Goal: Task Accomplishment & Management: Manage account settings

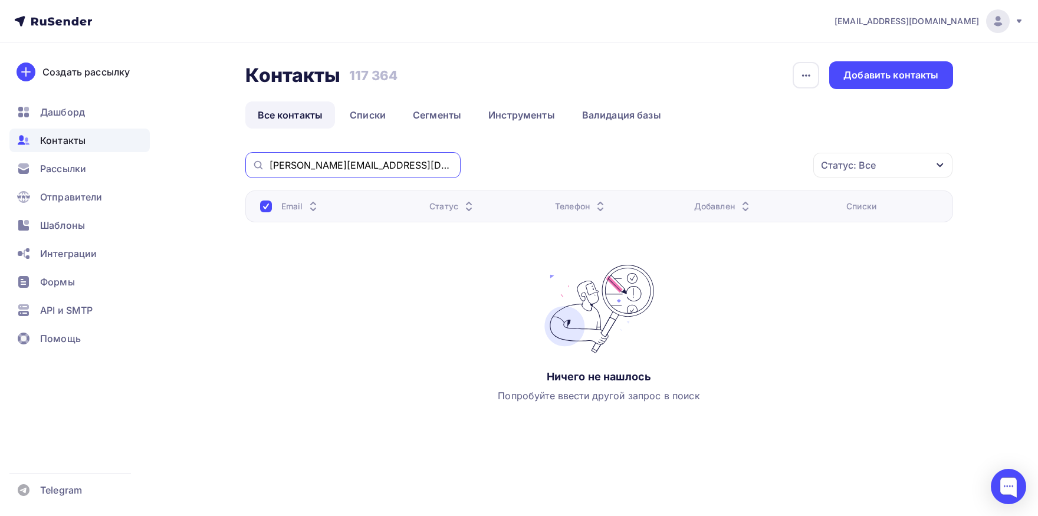
click at [359, 170] on input "oljka-ed@bk.ru" at bounding box center [362, 165] width 184 height 13
paste input "buh_dubrava@mail"
type input "buh_dubrava@mail.ru"
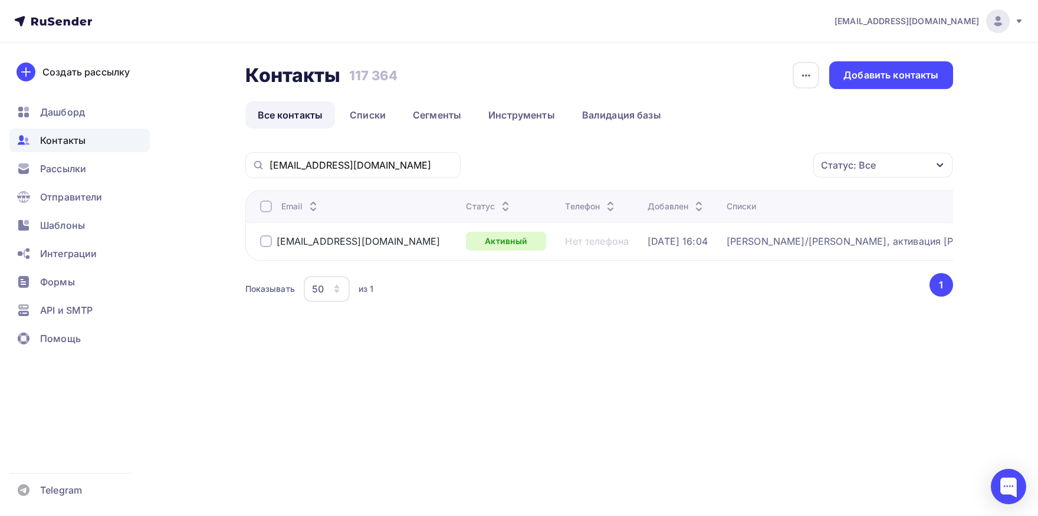
click at [257, 198] on th "Email" at bounding box center [353, 206] width 217 height 31
click at [266, 207] on div at bounding box center [266, 207] width 12 height 12
click at [679, 169] on div "Действие" at bounding box center [678, 165] width 45 height 14
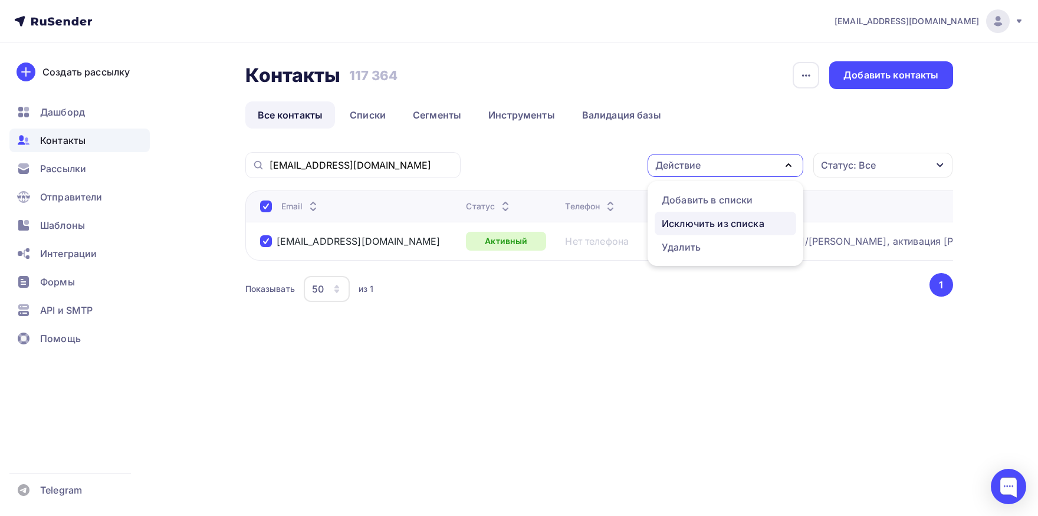
click at [695, 223] on div "Исключить из списка" at bounding box center [713, 224] width 103 height 14
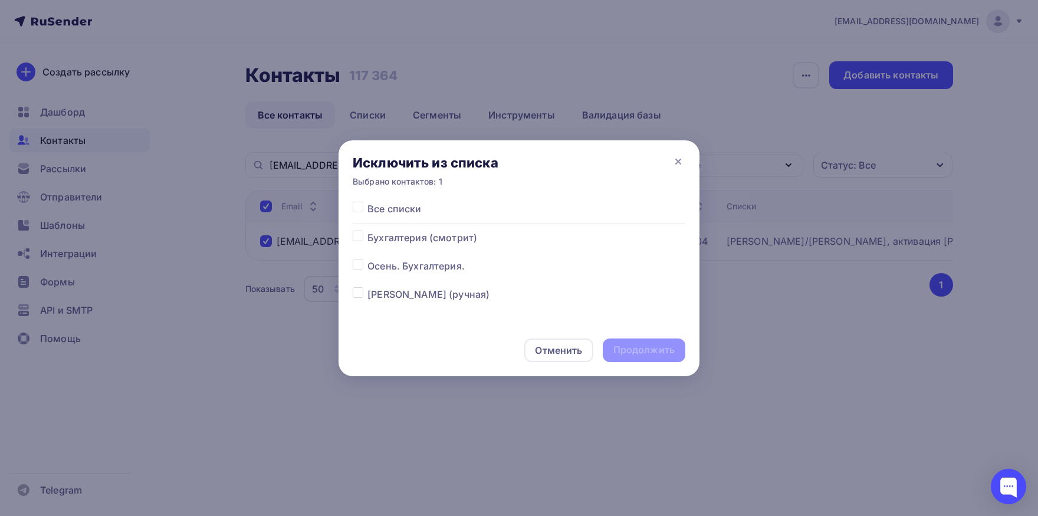
click at [368, 202] on label at bounding box center [368, 202] width 0 height 0
click at [358, 211] on input "checkbox" at bounding box center [358, 207] width 11 height 11
checkbox input "true"
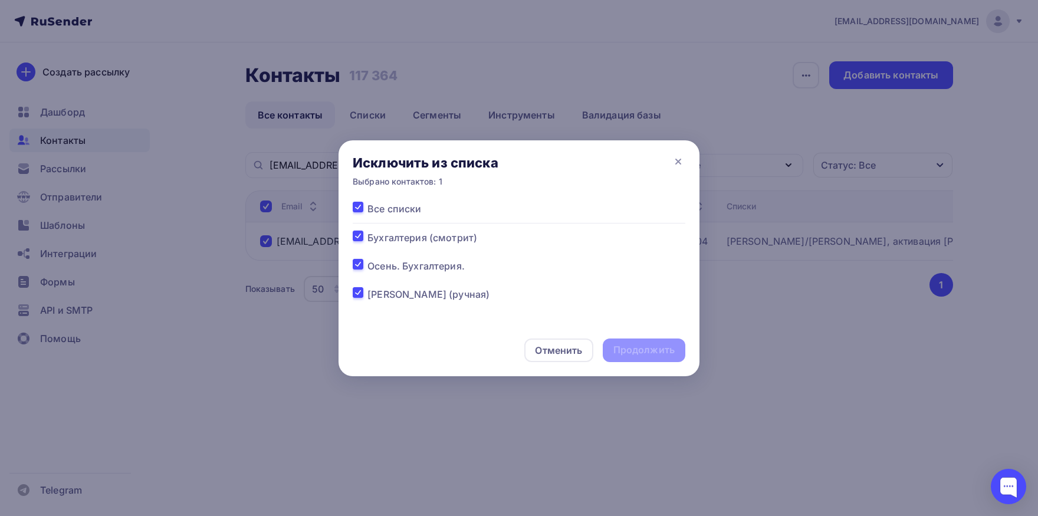
checkbox input "true"
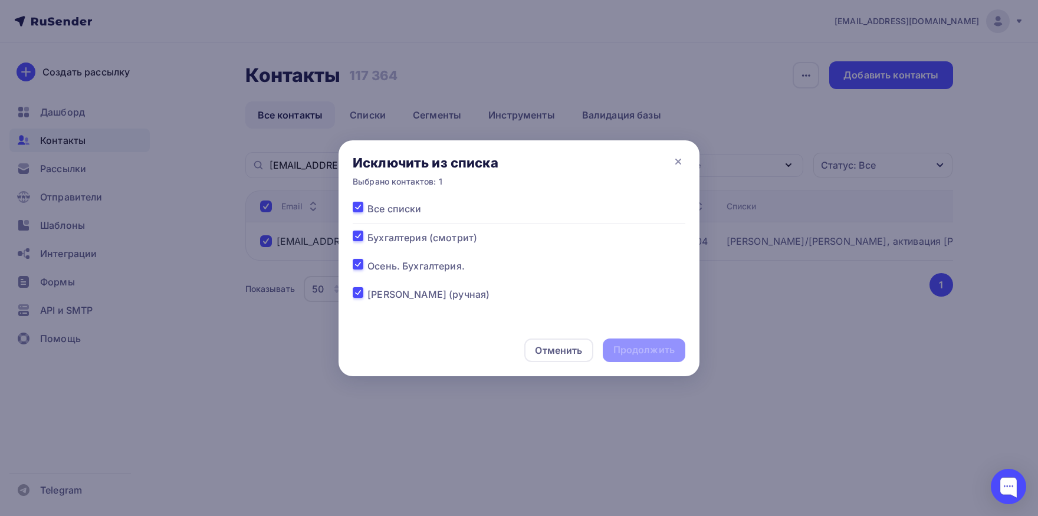
checkbox input "true"
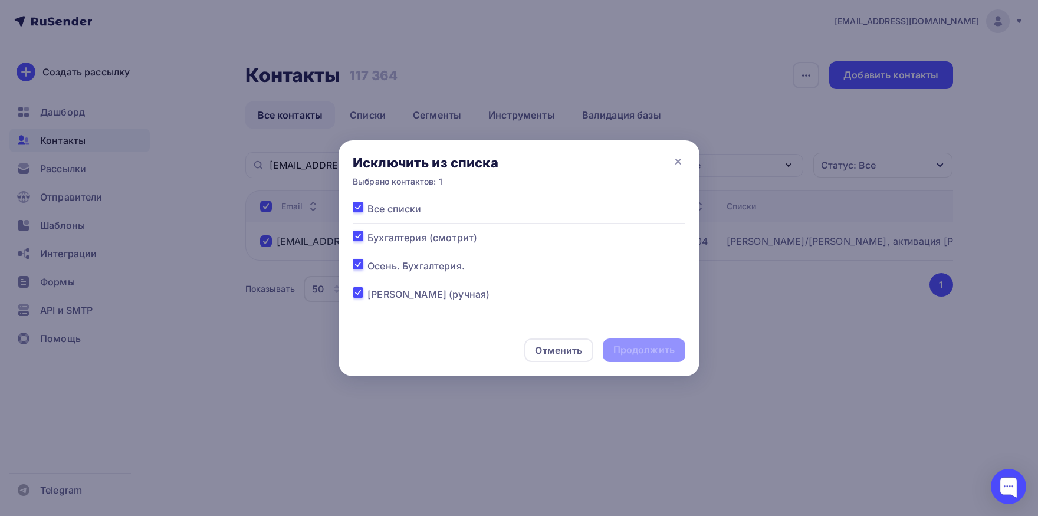
checkbox input "true"
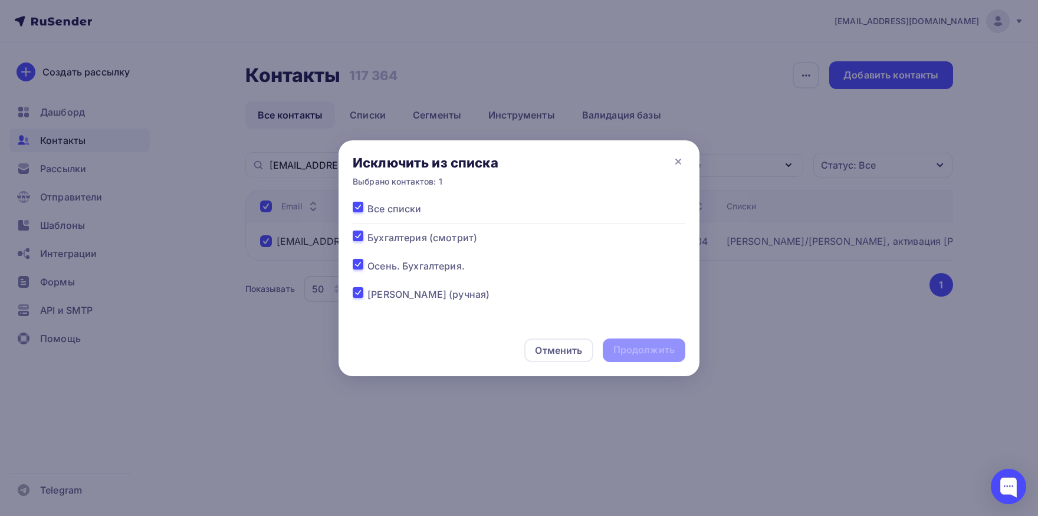
checkbox input "true"
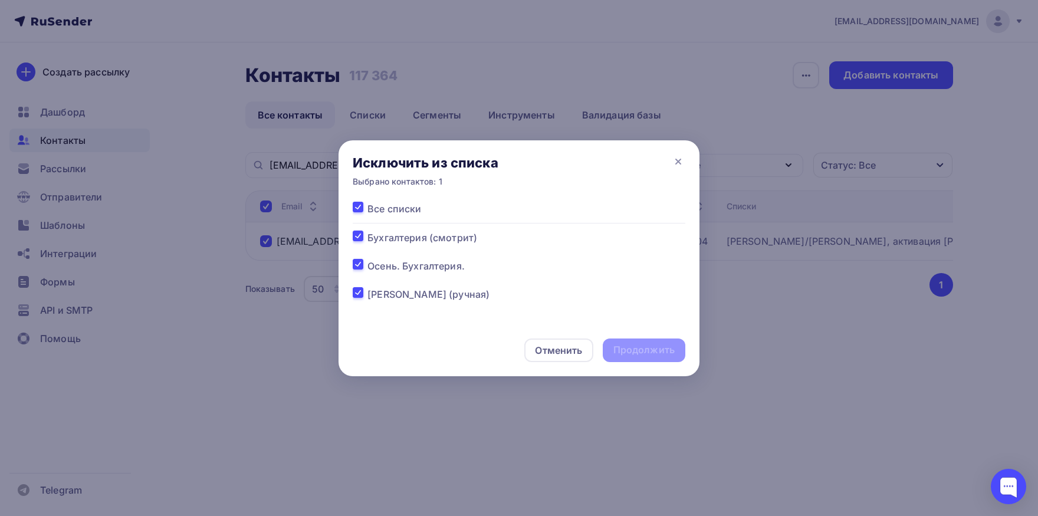
checkbox input "true"
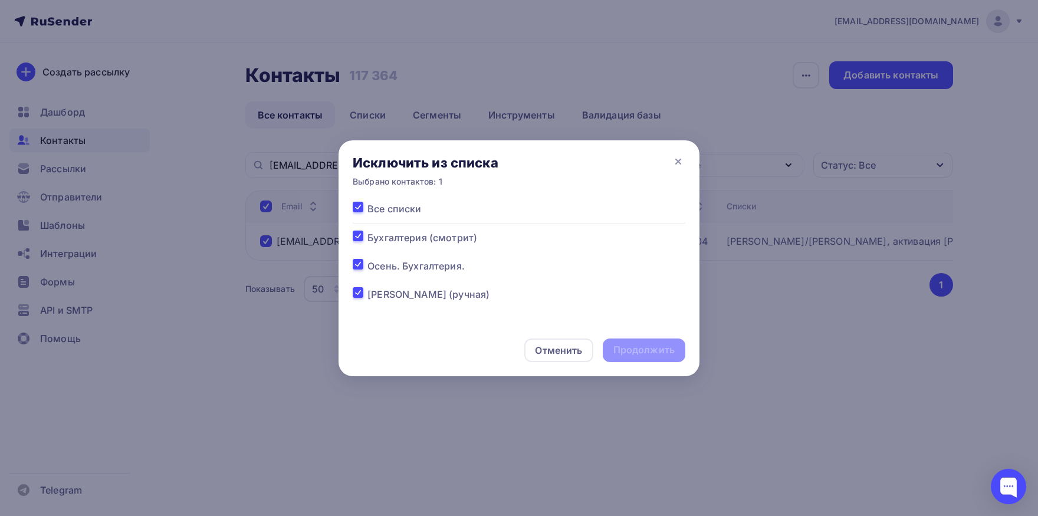
checkbox input "true"
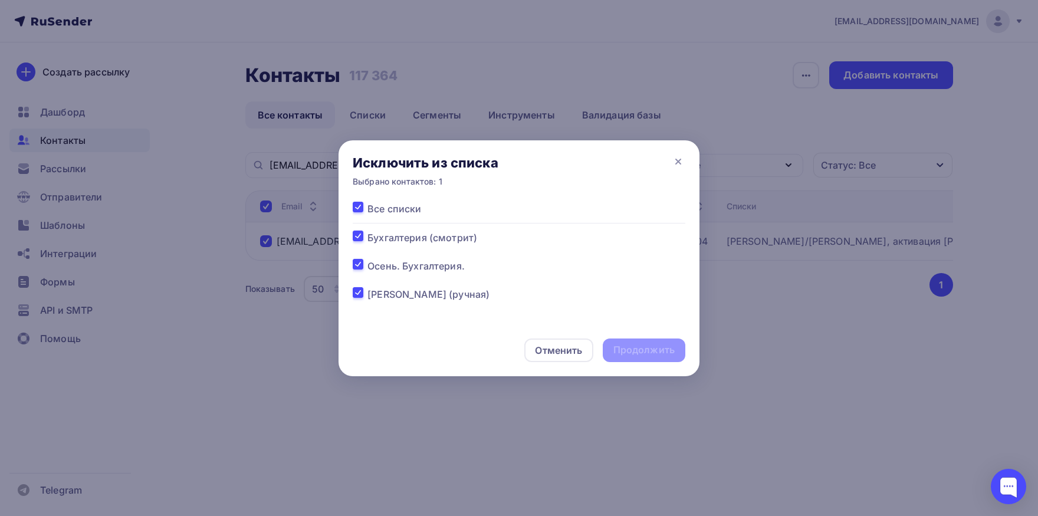
checkbox input "true"
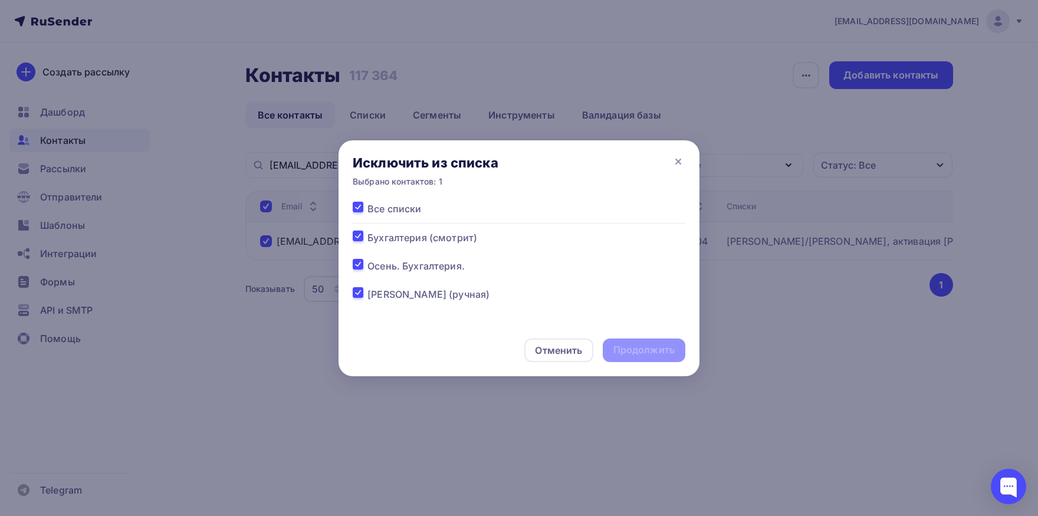
checkbox input "true"
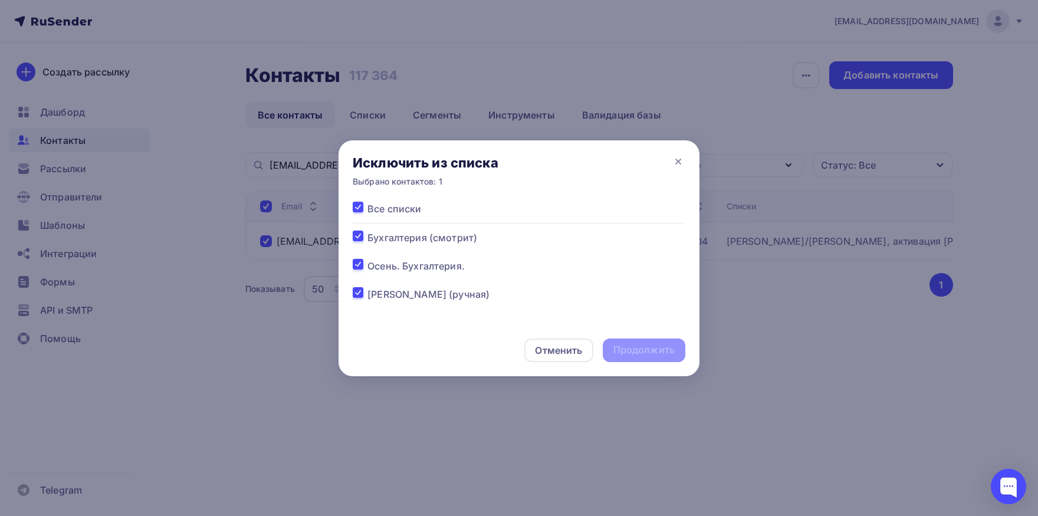
checkbox input "true"
click at [630, 358] on div "Продолжить" at bounding box center [644, 351] width 83 height 24
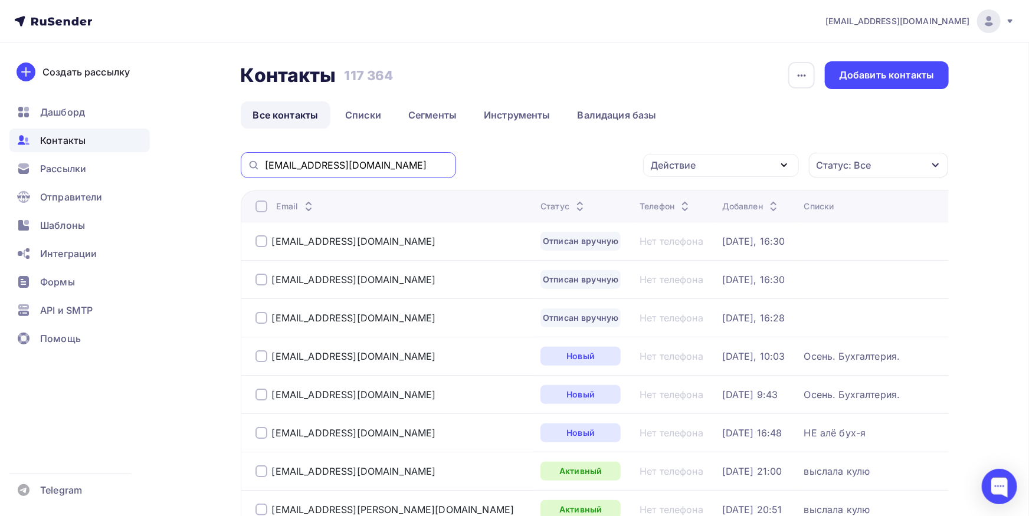
click at [385, 166] on input "buh_dubrava@mail.ru" at bounding box center [357, 165] width 184 height 13
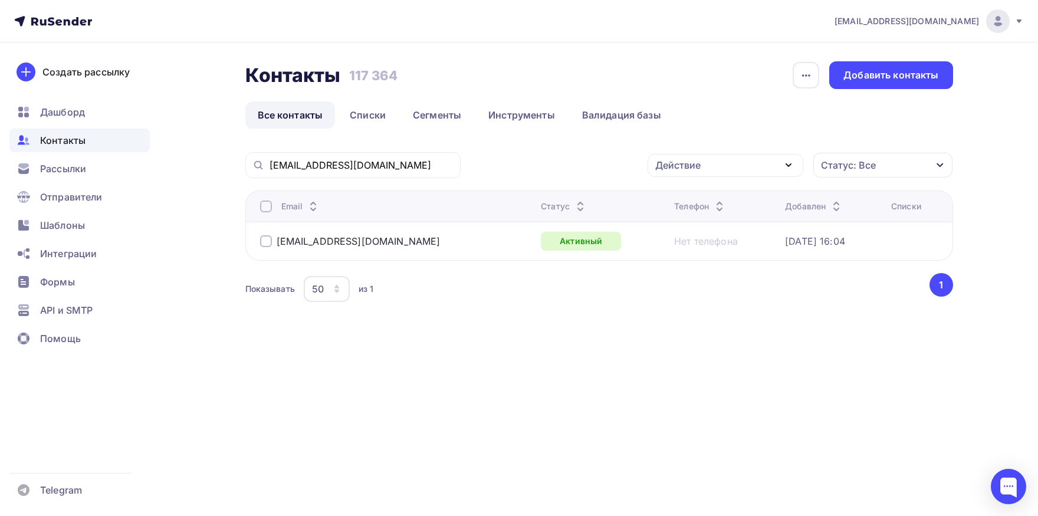
click at [262, 211] on div at bounding box center [266, 207] width 12 height 12
click at [265, 210] on div at bounding box center [266, 207] width 12 height 12
click at [707, 177] on div "Действие Добавить в списки Исключить из списка Удалить Статус: Все Статус Новый…" at bounding box center [711, 165] width 484 height 26
click at [707, 176] on div "Действие" at bounding box center [726, 165] width 156 height 23
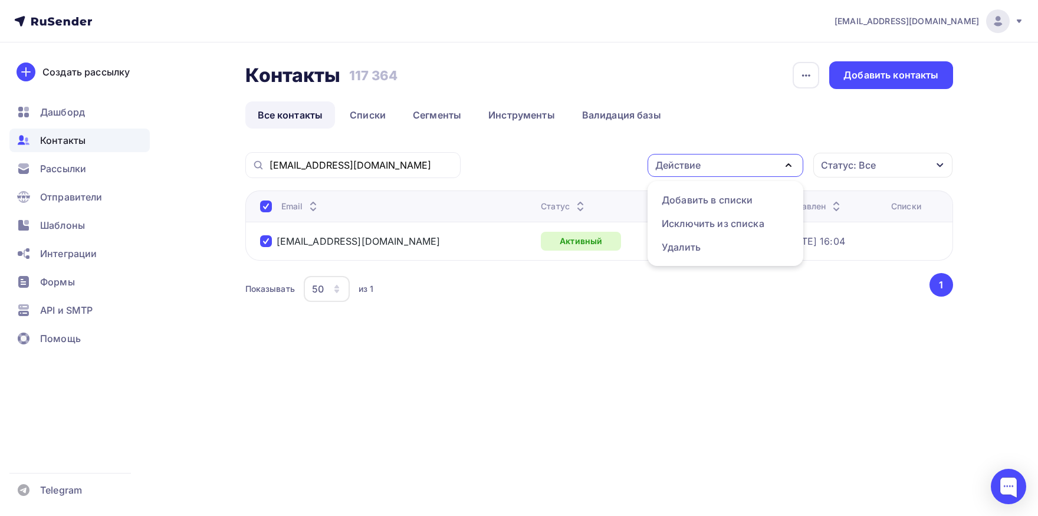
click at [708, 173] on div "Действие" at bounding box center [726, 165] width 156 height 23
click at [709, 173] on div "Действие" at bounding box center [726, 165] width 156 height 23
click at [709, 199] on div "Добавить в списки" at bounding box center [707, 200] width 91 height 14
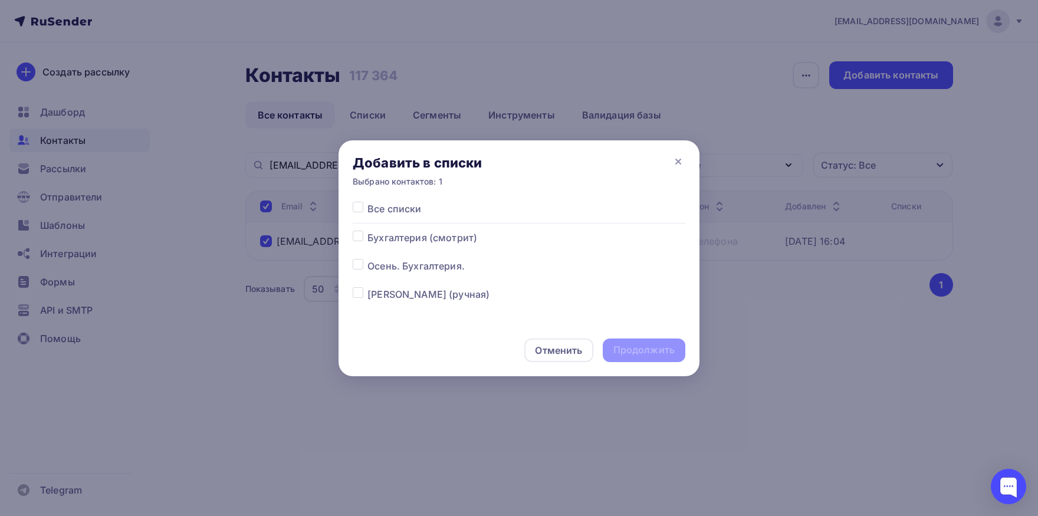
click at [364, 237] on div at bounding box center [360, 238] width 15 height 14
click at [368, 259] on label at bounding box center [368, 259] width 0 height 0
click at [362, 268] on input "checkbox" at bounding box center [358, 264] width 11 height 11
checkbox input "true"
click at [625, 354] on div "Продолжить" at bounding box center [644, 350] width 61 height 14
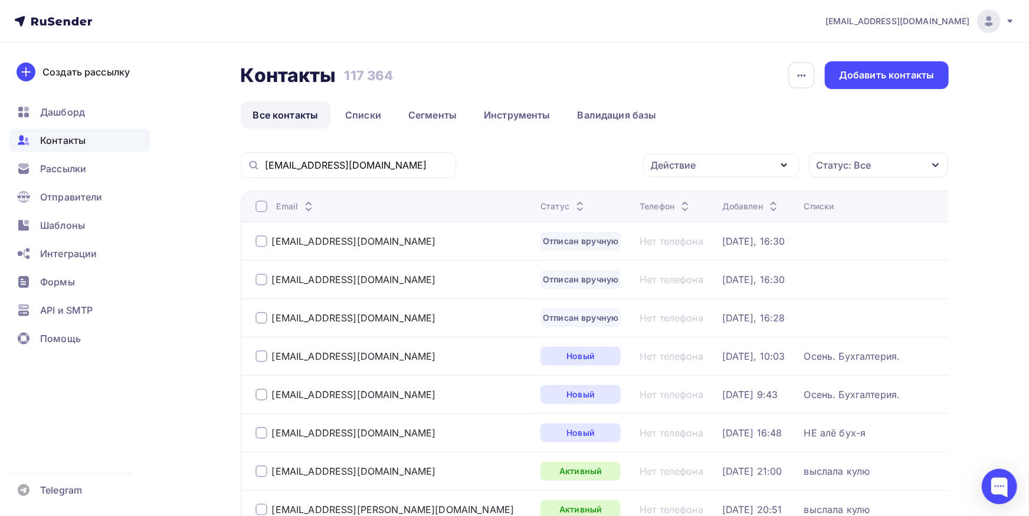
click at [396, 158] on div "buh_dubrava@mail.ru" at bounding box center [348, 165] width 215 height 26
drag, startPoint x: 396, startPoint y: 158, endPoint x: 372, endPoint y: 175, distance: 30.0
click at [391, 166] on div "buh_dubrava@mail.ru" at bounding box center [348, 165] width 215 height 26
click at [379, 169] on input "buh_dubrava@mail.ru" at bounding box center [357, 165] width 184 height 13
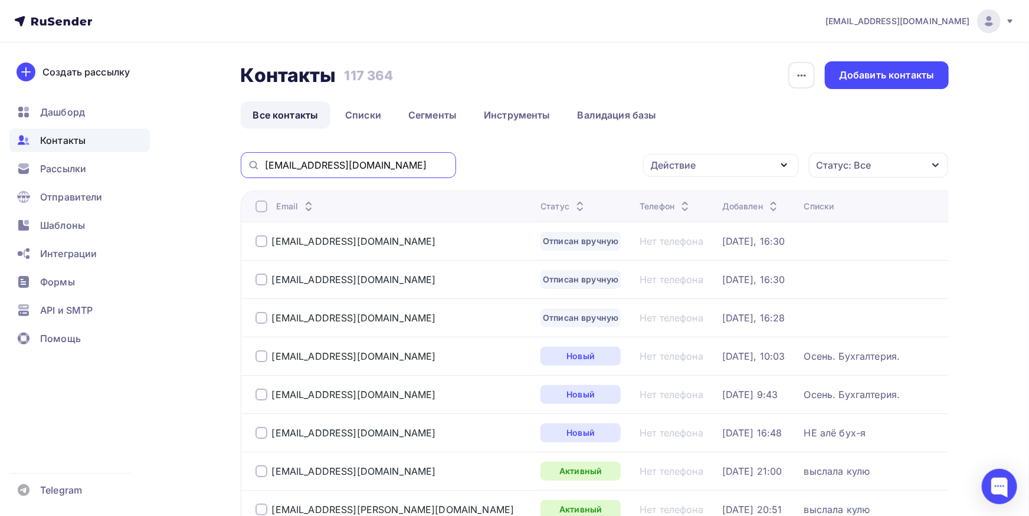
click at [379, 169] on input "buh_dubrava@mail.ru" at bounding box center [357, 165] width 184 height 13
paste input "glbuh@afsv"
type input "glbuh@afsv.ru"
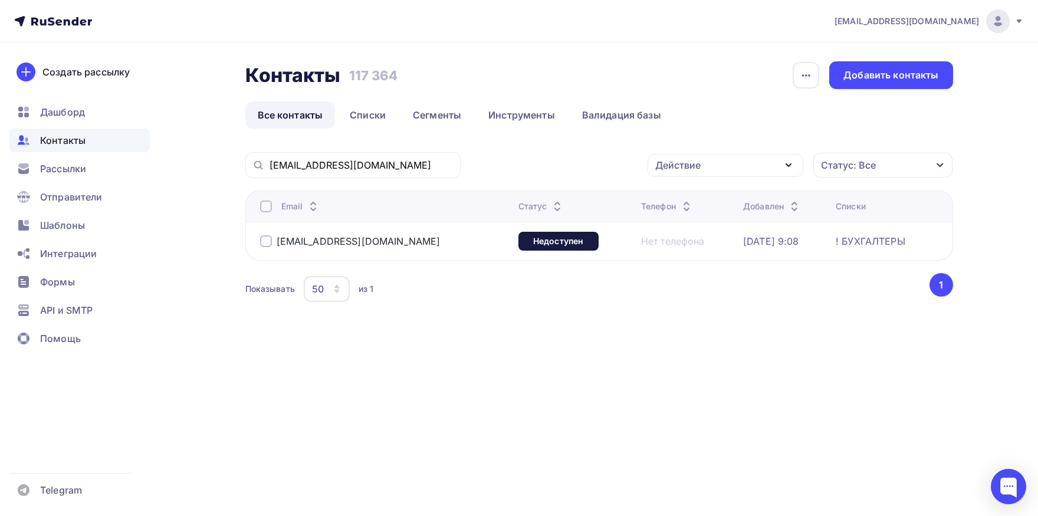
click at [266, 208] on div at bounding box center [266, 207] width 12 height 12
click at [680, 159] on div "Действие" at bounding box center [678, 165] width 45 height 14
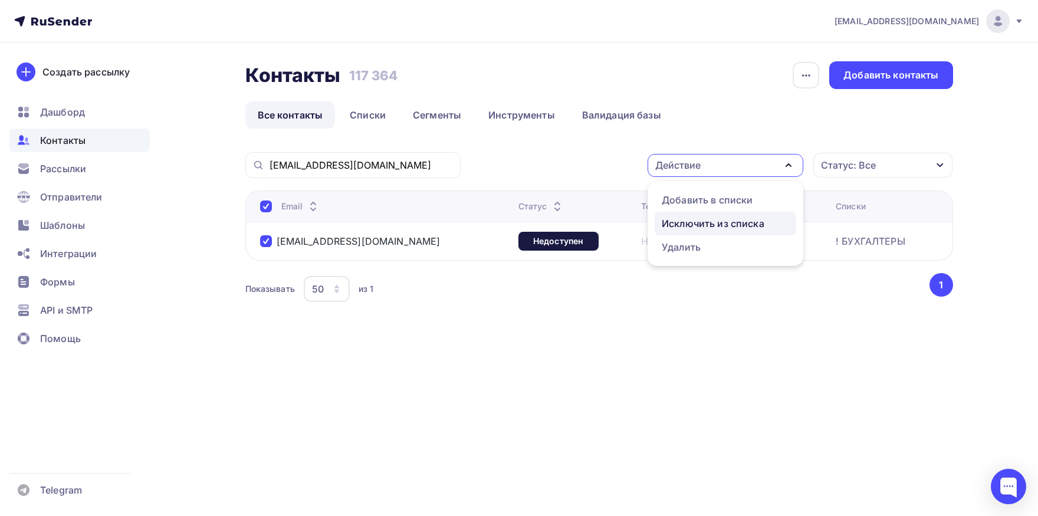
click at [683, 224] on div "Исключить из списка" at bounding box center [713, 224] width 103 height 14
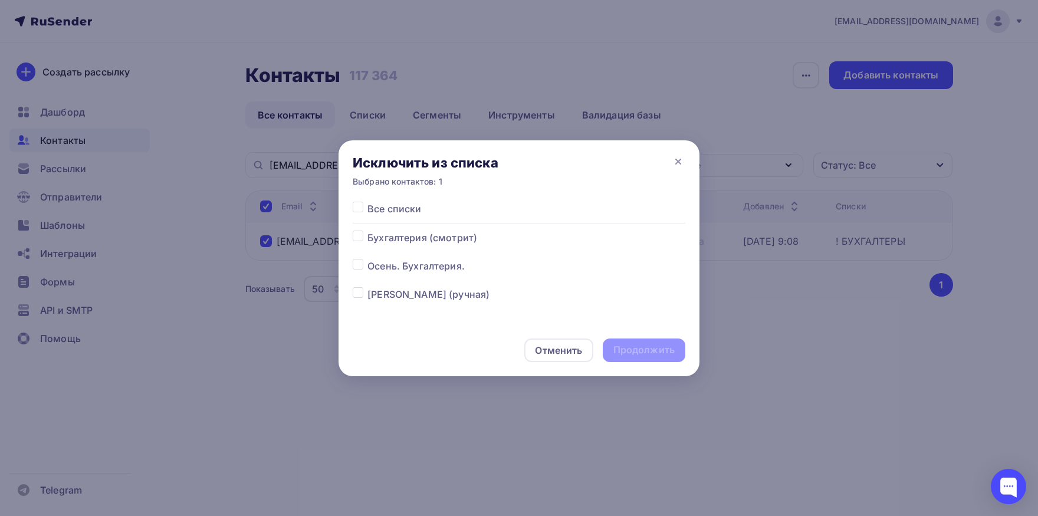
click at [368, 202] on label at bounding box center [368, 202] width 0 height 0
click at [354, 209] on input "checkbox" at bounding box center [358, 207] width 11 height 11
checkbox input "true"
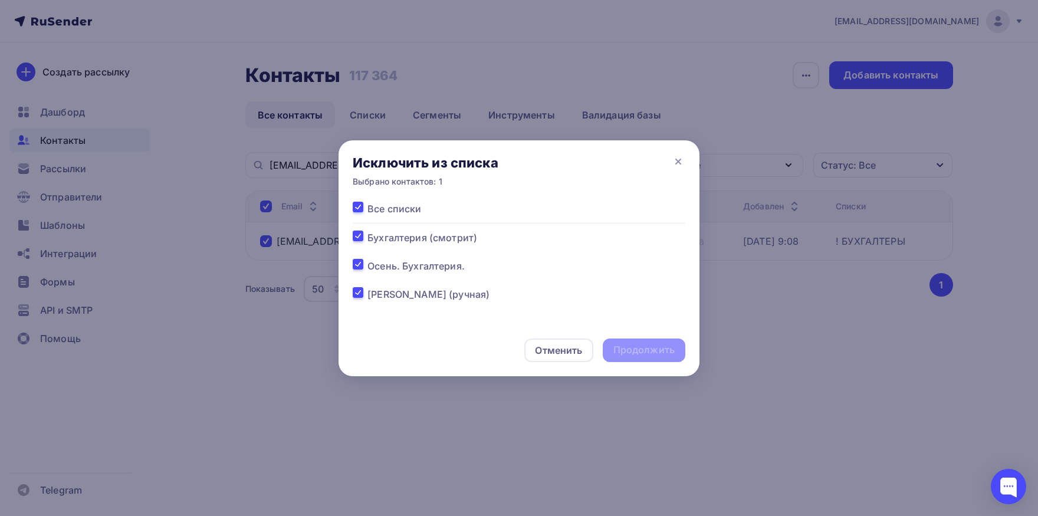
checkbox input "true"
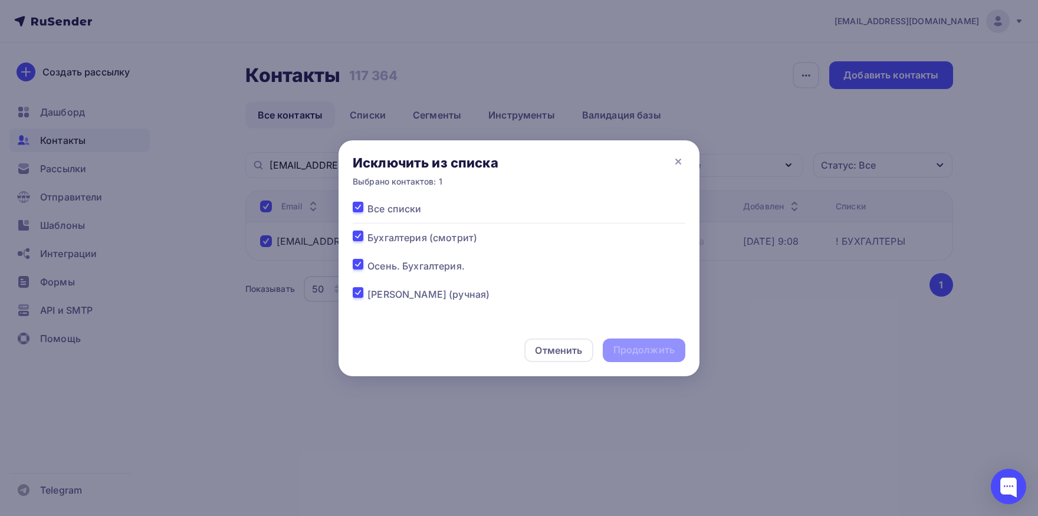
checkbox input "true"
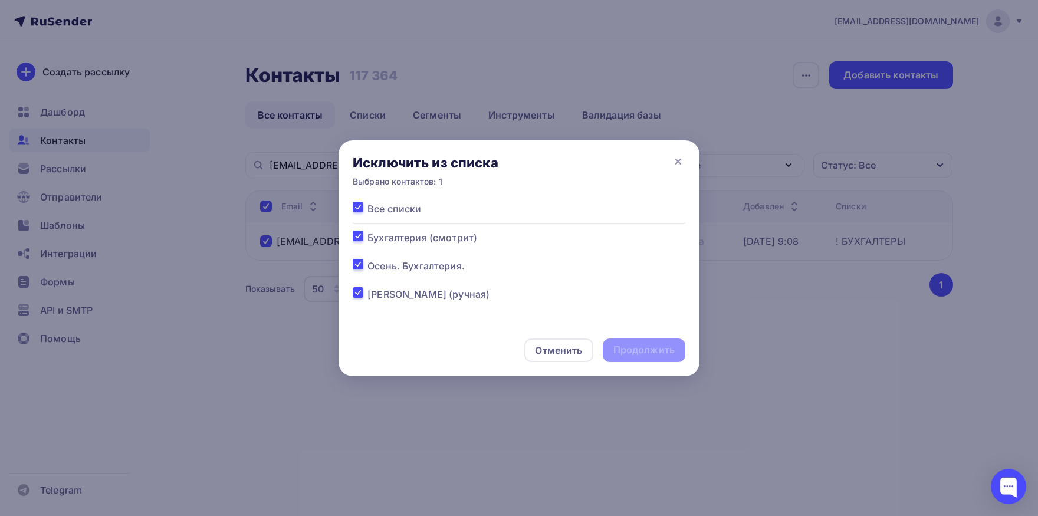
checkbox input "true"
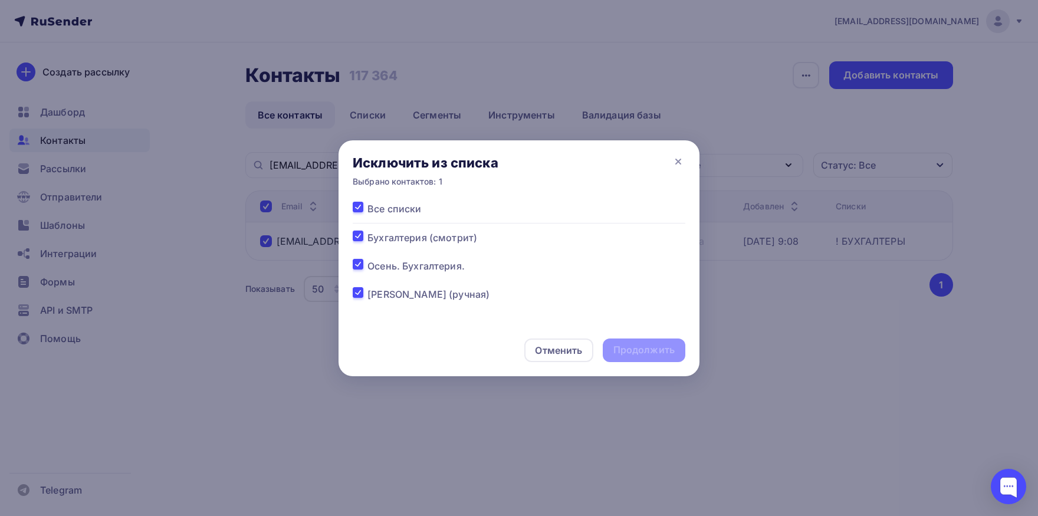
checkbox input "true"
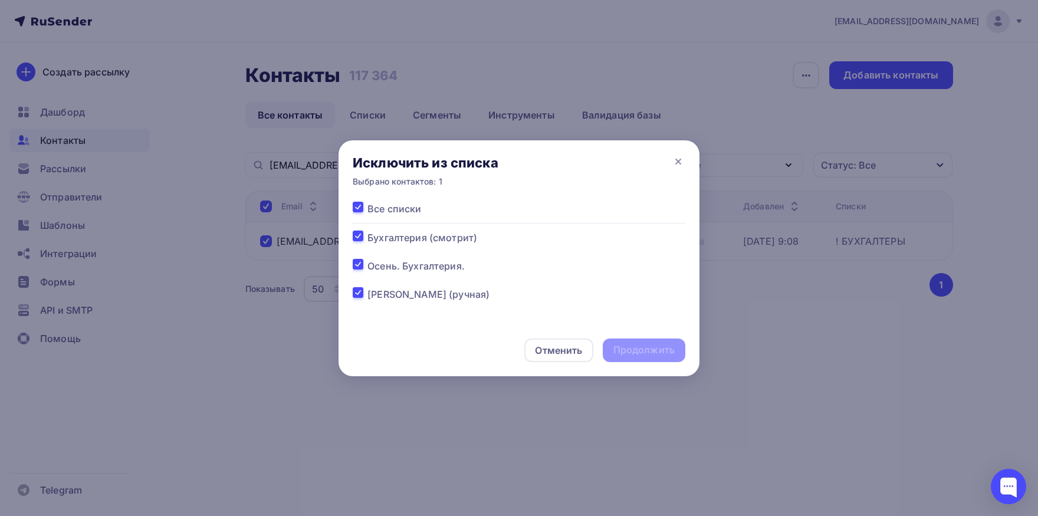
checkbox input "true"
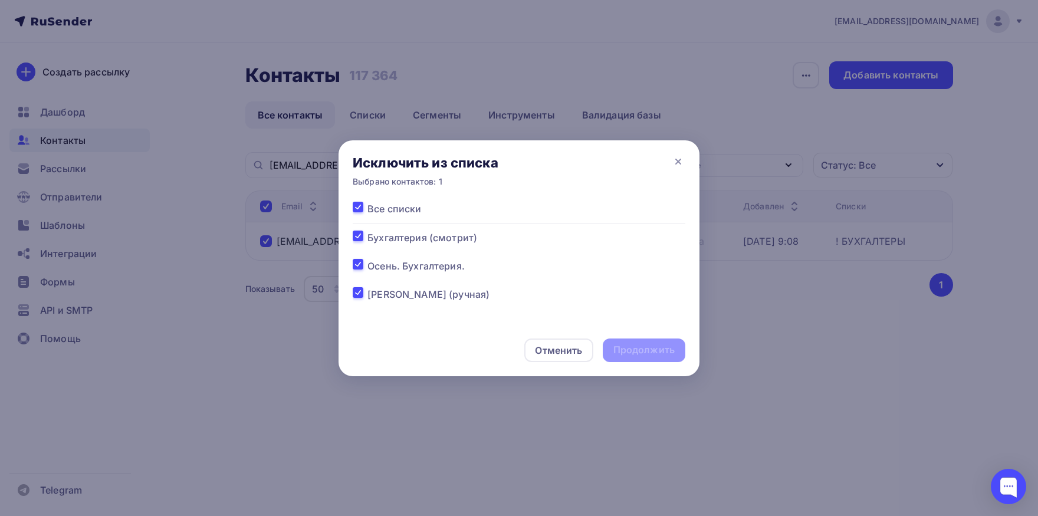
checkbox input "true"
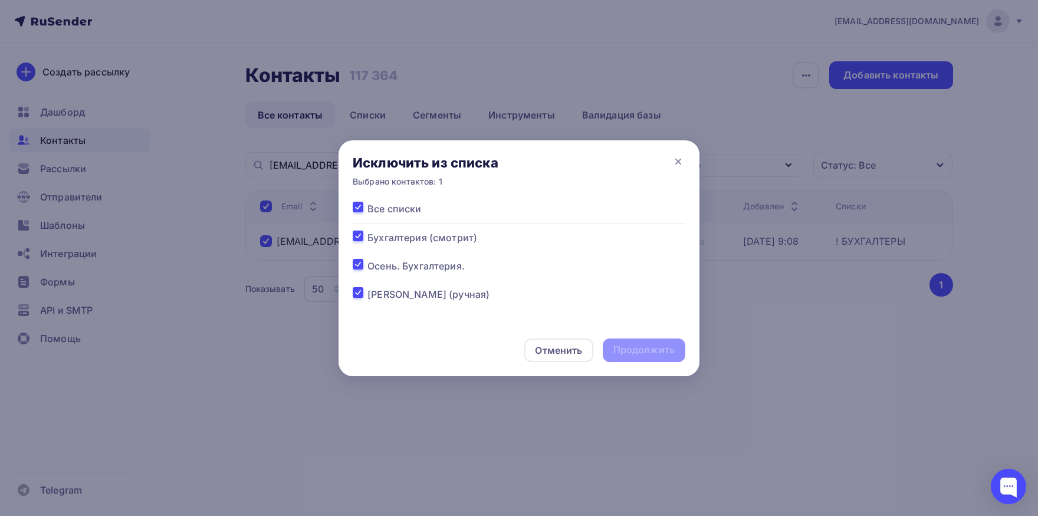
checkbox input "true"
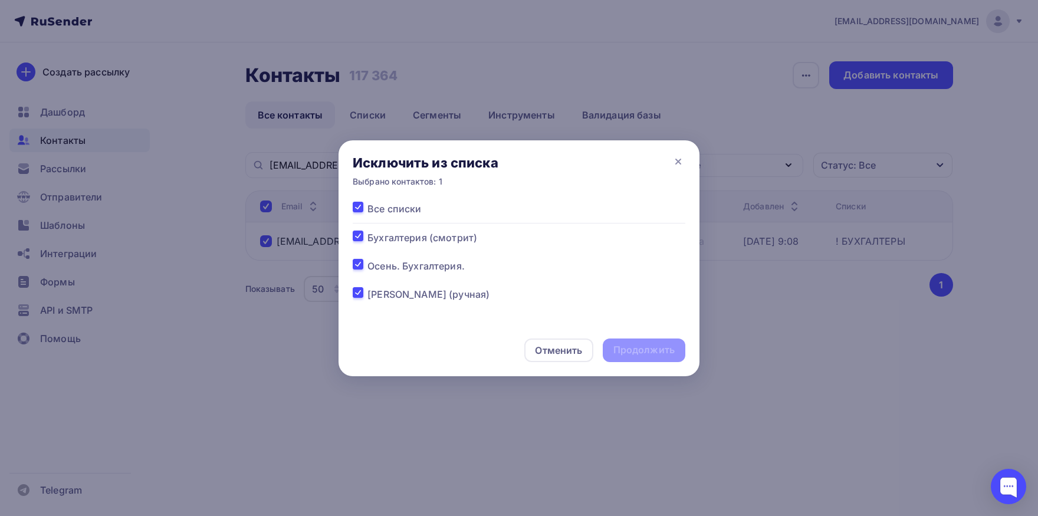
checkbox input "true"
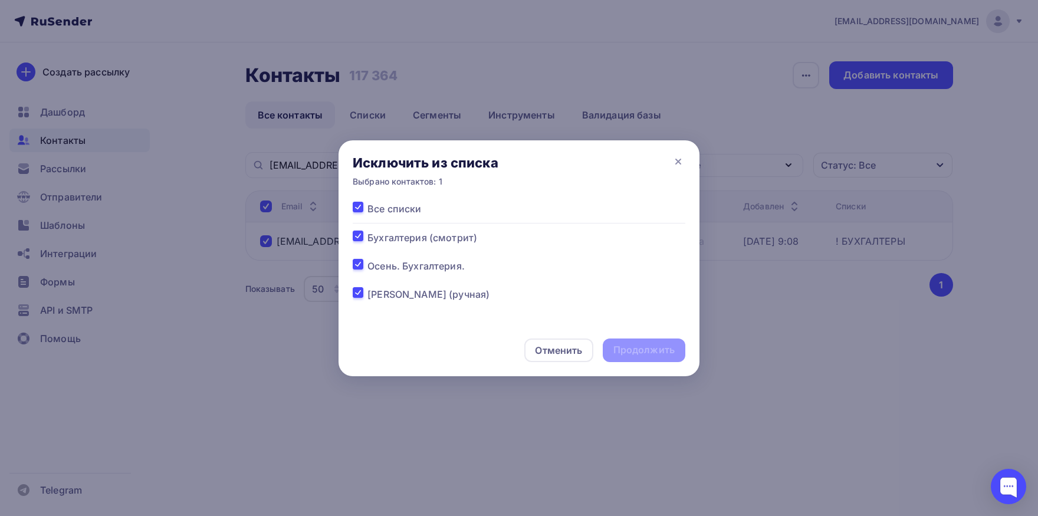
checkbox input "true"
click at [630, 351] on div "Продолжить" at bounding box center [644, 350] width 61 height 14
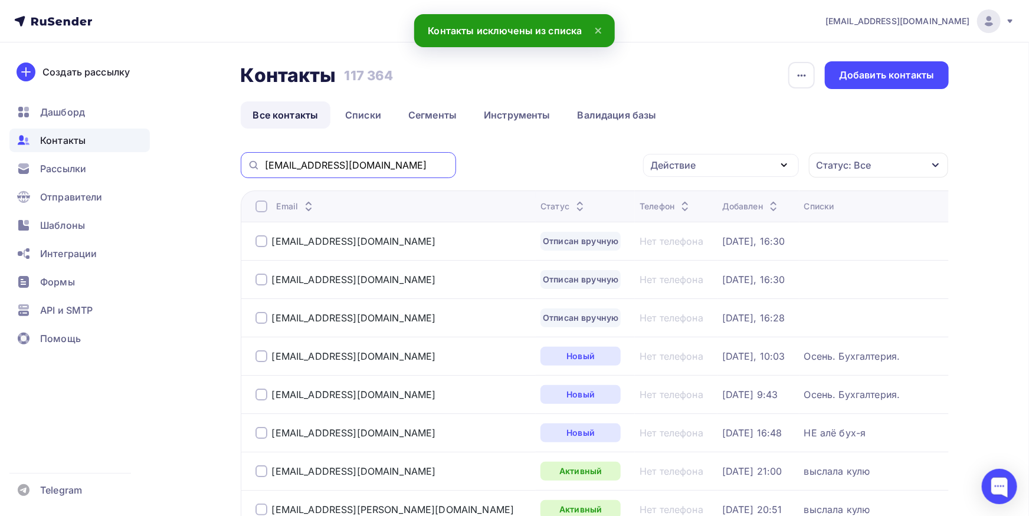
click at [380, 165] on input "glbuh@afsv.ru" at bounding box center [357, 165] width 184 height 13
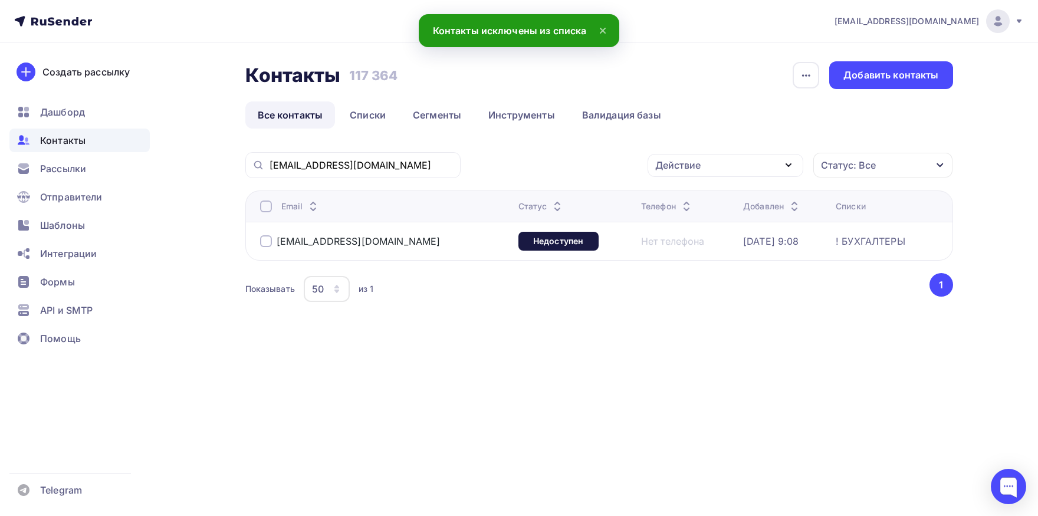
click at [268, 208] on div at bounding box center [266, 207] width 12 height 12
click at [718, 169] on div "Действие" at bounding box center [726, 165] width 156 height 23
click at [693, 196] on div "Добавить в списки" at bounding box center [707, 200] width 91 height 14
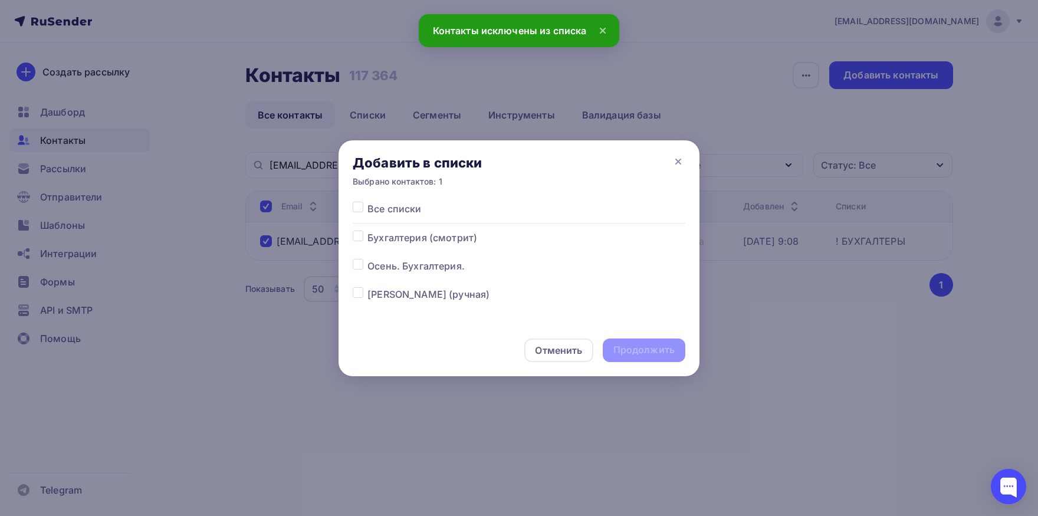
click at [368, 259] on label at bounding box center [368, 259] width 0 height 0
click at [358, 270] on input "checkbox" at bounding box center [358, 264] width 11 height 11
checkbox input "true"
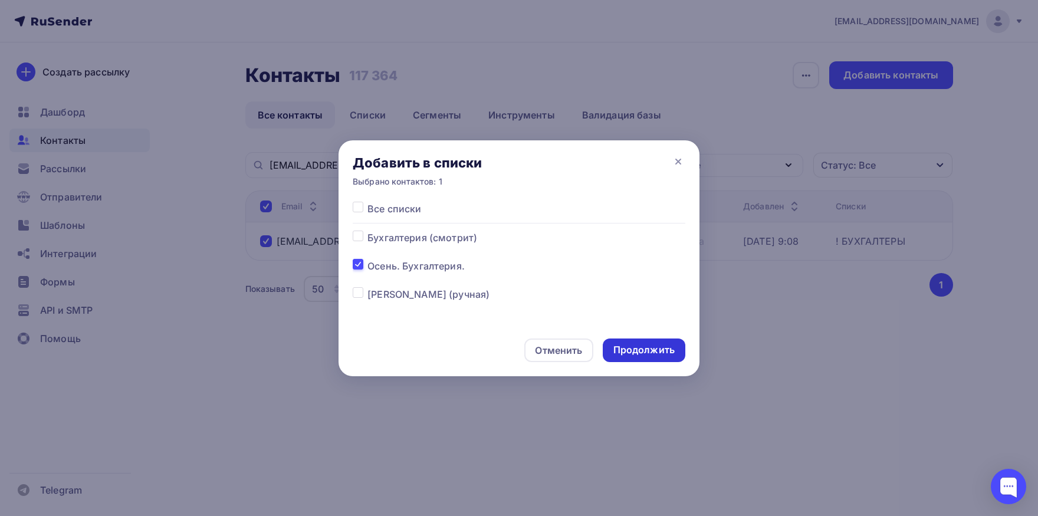
click at [647, 348] on div "Продолжить" at bounding box center [644, 350] width 61 height 14
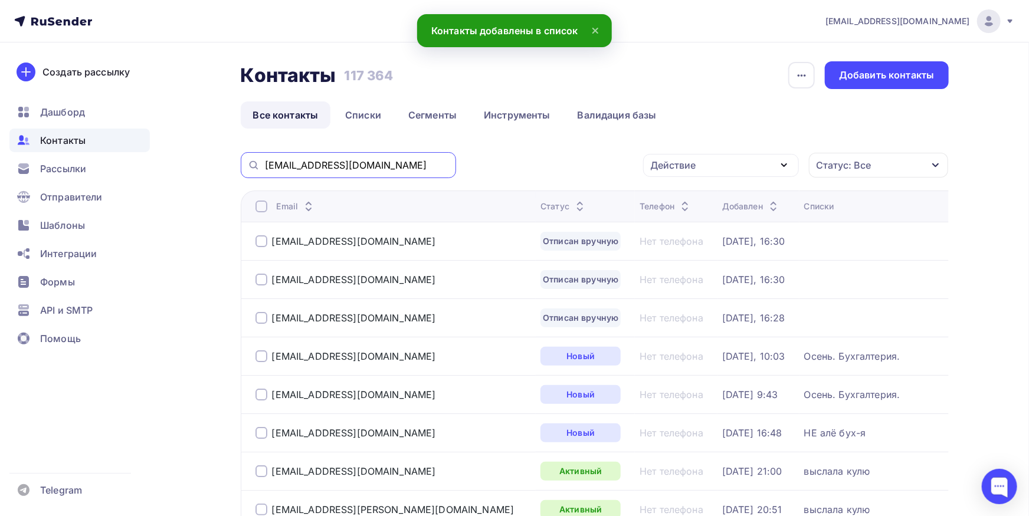
click at [413, 164] on input "glbuh@afsv.ru" at bounding box center [357, 165] width 184 height 13
paste input "i.krilova-irina@yandex"
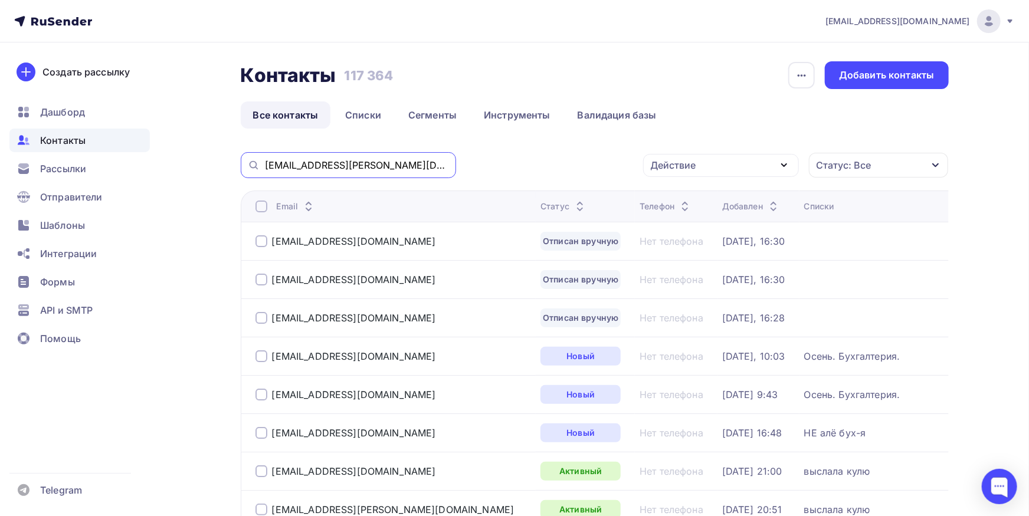
type input "i.krilova-irina@yandex.ru"
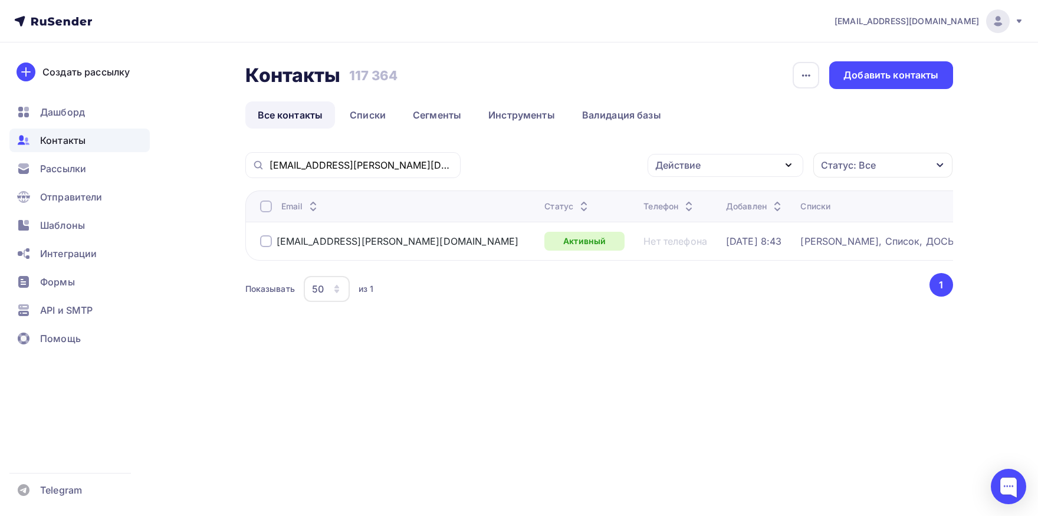
click at [263, 211] on div at bounding box center [266, 207] width 12 height 12
click at [670, 165] on div "Действие" at bounding box center [678, 165] width 45 height 14
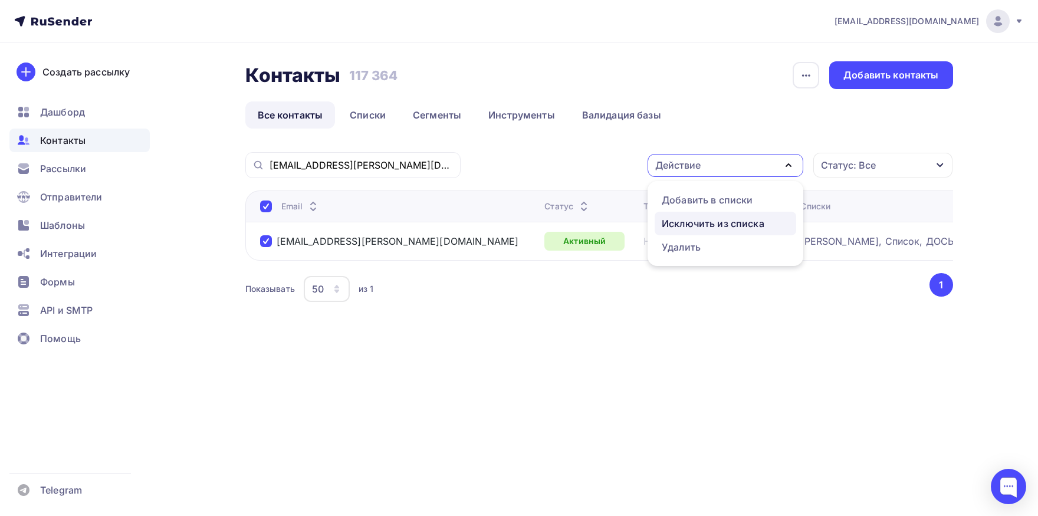
click at [686, 221] on div "Исключить из списка" at bounding box center [713, 224] width 103 height 14
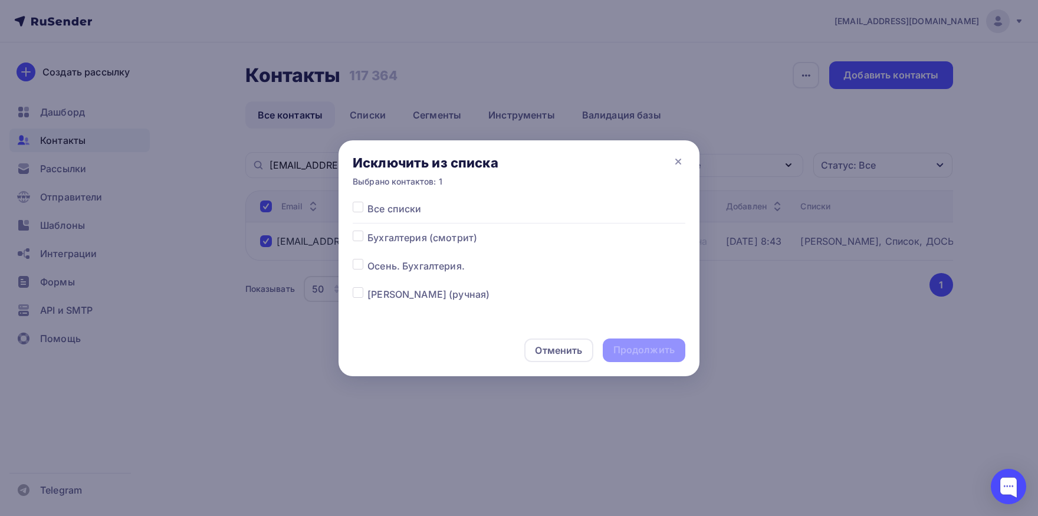
drag, startPoint x: 361, startPoint y: 208, endPoint x: 509, endPoint y: 307, distance: 178.4
click at [368, 202] on label at bounding box center [368, 202] width 0 height 0
click at [361, 209] on input "checkbox" at bounding box center [358, 207] width 11 height 11
checkbox input "true"
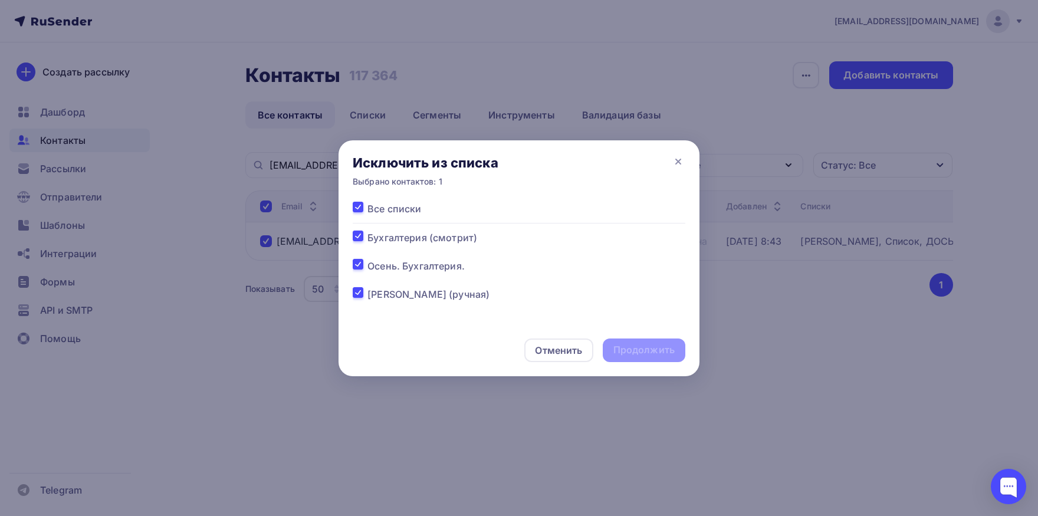
checkbox input "true"
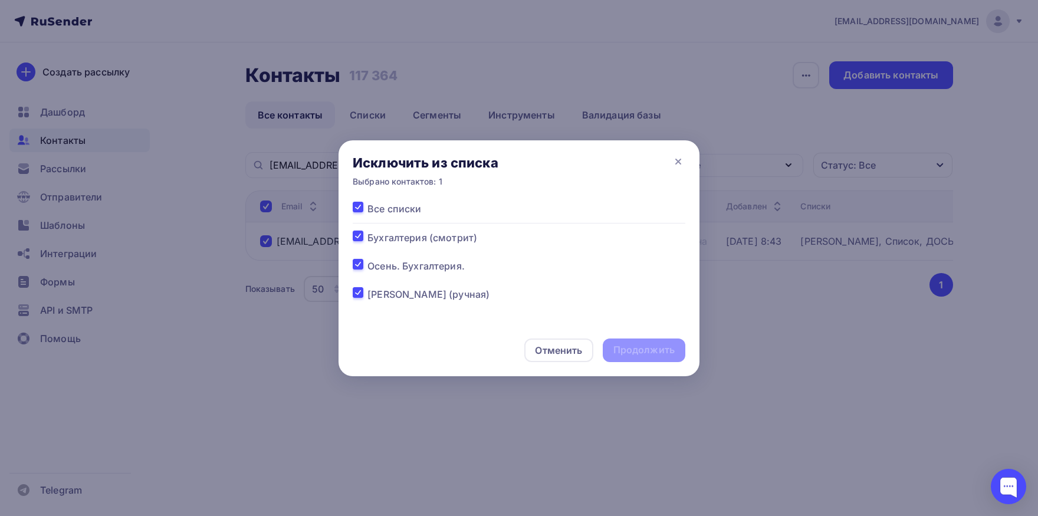
checkbox input "true"
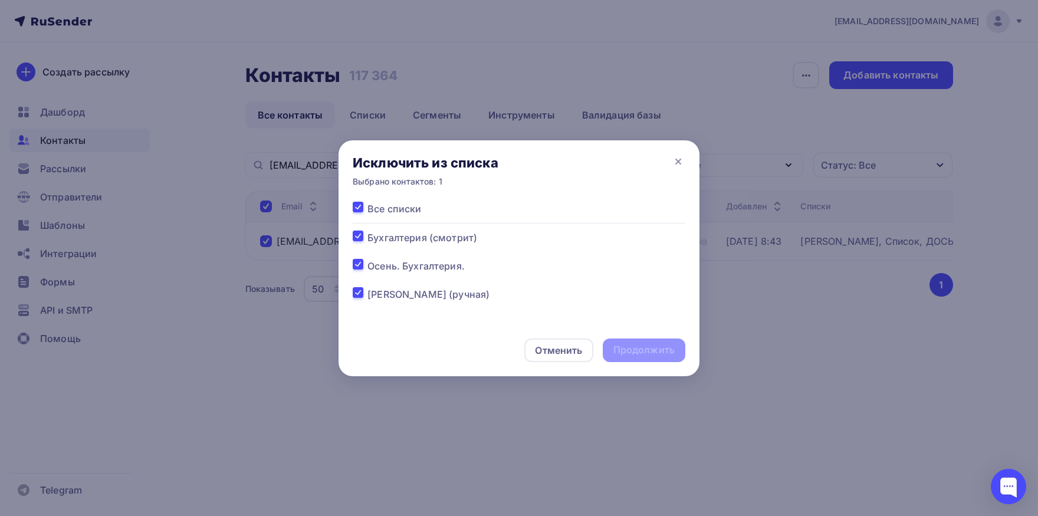
checkbox input "true"
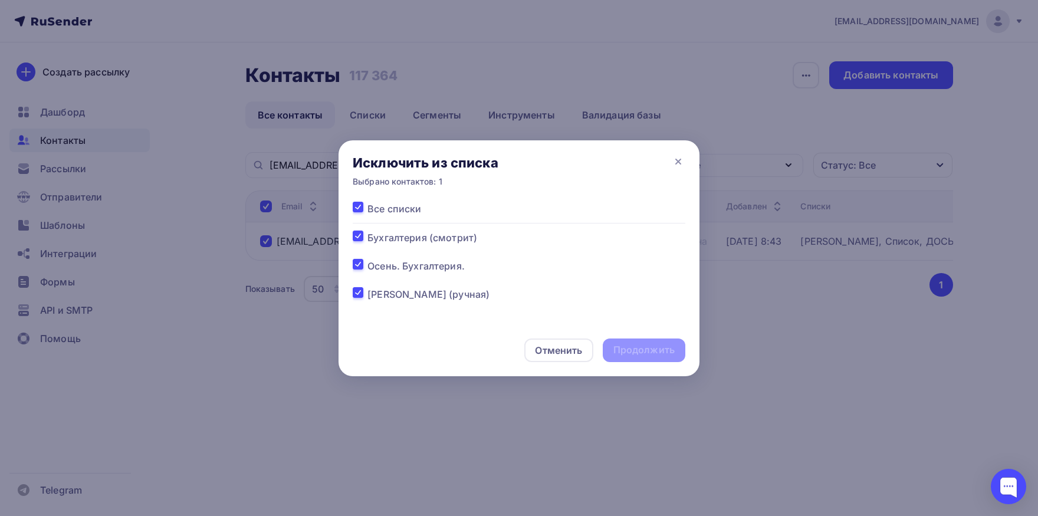
checkbox input "true"
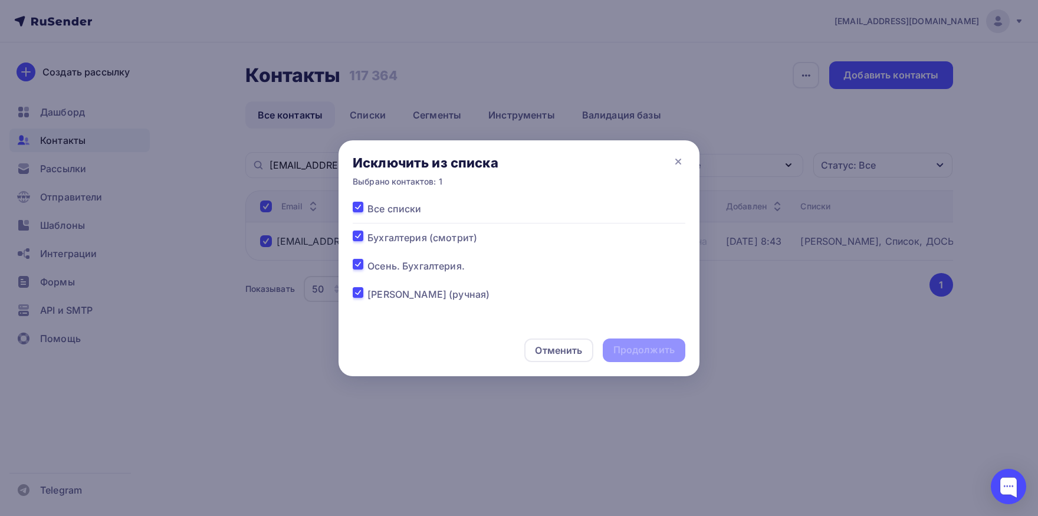
checkbox input "true"
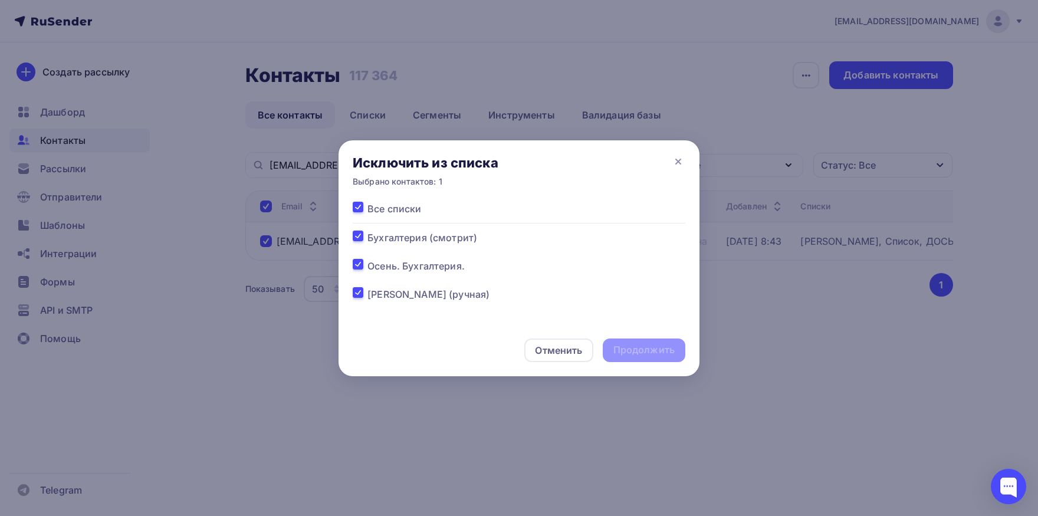
checkbox input "true"
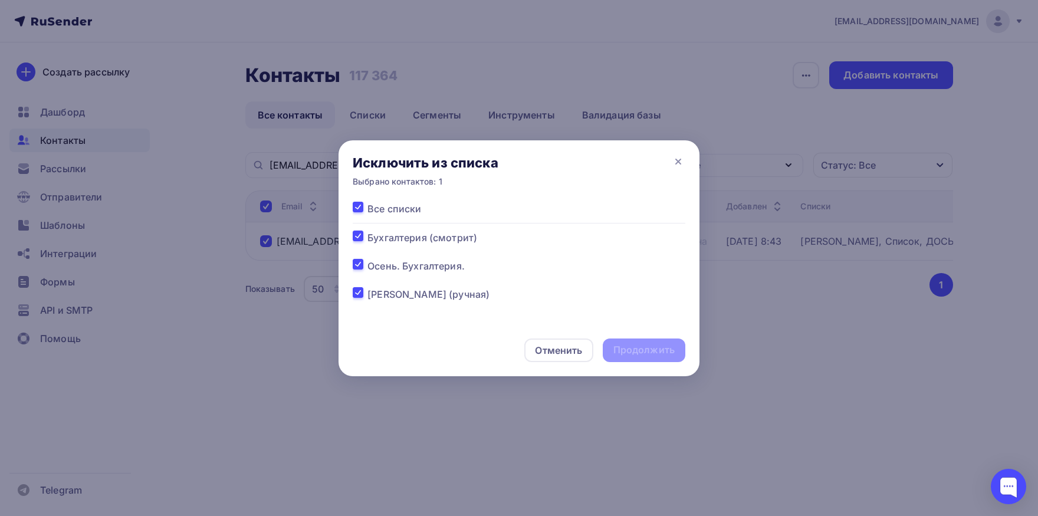
checkbox input "true"
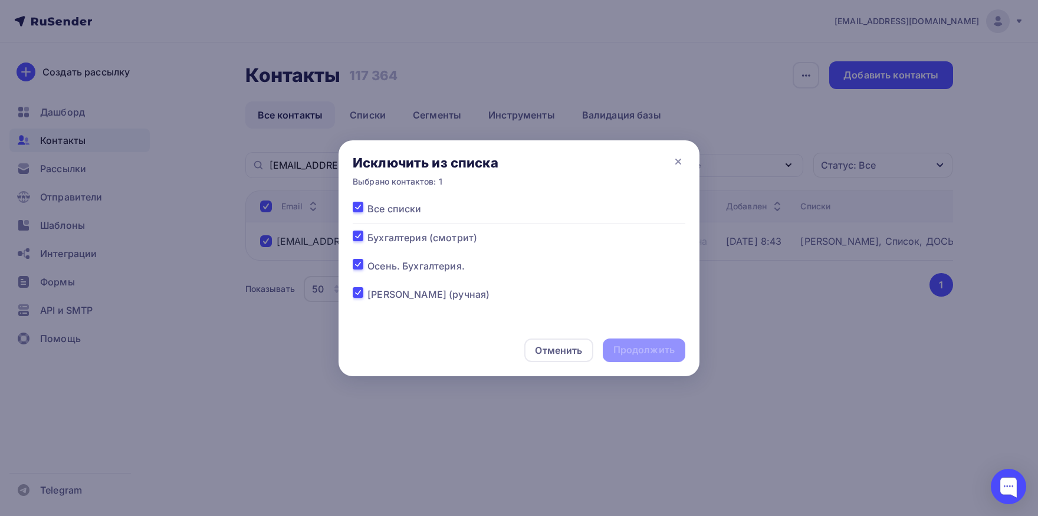
checkbox input "true"
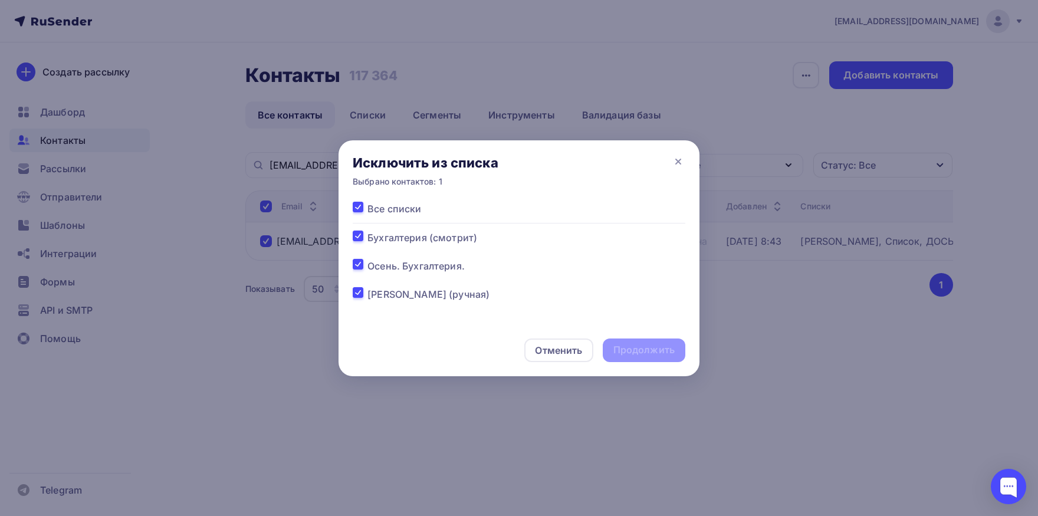
checkbox input "true"
click at [617, 352] on div "Продолжить" at bounding box center [644, 350] width 61 height 14
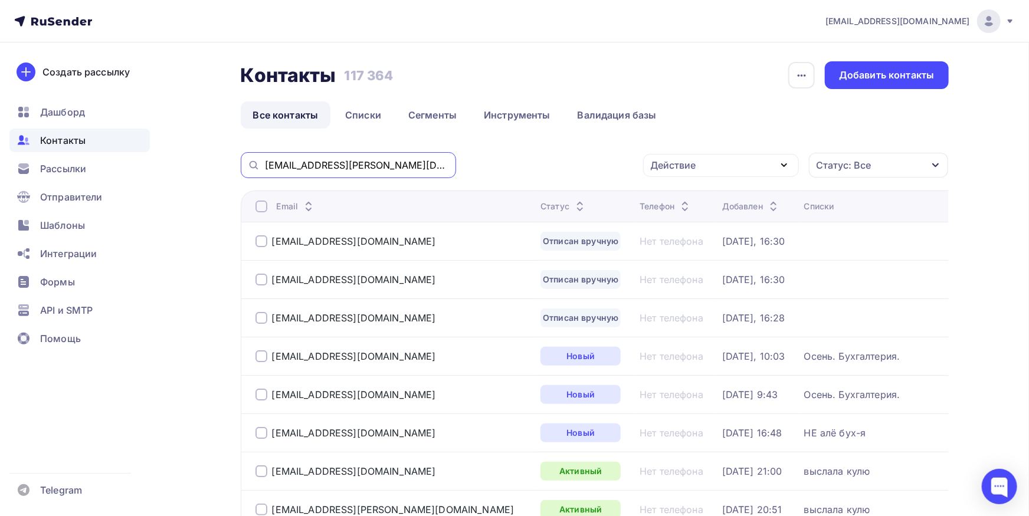
click at [399, 166] on input "i.krilova-irina@yandex.ru" at bounding box center [357, 165] width 184 height 13
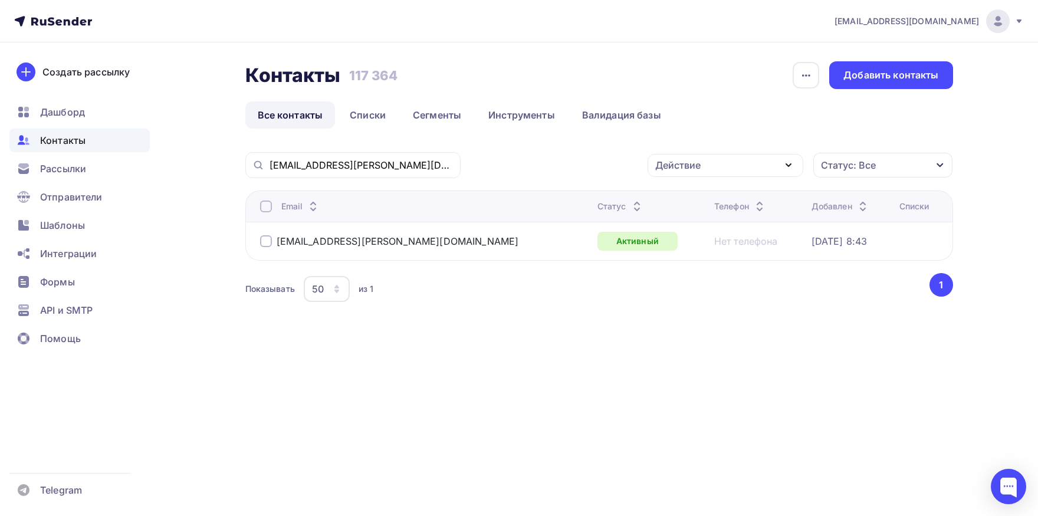
click at [260, 210] on th "Email" at bounding box center [419, 206] width 348 height 31
click at [266, 207] on div at bounding box center [266, 207] width 12 height 12
click at [266, 211] on div at bounding box center [266, 207] width 12 height 12
click at [666, 177] on div "Действие Добавить в списки Исключить из списка Удалить Статус: Все Статус Новый…" at bounding box center [711, 165] width 484 height 26
click at [674, 169] on div "Действие" at bounding box center [678, 165] width 45 height 14
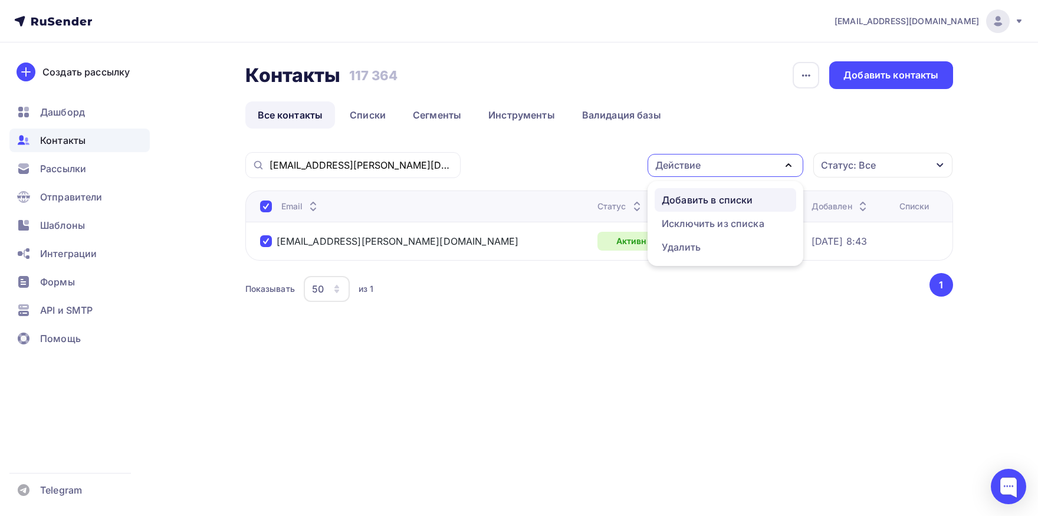
click at [682, 205] on div "Добавить в списки" at bounding box center [707, 200] width 91 height 14
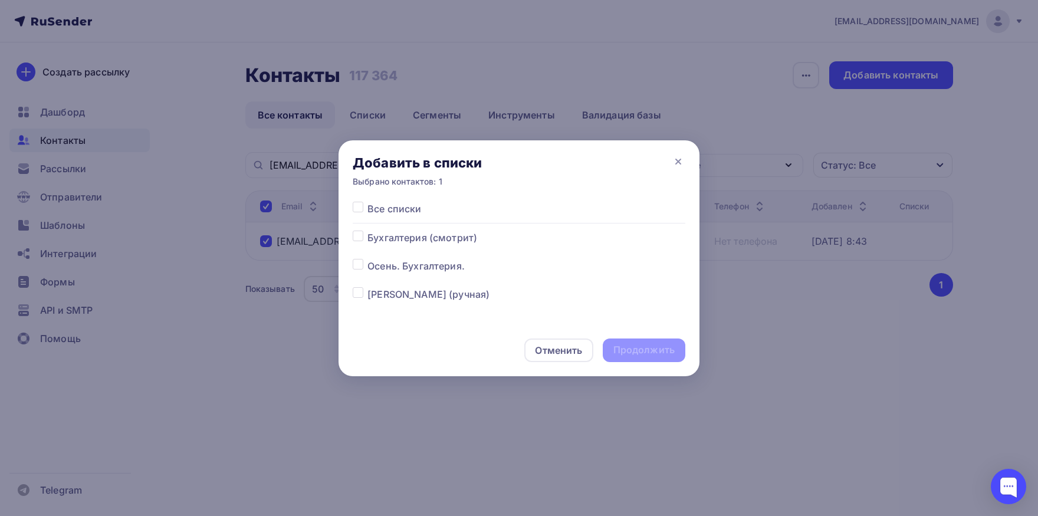
click at [368, 259] on label at bounding box center [368, 259] width 0 height 0
click at [354, 263] on input "checkbox" at bounding box center [358, 264] width 11 height 11
checkbox input "true"
click at [647, 359] on div "Продолжить" at bounding box center [644, 351] width 83 height 24
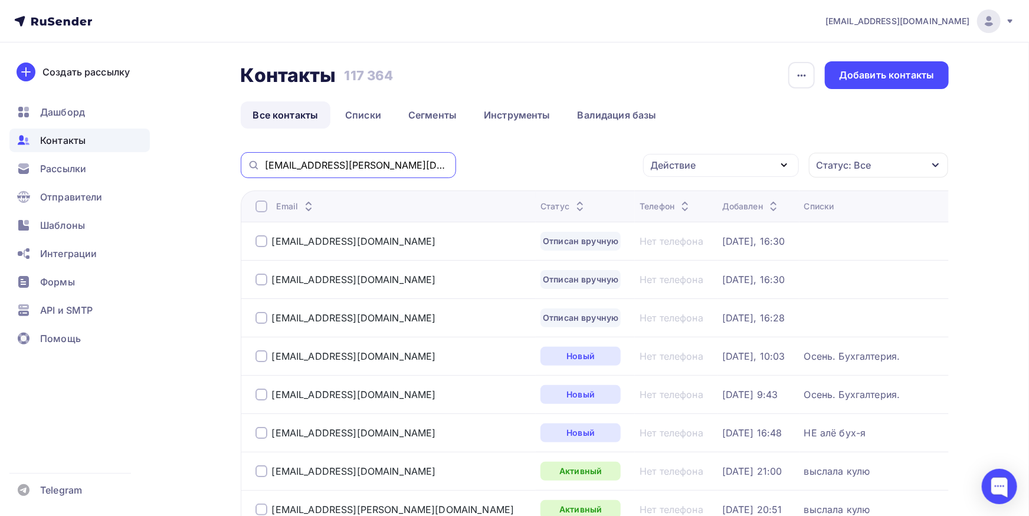
click at [396, 160] on input "i.krilova-irina@yandex.ru" at bounding box center [357, 165] width 184 height 13
paste input "buh@20arz.com"
type input "buh@20arz.com"
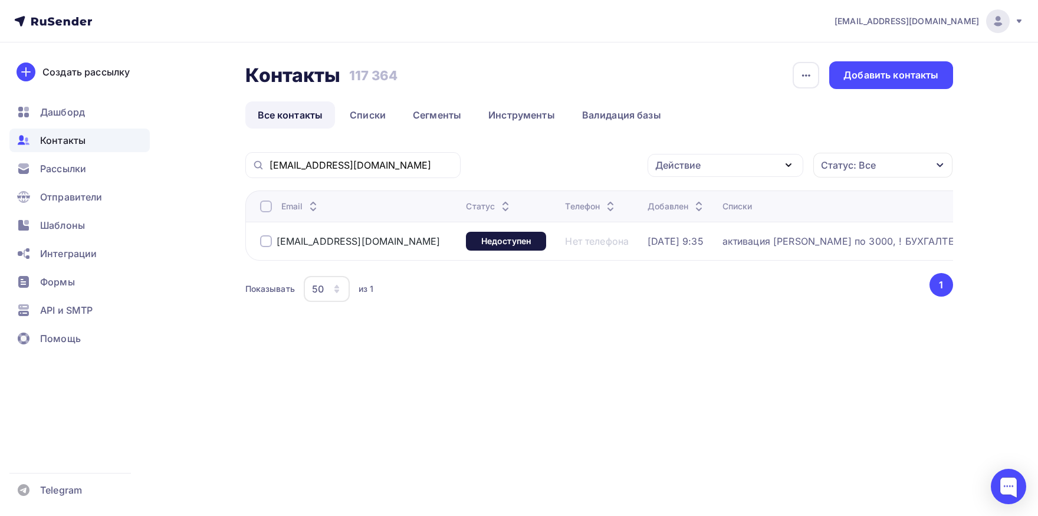
click at [263, 211] on div at bounding box center [266, 207] width 12 height 12
click at [264, 208] on div at bounding box center [266, 207] width 12 height 12
click at [739, 172] on div "Действие" at bounding box center [726, 165] width 156 height 23
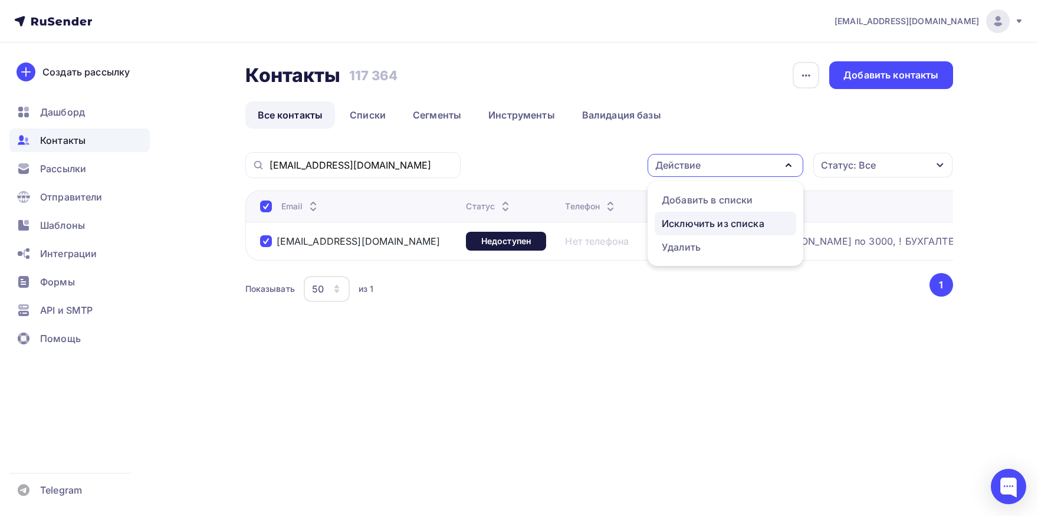
click at [728, 221] on div "Исключить из списка" at bounding box center [713, 224] width 103 height 14
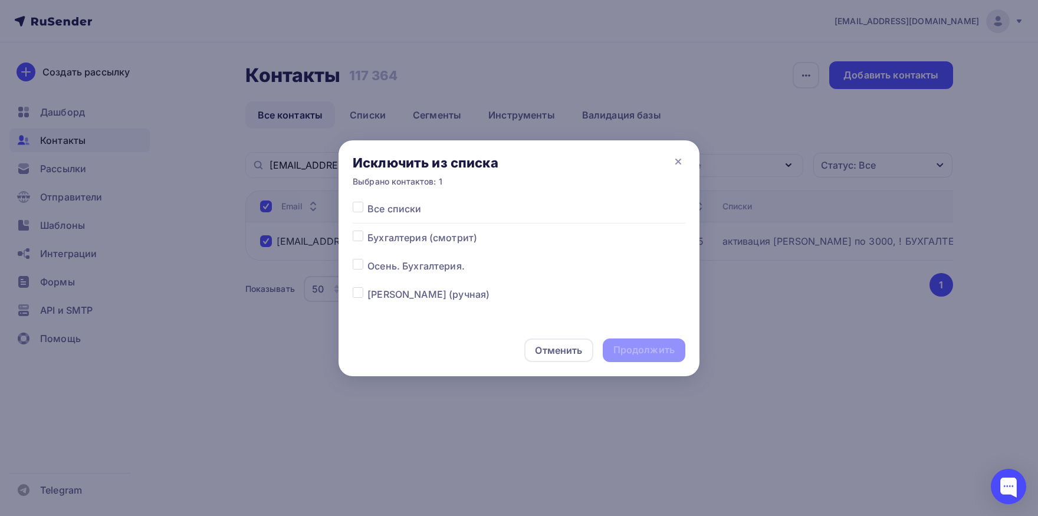
click at [368, 202] on label at bounding box center [368, 202] width 0 height 0
click at [362, 209] on input "checkbox" at bounding box center [358, 207] width 11 height 11
checkbox input "true"
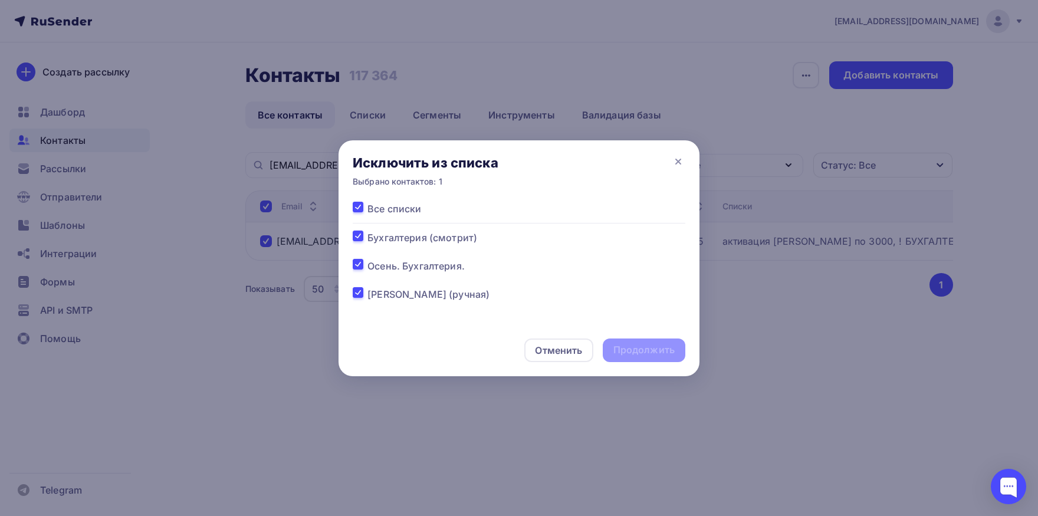
checkbox input "true"
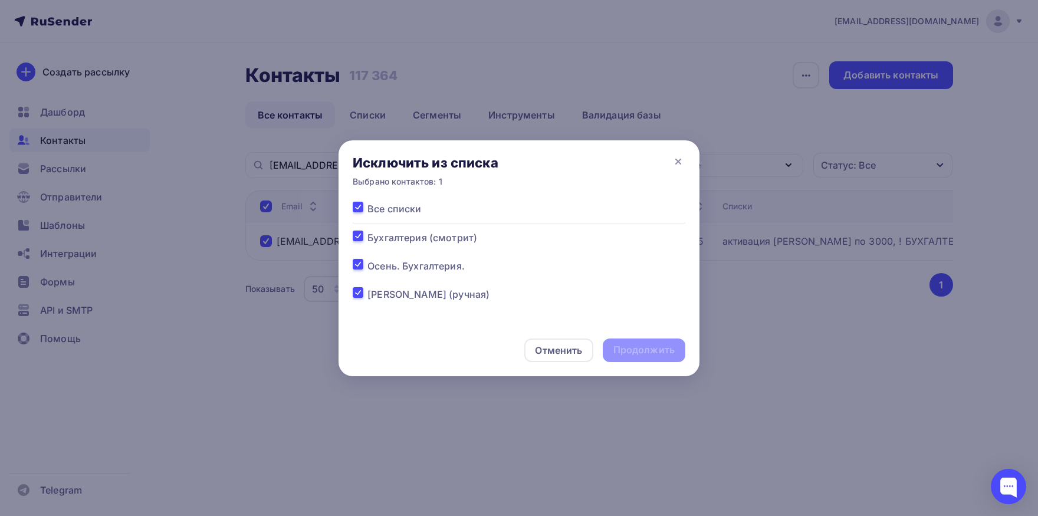
checkbox input "true"
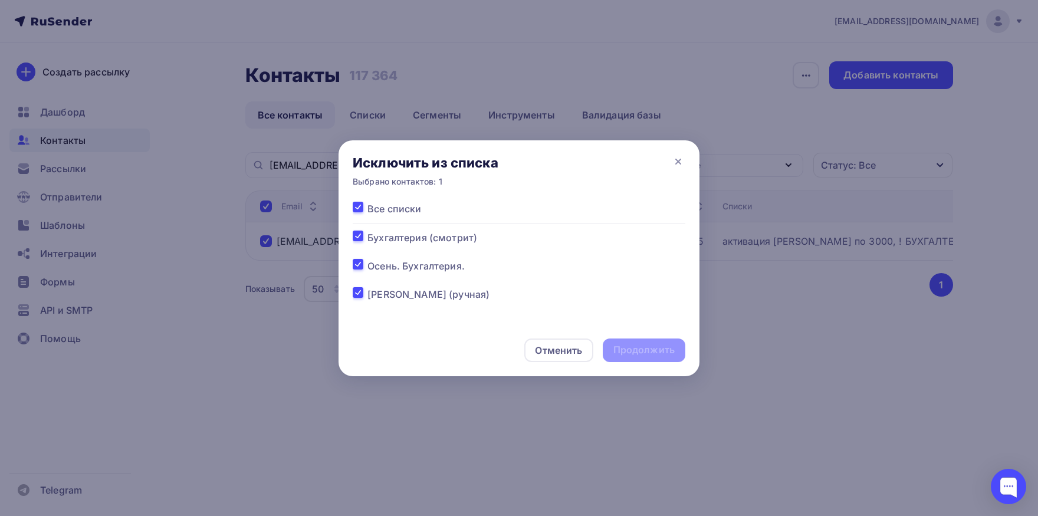
checkbox input "true"
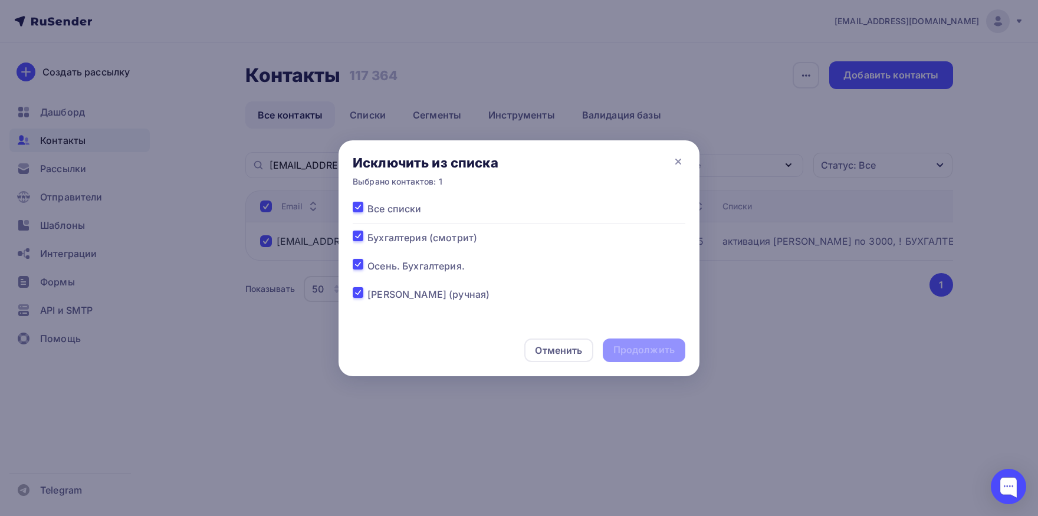
checkbox input "true"
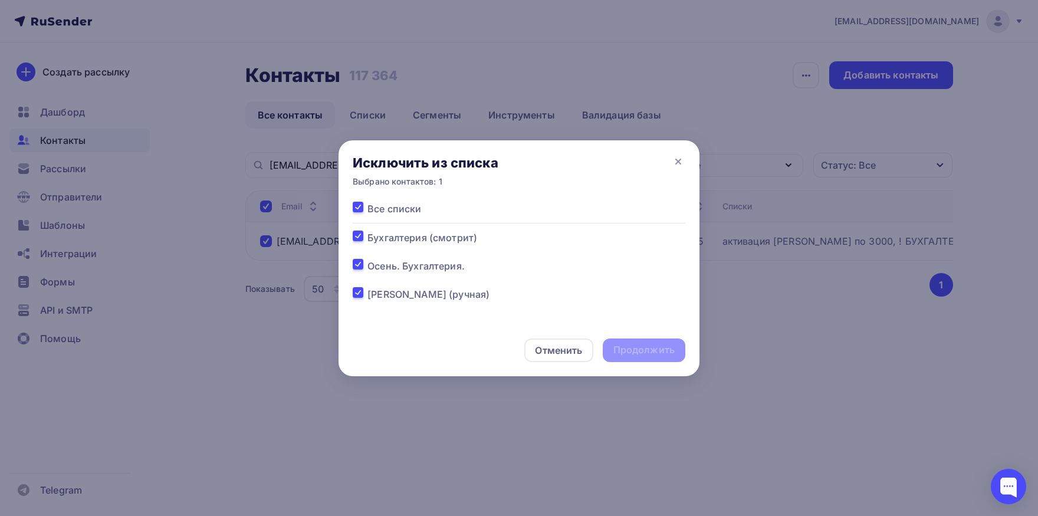
checkbox input "true"
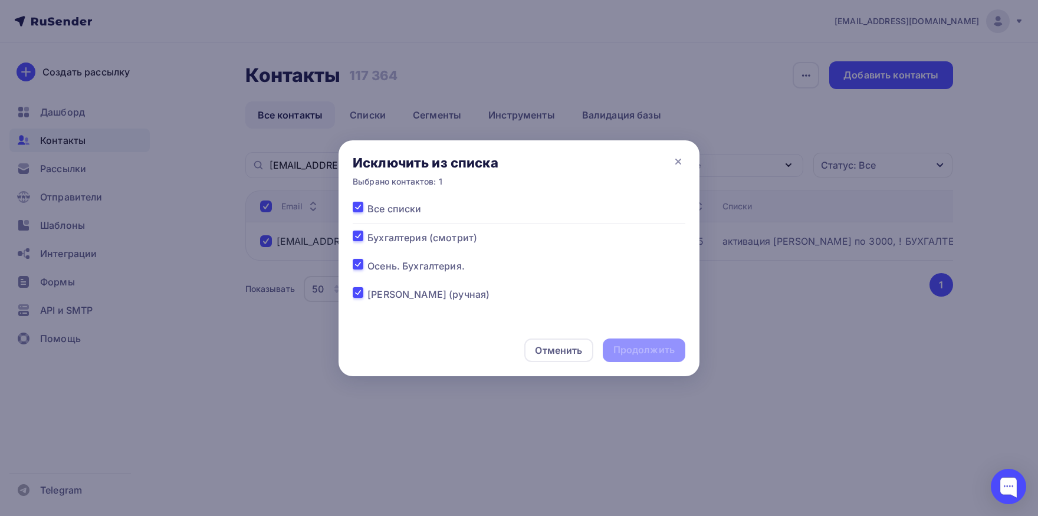
checkbox input "true"
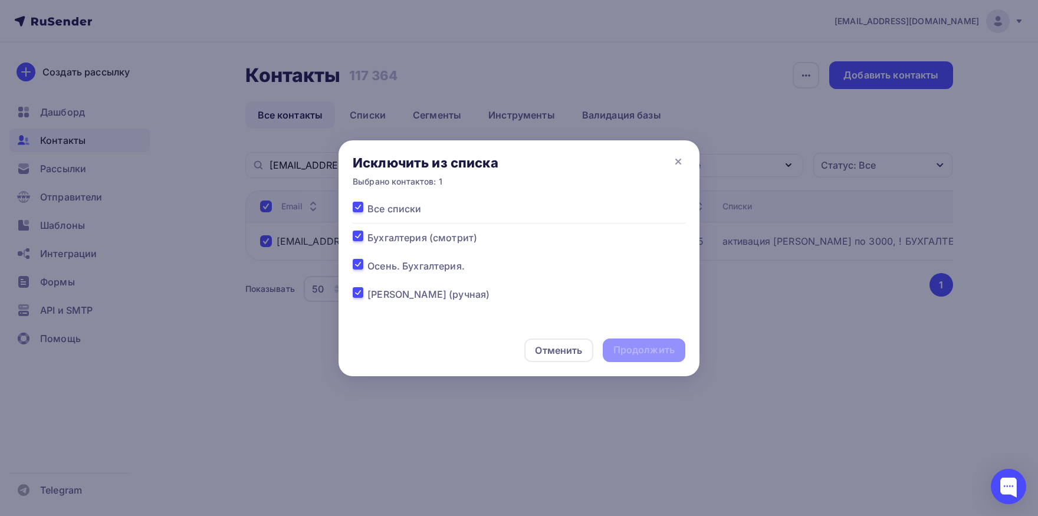
checkbox input "true"
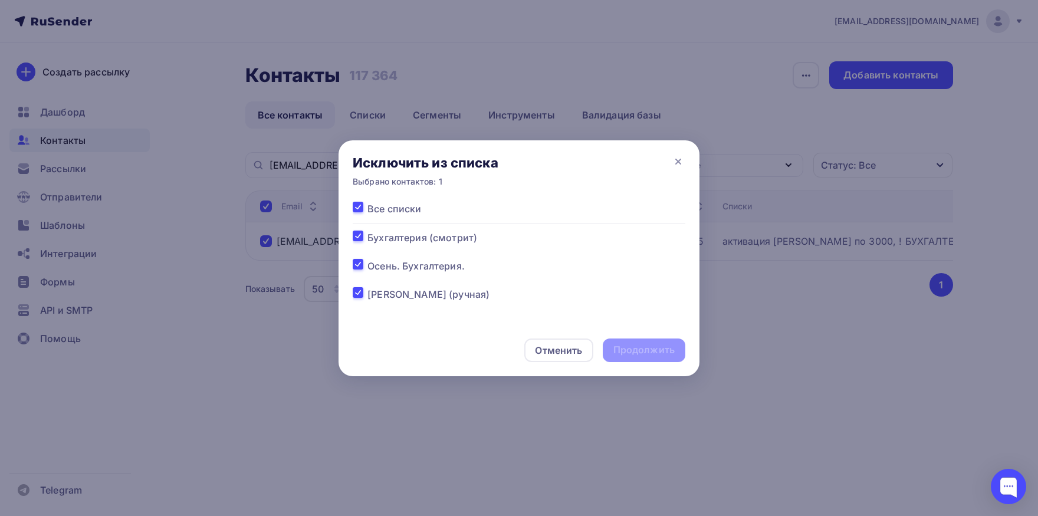
checkbox input "true"
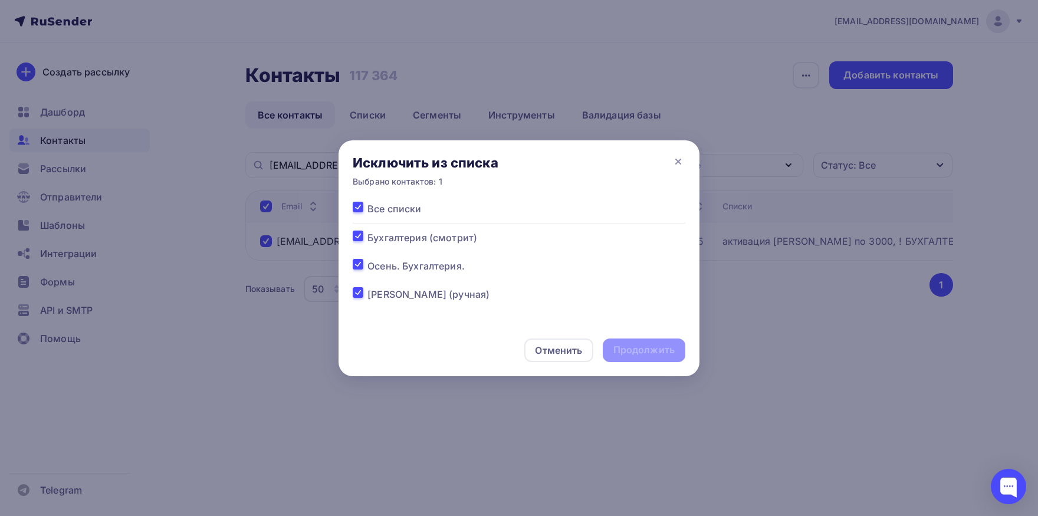
checkbox input "true"
click at [616, 343] on div "Продолжить" at bounding box center [644, 351] width 83 height 24
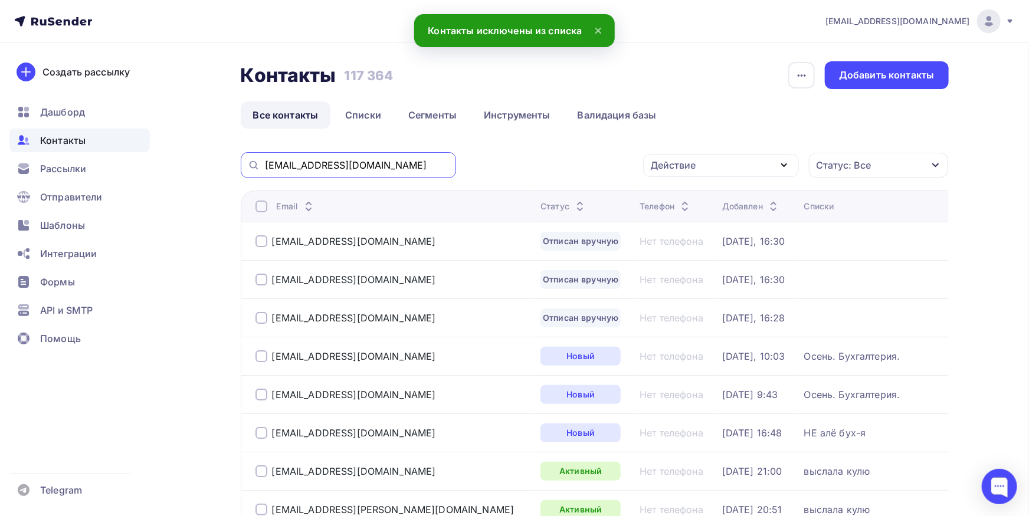
click at [379, 163] on input "buh@20arz.com" at bounding box center [357, 165] width 184 height 13
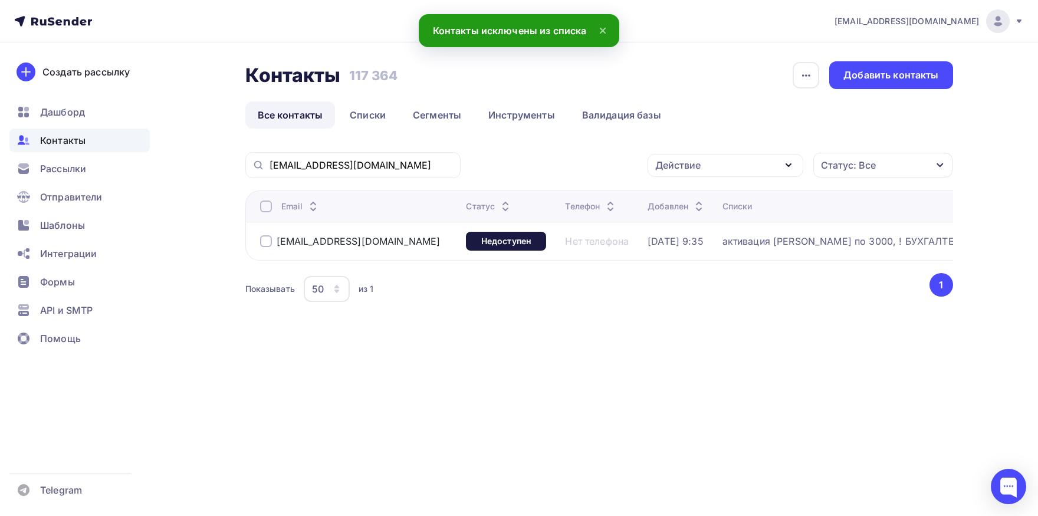
click at [268, 209] on div at bounding box center [266, 207] width 12 height 12
click at [729, 158] on div "Действие" at bounding box center [726, 165] width 156 height 23
click at [712, 200] on div "Добавить в списки" at bounding box center [707, 200] width 91 height 14
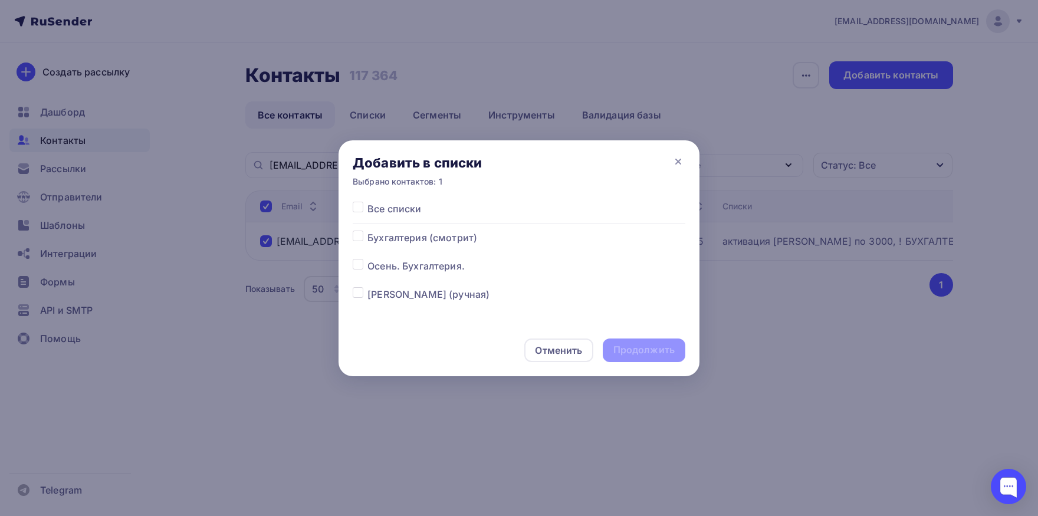
click at [368, 259] on label at bounding box center [368, 259] width 0 height 0
click at [361, 261] on input "checkbox" at bounding box center [358, 264] width 11 height 11
checkbox input "true"
click at [643, 351] on div "Продолжить" at bounding box center [644, 350] width 61 height 14
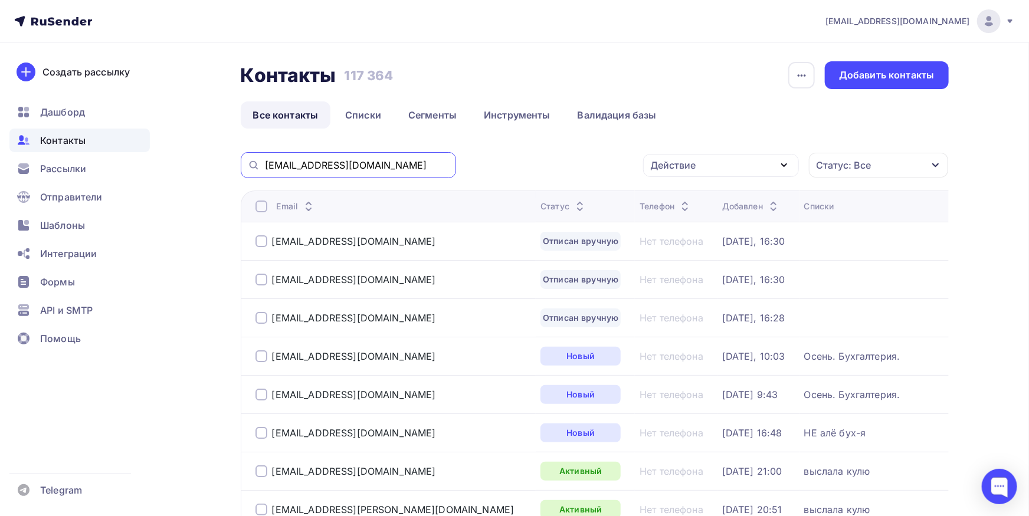
click at [398, 165] on input "buh@20arz.com" at bounding box center [357, 165] width 184 height 13
paste input "tat602@mail.ru"
type input "tat602@mail.ru"
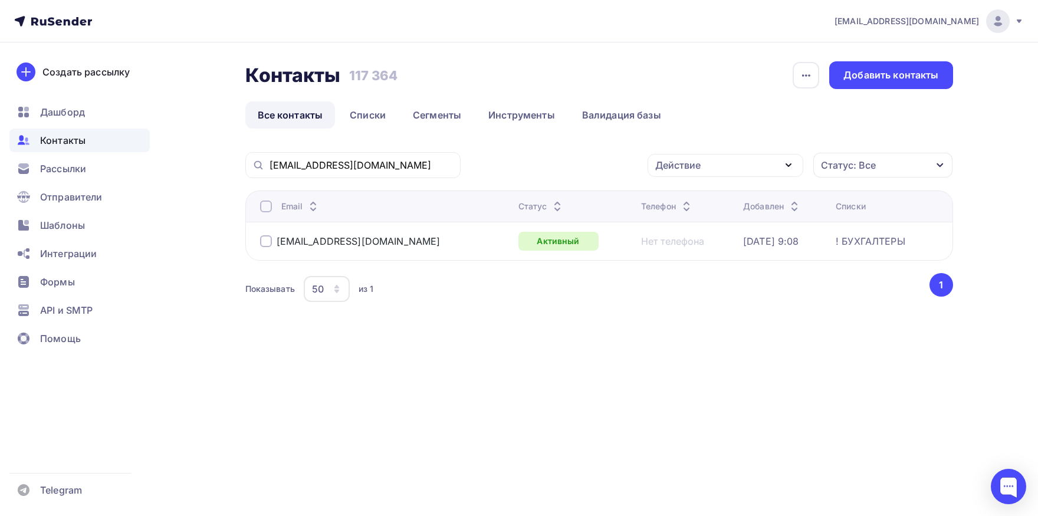
click at [260, 207] on div at bounding box center [266, 207] width 12 height 12
click at [704, 160] on div "Действие" at bounding box center [726, 165] width 156 height 23
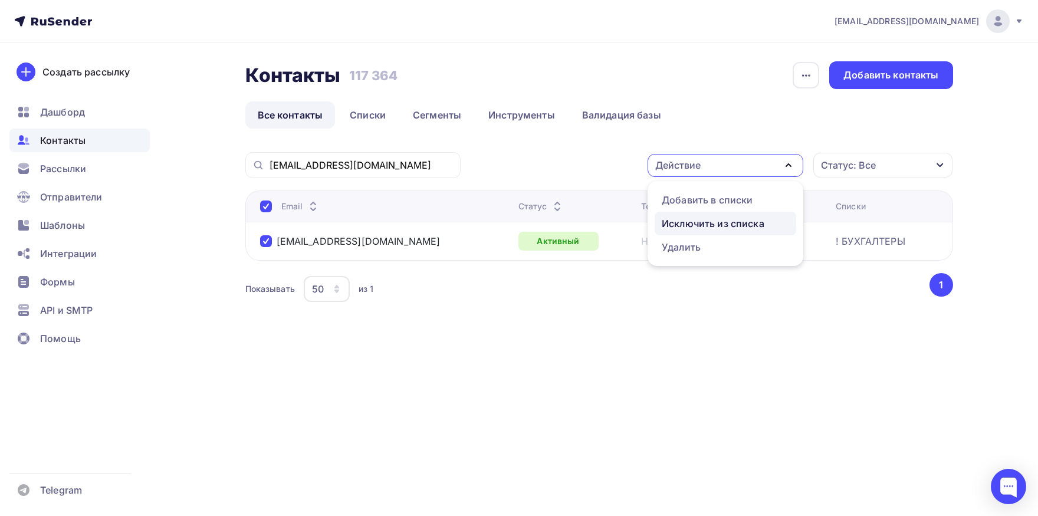
click at [685, 230] on div "Исключить из списка" at bounding box center [713, 224] width 103 height 14
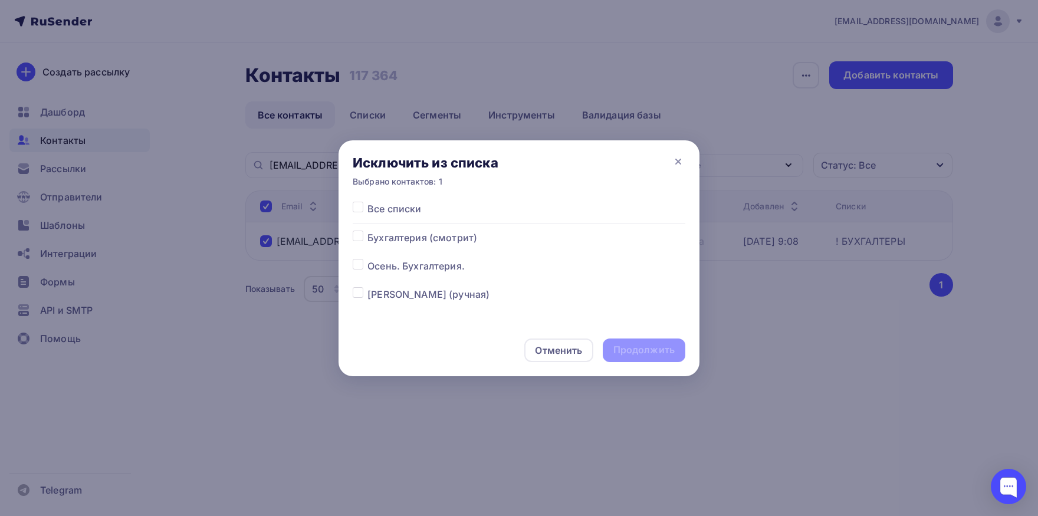
click at [368, 202] on label at bounding box center [368, 202] width 0 height 0
click at [360, 211] on input "checkbox" at bounding box center [358, 207] width 11 height 11
checkbox input "true"
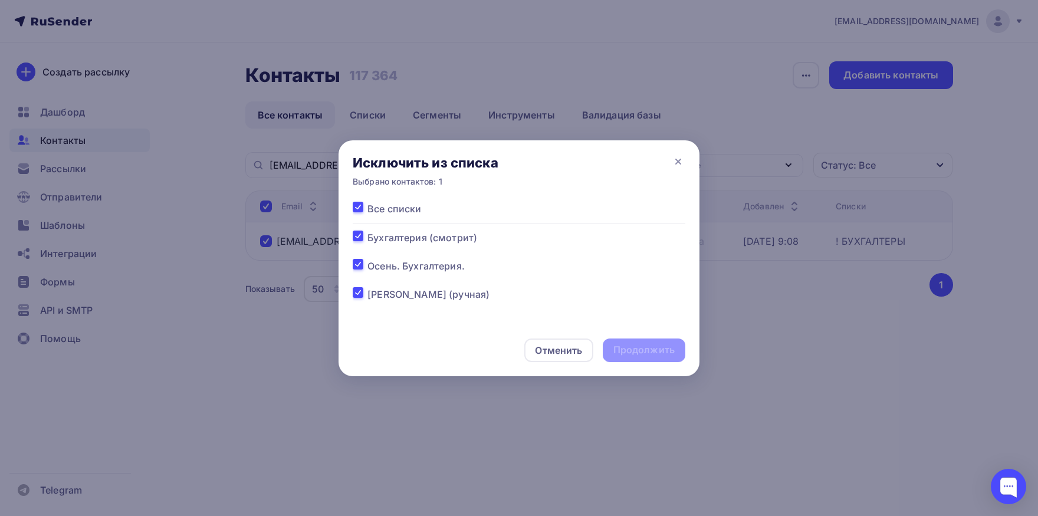
checkbox input "true"
click at [633, 345] on div "Продолжить" at bounding box center [644, 350] width 61 height 14
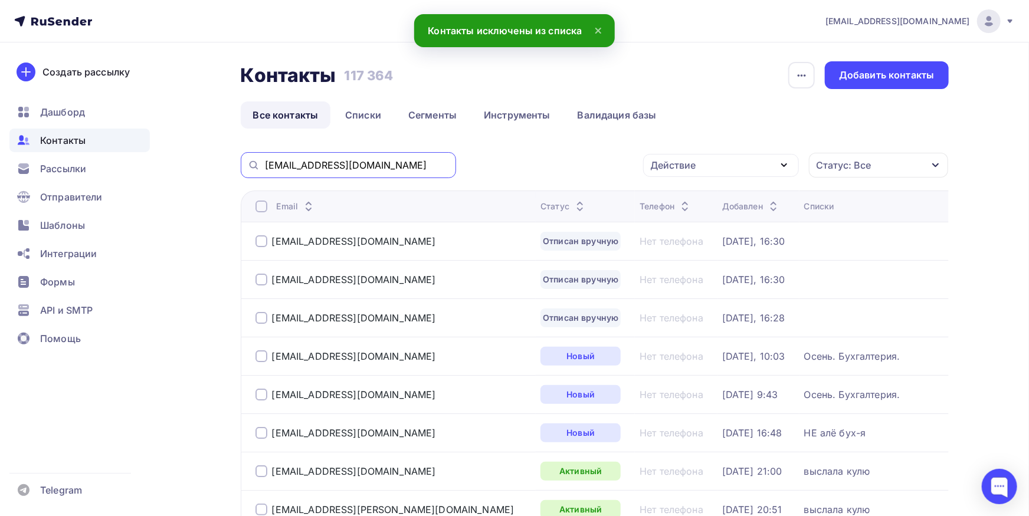
click at [386, 171] on input "tat602@mail.ru" at bounding box center [357, 165] width 184 height 13
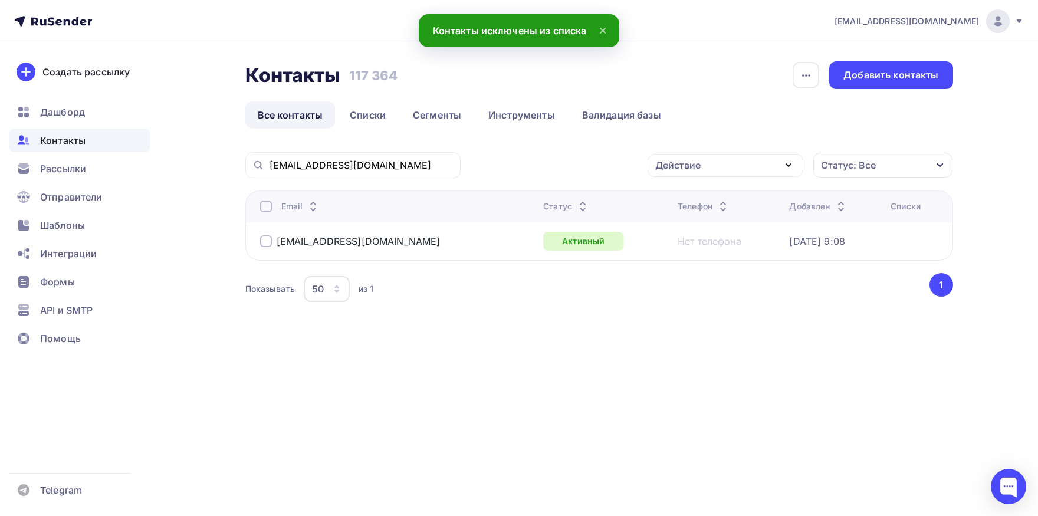
click at [257, 214] on th "Email" at bounding box center [392, 206] width 294 height 31
click at [258, 211] on th "Email" at bounding box center [392, 206] width 294 height 31
click at [261, 210] on div at bounding box center [266, 207] width 12 height 12
click at [666, 174] on div "Действие" at bounding box center [726, 165] width 156 height 23
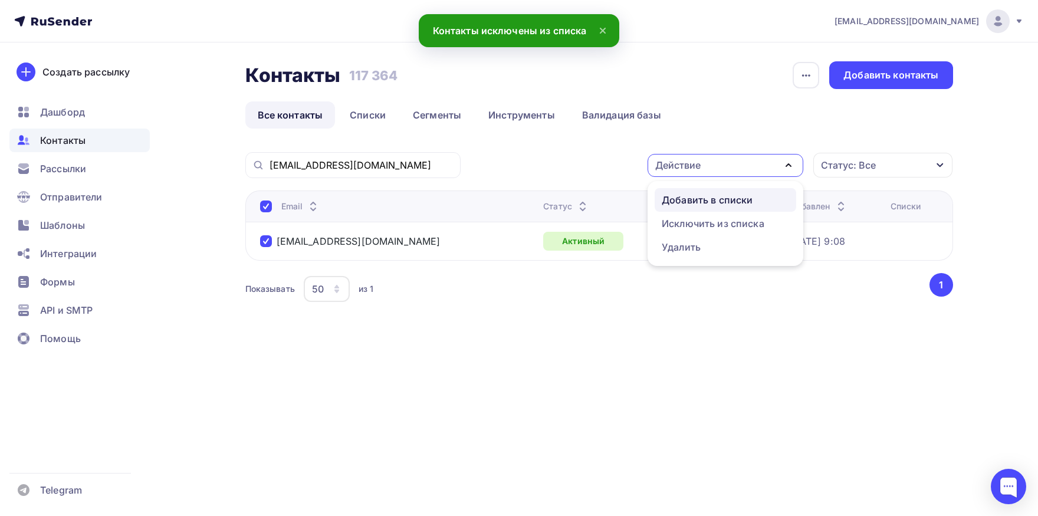
click at [685, 207] on link "Добавить в списки" at bounding box center [726, 200] width 142 height 24
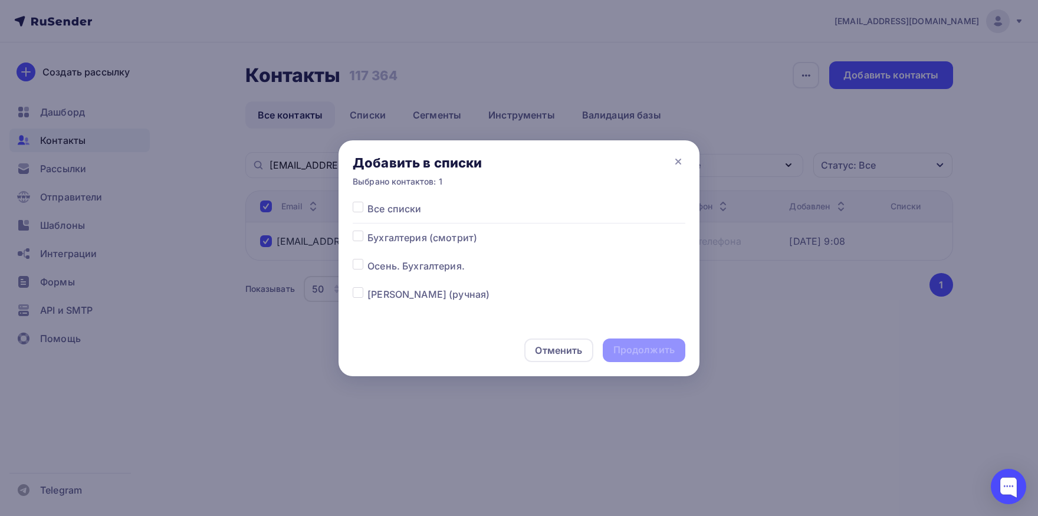
click at [368, 259] on label at bounding box center [368, 259] width 0 height 0
click at [359, 264] on input "checkbox" at bounding box center [358, 264] width 11 height 11
click at [658, 348] on div "Продолжить" at bounding box center [644, 350] width 61 height 14
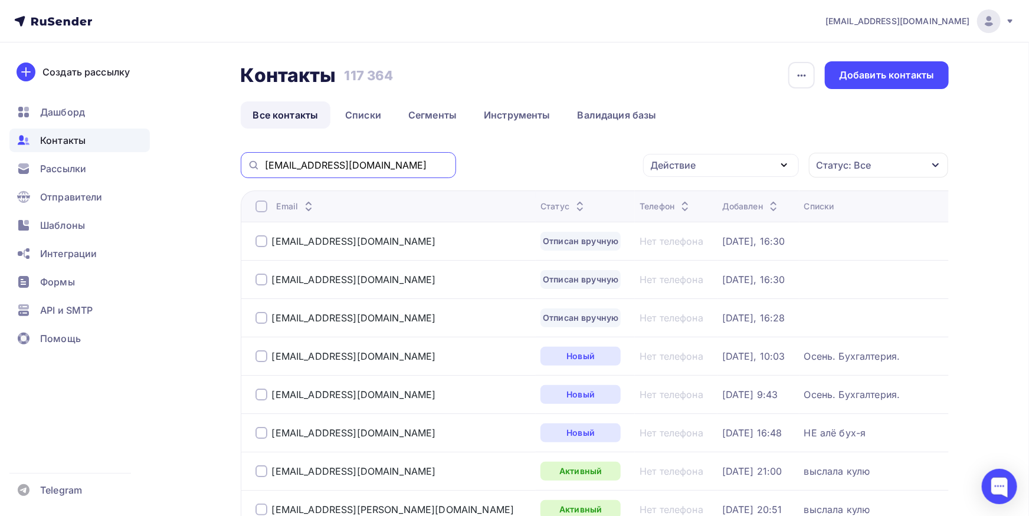
click at [378, 160] on input "tat602@mail.ru" at bounding box center [357, 165] width 184 height 13
paste input "orion-buh"
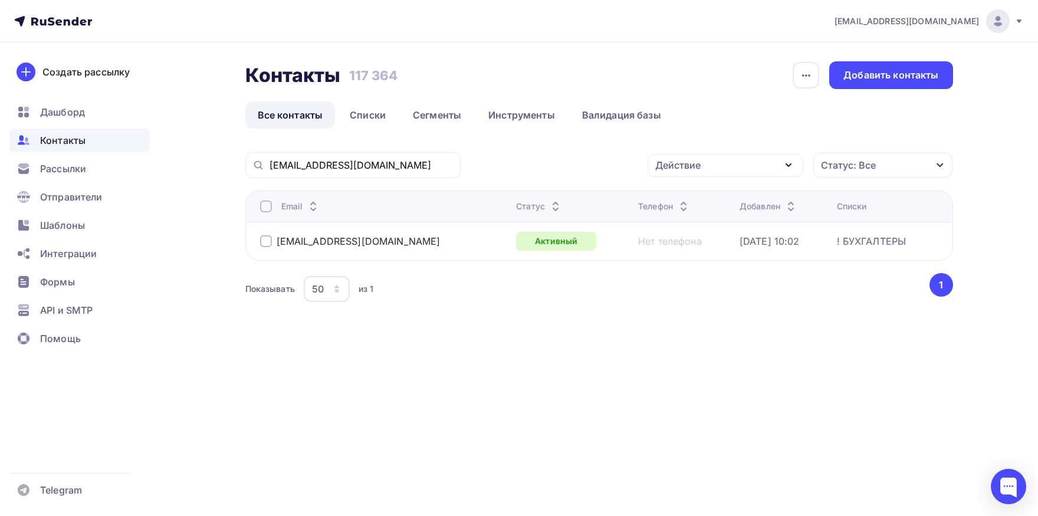
click at [266, 210] on div at bounding box center [266, 207] width 12 height 12
click at [710, 168] on div "Действие" at bounding box center [726, 165] width 156 height 23
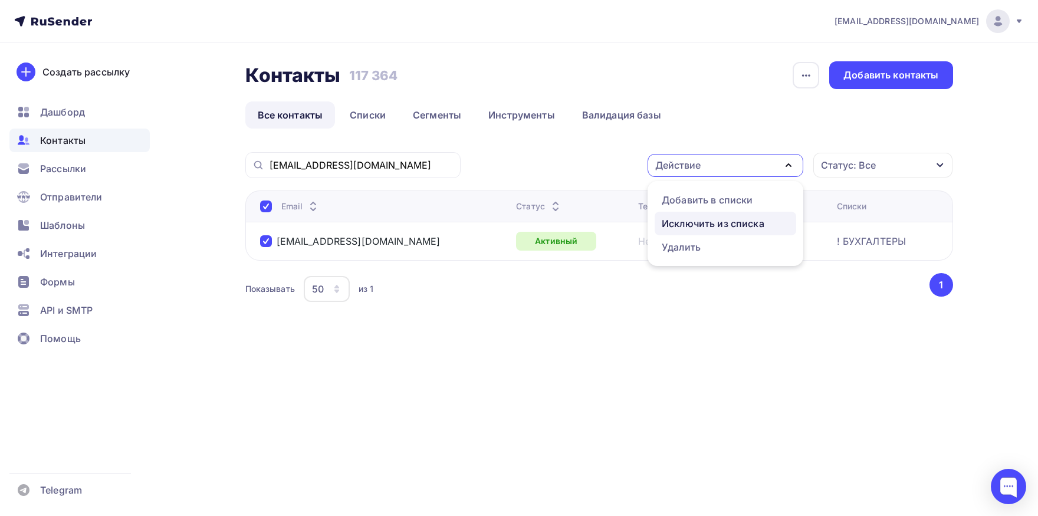
click at [729, 217] on div "Исключить из списка" at bounding box center [713, 224] width 103 height 14
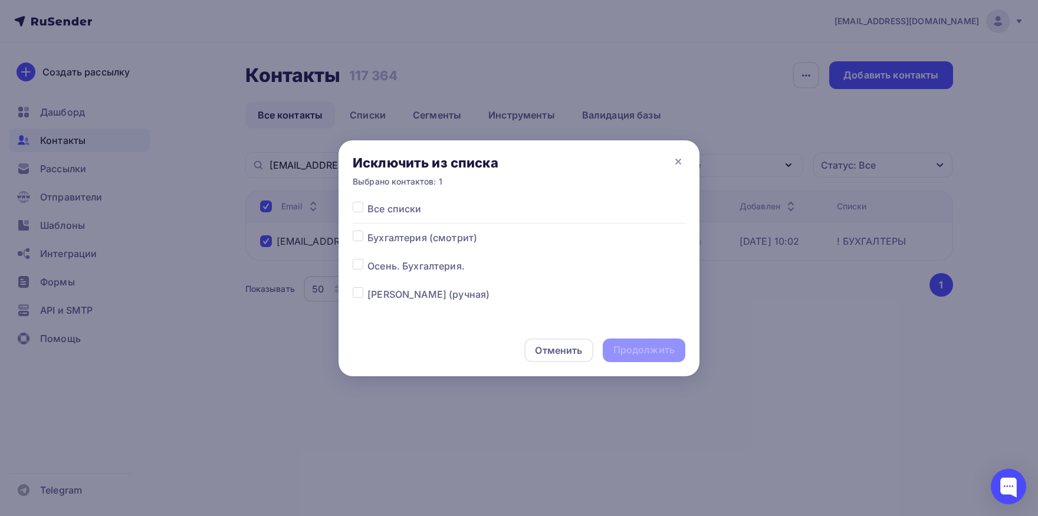
click at [350, 205] on div "Все списки Бухгалтерия (смотрит) Осень. Бухгалтерия. Куликов (ручная) Морозова …" at bounding box center [519, 263] width 361 height 123
click at [368, 202] on label at bounding box center [368, 202] width 0 height 0
click at [354, 208] on input "checkbox" at bounding box center [358, 207] width 11 height 11
click at [630, 349] on div "Продолжить" at bounding box center [644, 350] width 61 height 14
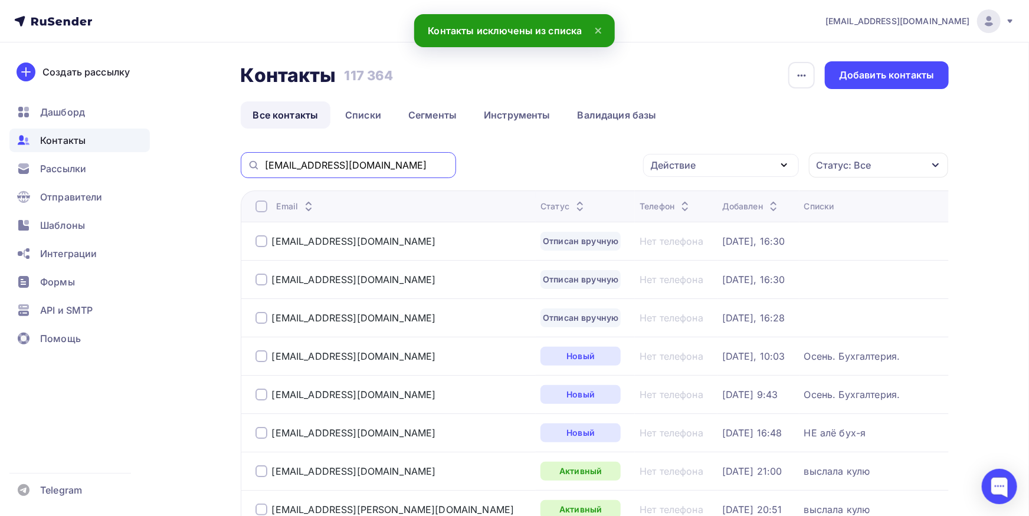
click at [366, 163] on input "orion-buh@mail.ru" at bounding box center [357, 165] width 184 height 13
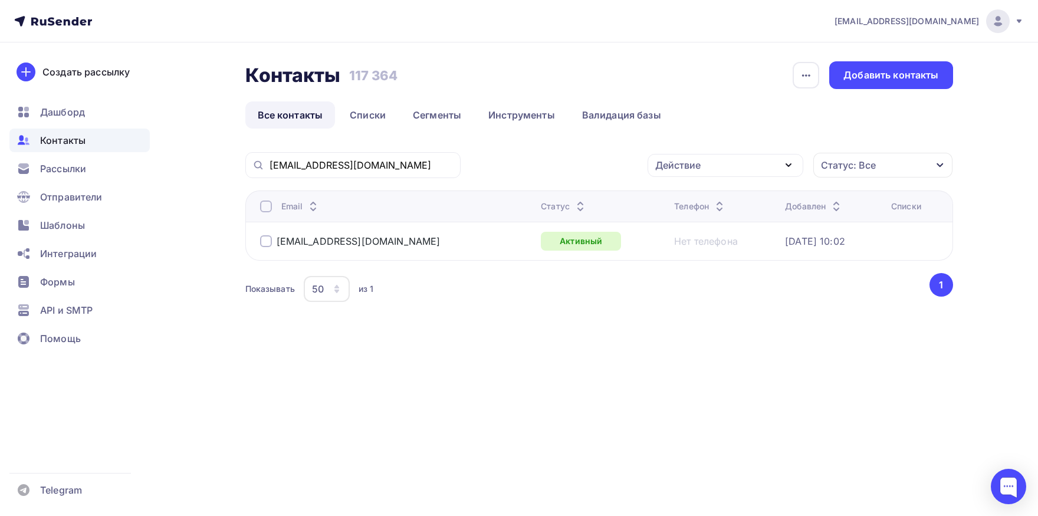
click at [270, 208] on div at bounding box center [266, 207] width 12 height 12
click at [704, 171] on div "Действие" at bounding box center [726, 165] width 156 height 23
click at [698, 199] on div "Добавить в списки" at bounding box center [707, 200] width 91 height 14
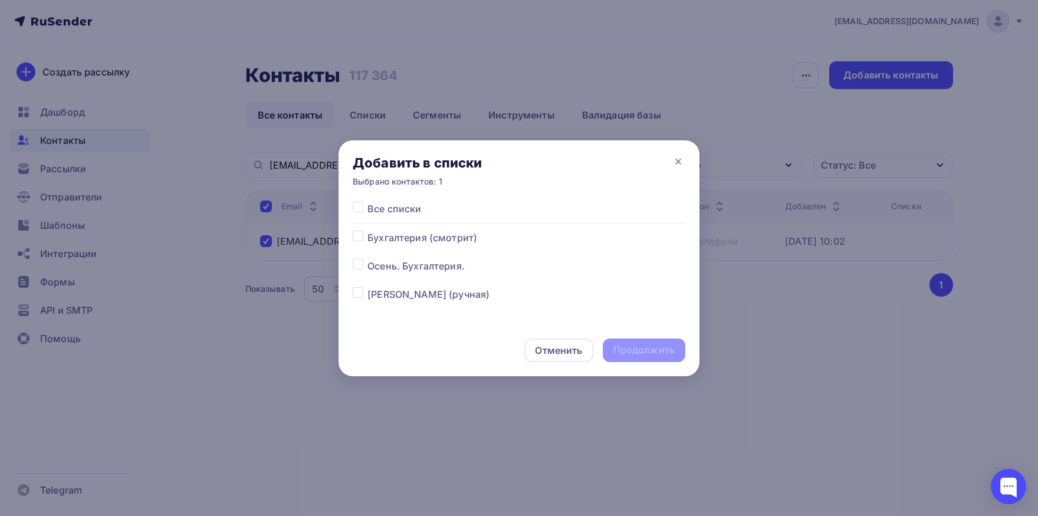
click at [368, 231] on label at bounding box center [368, 231] width 0 height 0
click at [356, 238] on input "checkbox" at bounding box center [358, 236] width 11 height 11
click at [622, 343] on div "Продолжить" at bounding box center [644, 351] width 83 height 24
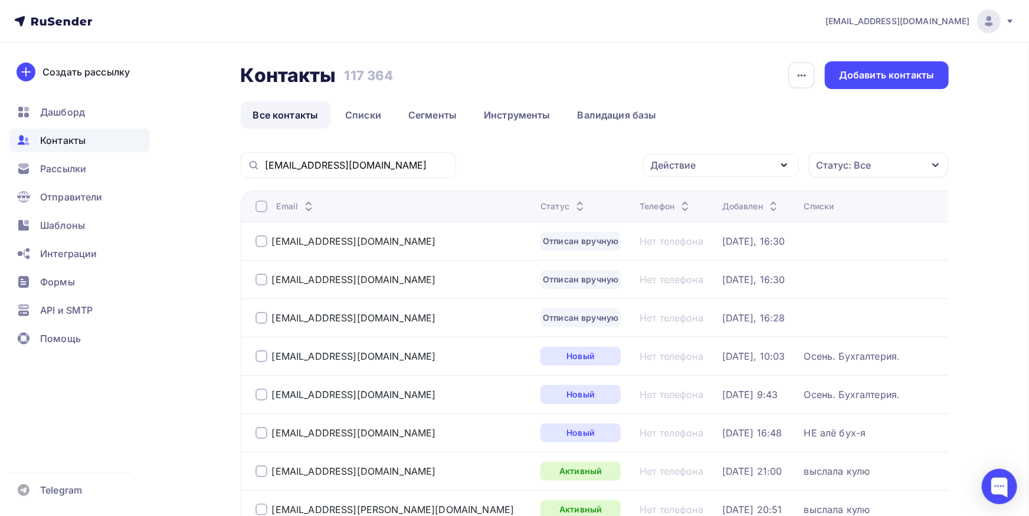
click at [305, 174] on div "orion-buh@mail.ru" at bounding box center [348, 165] width 215 height 26
click at [306, 172] on input "orion-buh@mail.ru" at bounding box center [357, 165] width 184 height 13
paste input "glavbuh@druvbg.ru, booking@druvbg"
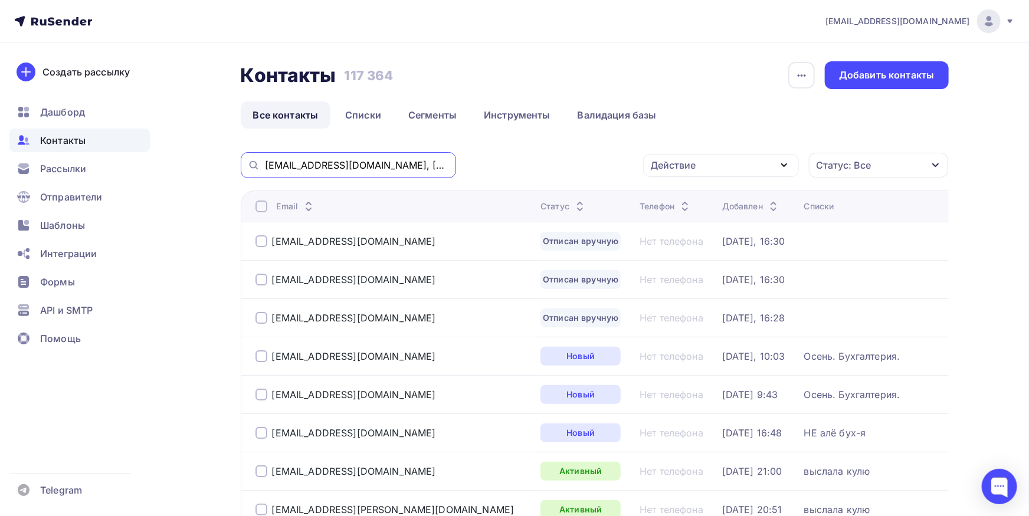
drag, startPoint x: 402, startPoint y: 164, endPoint x: 185, endPoint y: 135, distance: 218.5
click at [265, 159] on input "glavbuh@druvbg.ru, booking@druvbg.ru" at bounding box center [357, 165] width 184 height 13
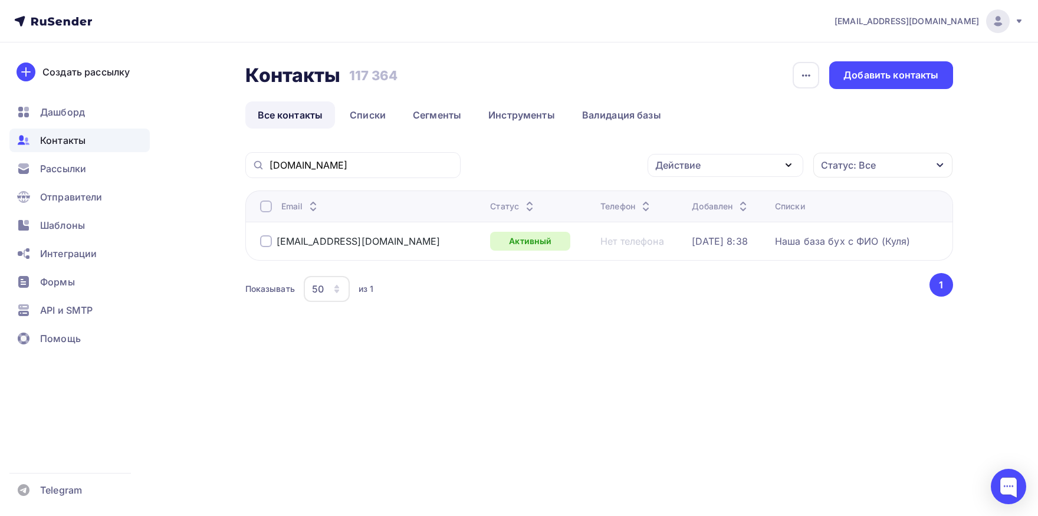
click at [267, 209] on div at bounding box center [266, 207] width 12 height 12
click at [539, 326] on div "druvbg.ru Статус: Все Статус Новый Активный Не существует Переполнен Недоступен…" at bounding box center [599, 243] width 708 height 182
click at [266, 210] on div at bounding box center [266, 207] width 12 height 12
click at [382, 113] on link "Списки" at bounding box center [367, 114] width 61 height 27
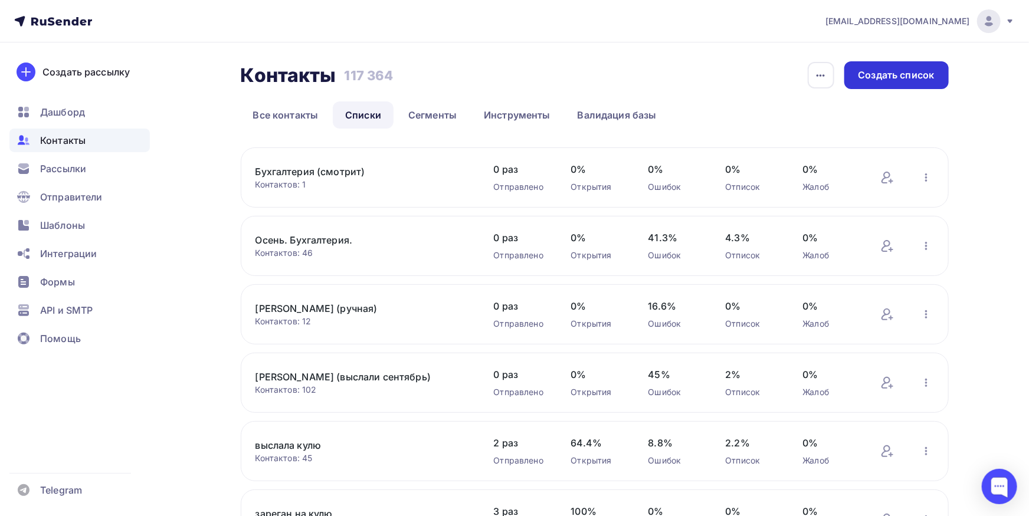
click at [886, 72] on div "Создать список" at bounding box center [896, 75] width 76 height 14
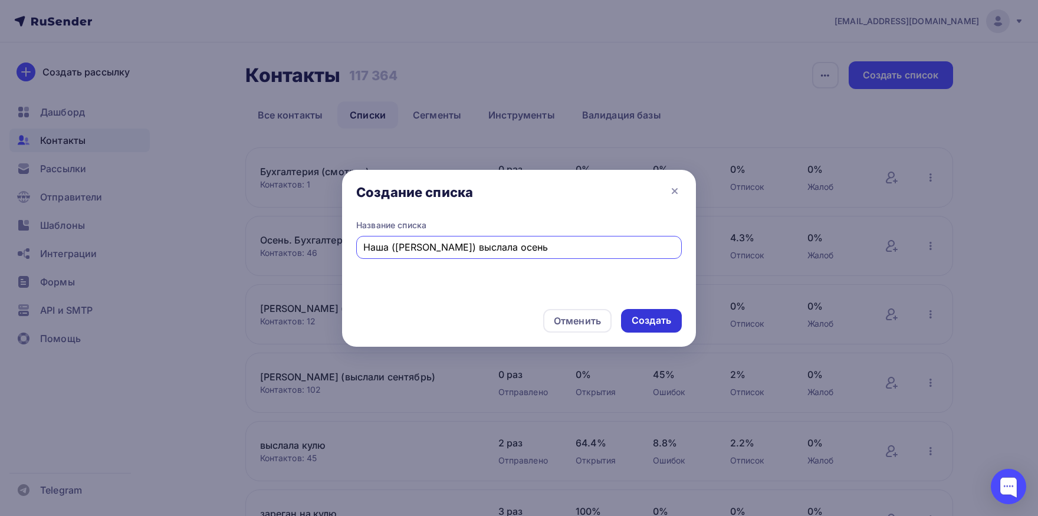
click at [647, 326] on div "Создать" at bounding box center [652, 321] width 40 height 14
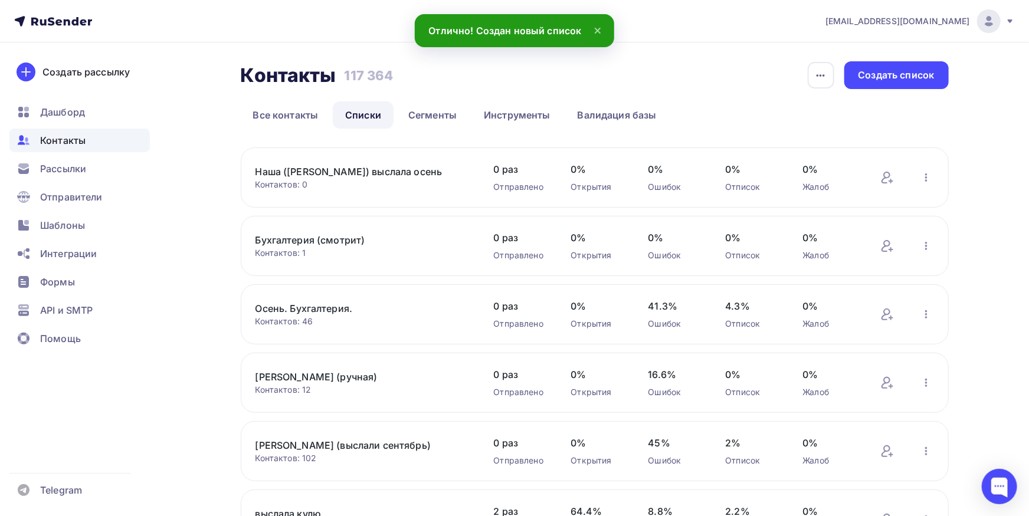
click at [356, 172] on link "Наша (куликов) выслала осень" at bounding box center [355, 172] width 201 height 14
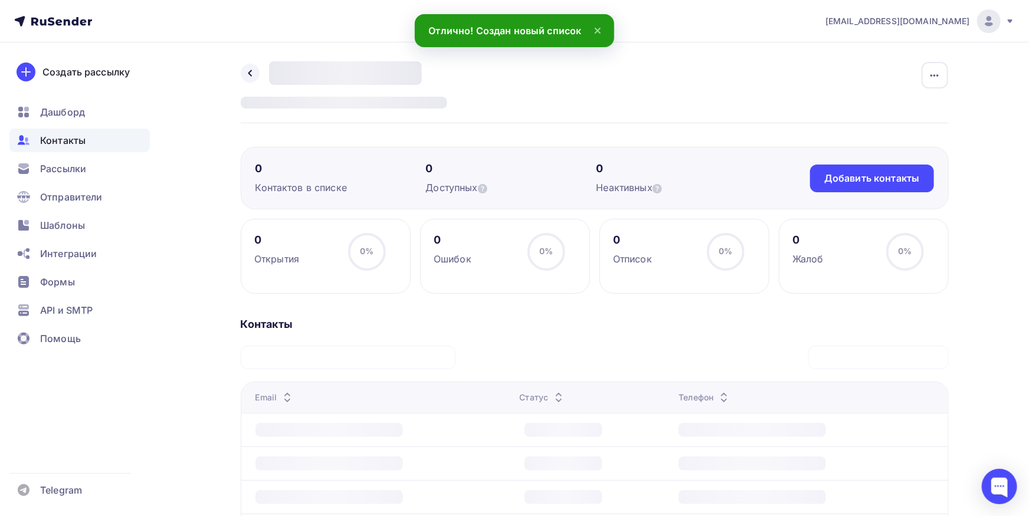
click at [81, 135] on span "Контакты" at bounding box center [62, 140] width 45 height 14
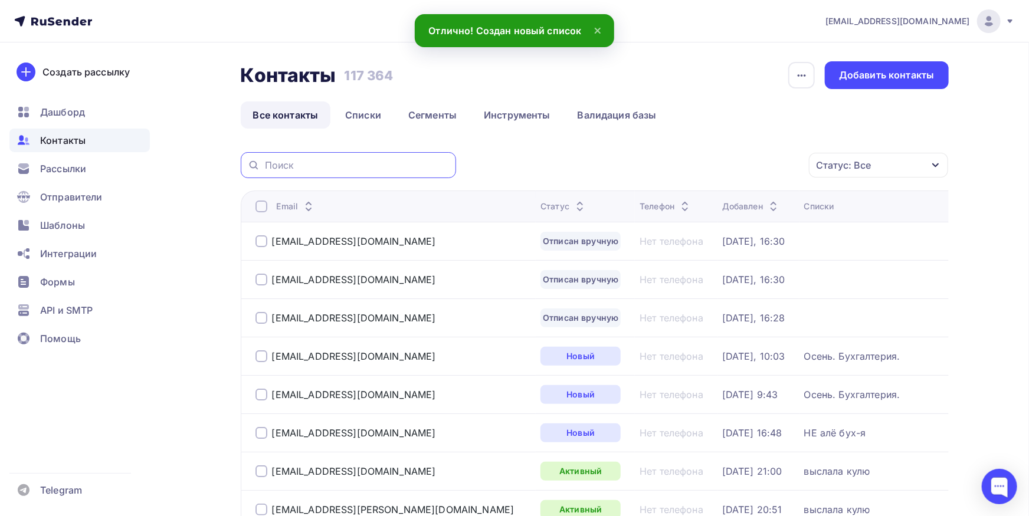
click at [310, 166] on input "text" at bounding box center [357, 165] width 184 height 13
paste input "glavbuh@druvbg.ru"
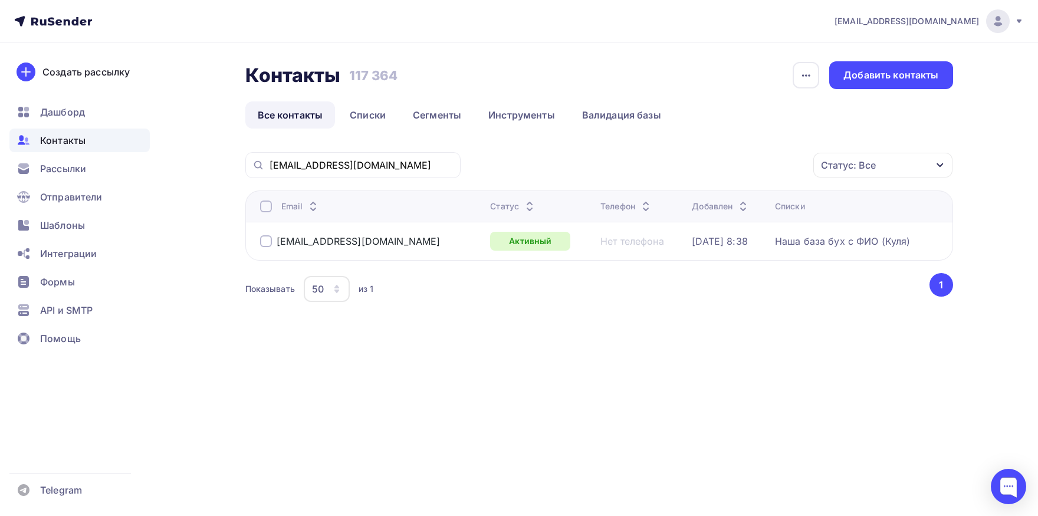
click at [267, 211] on div at bounding box center [266, 207] width 12 height 12
click at [734, 169] on div "Действие" at bounding box center [726, 165] width 156 height 23
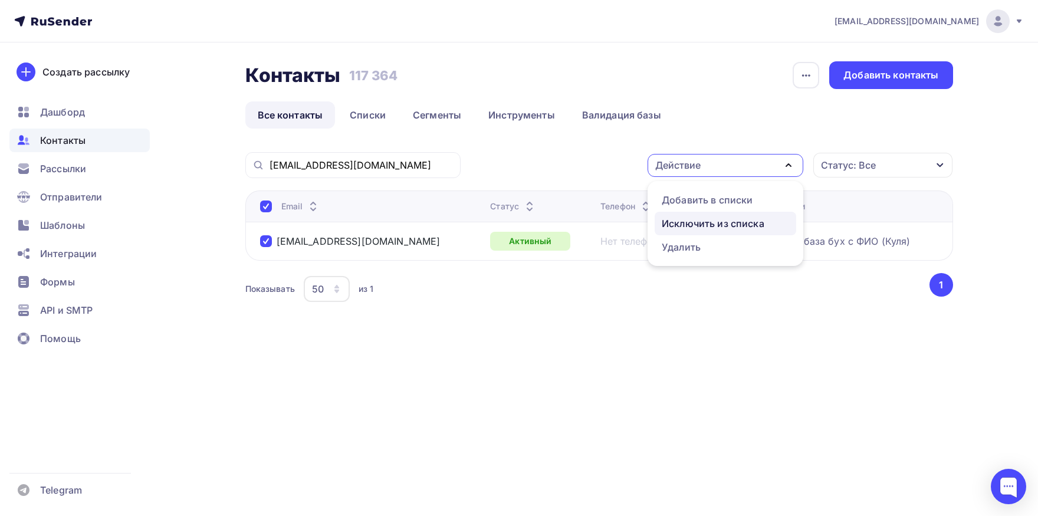
click at [721, 224] on div "Исключить из списка" at bounding box center [713, 224] width 103 height 14
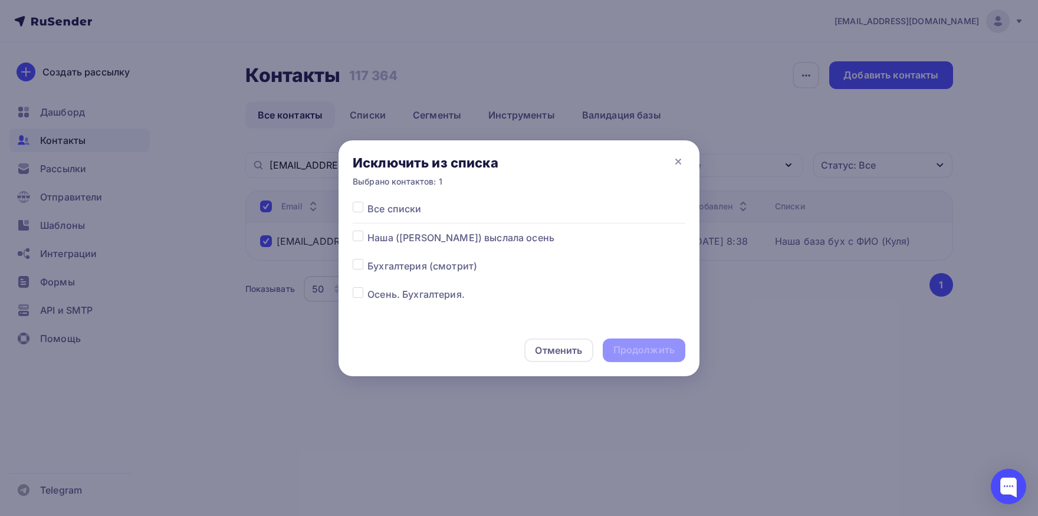
click at [368, 202] on label at bounding box center [368, 202] width 0 height 0
click at [356, 211] on input "checkbox" at bounding box center [358, 207] width 11 height 11
click at [641, 359] on div "Продолжить" at bounding box center [644, 351] width 83 height 24
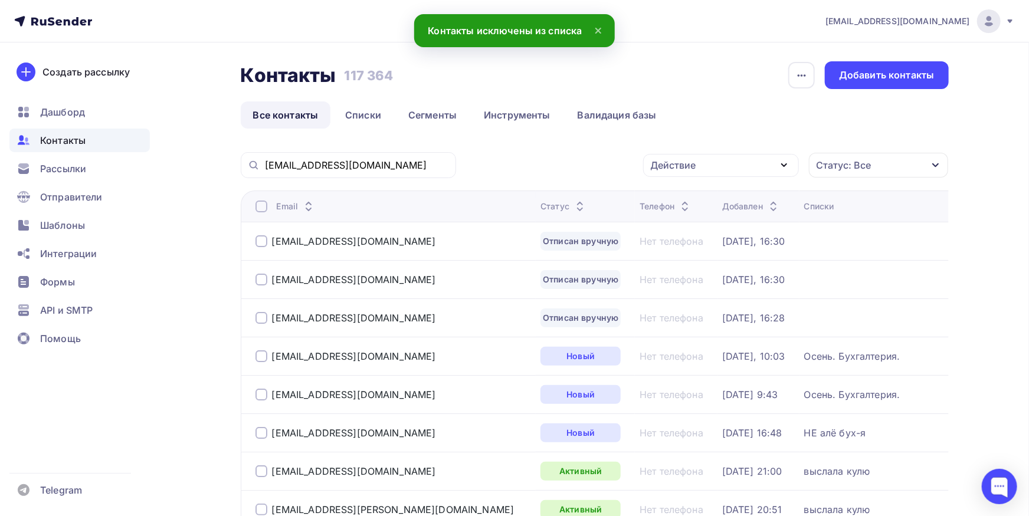
drag, startPoint x: 384, startPoint y: 172, endPoint x: 387, endPoint y: 161, distance: 11.8
click at [382, 172] on div "glavbuh@druvbg.ru" at bounding box center [348, 165] width 215 height 26
click at [388, 159] on input "glavbuh@druvbg.ru" at bounding box center [357, 165] width 184 height 13
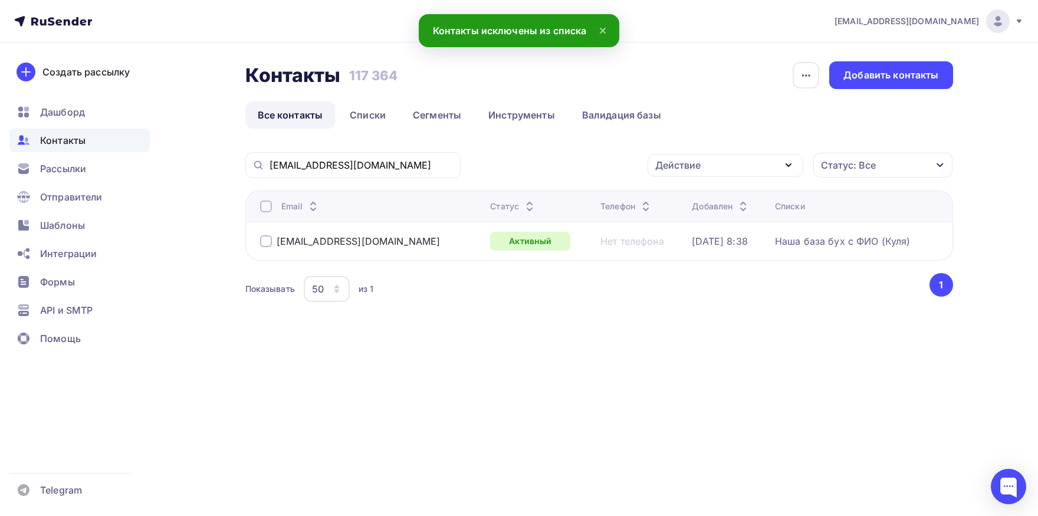
click at [268, 208] on div at bounding box center [266, 207] width 12 height 12
click at [709, 177] on div "Действие Добавить в списки Исключить из списка Удалить Статус: Все Статус Новый…" at bounding box center [711, 165] width 484 height 26
click at [710, 172] on div "Действие" at bounding box center [726, 165] width 156 height 23
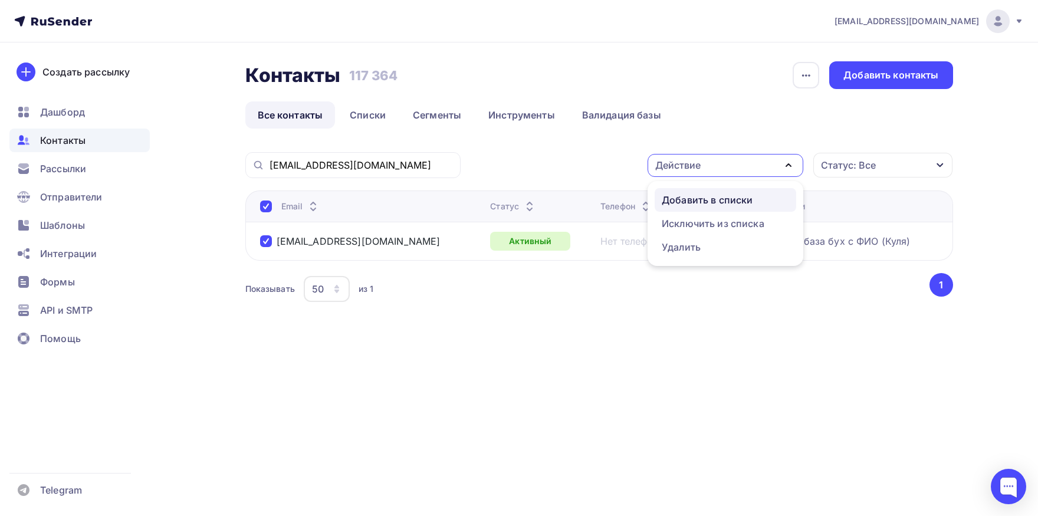
click at [707, 193] on div "Добавить в списки" at bounding box center [707, 200] width 91 height 14
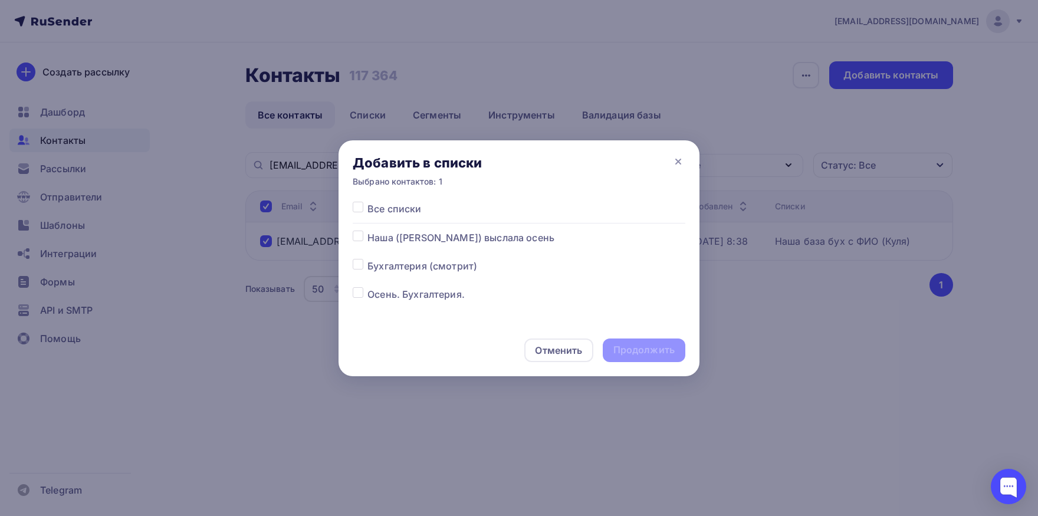
click at [368, 231] on label at bounding box center [368, 231] width 0 height 0
click at [360, 241] on input "checkbox" at bounding box center [358, 236] width 11 height 11
click at [631, 352] on div "Продолжить" at bounding box center [644, 350] width 61 height 14
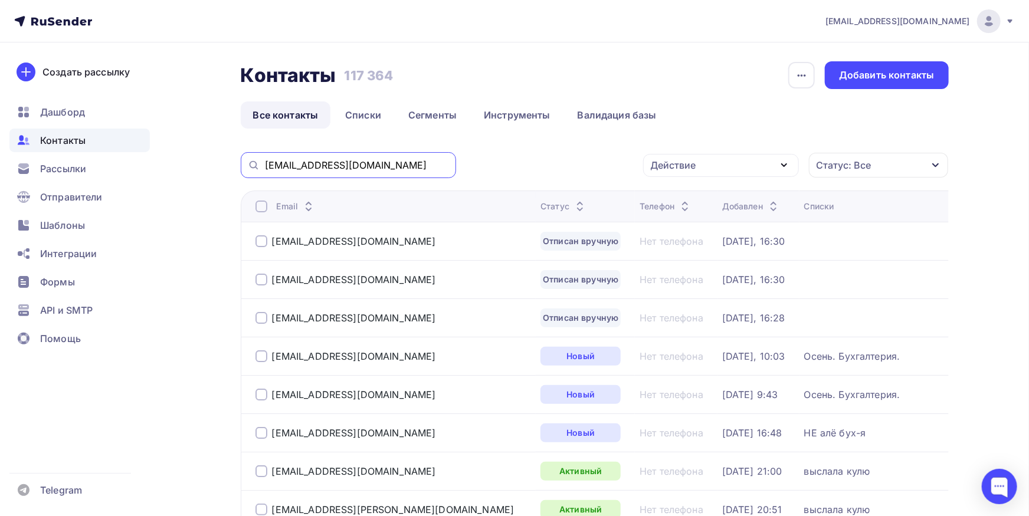
click at [380, 165] on input "glavbuh@druvbg.ru" at bounding box center [357, 165] width 184 height 13
paste input "7700@mail"
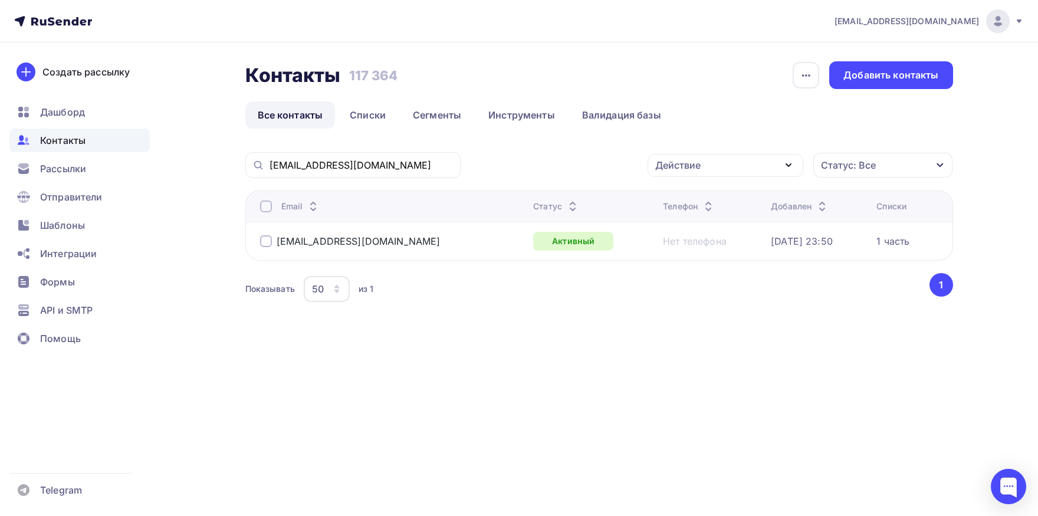
click at [266, 207] on div at bounding box center [266, 207] width 12 height 12
click at [715, 169] on div "Действие" at bounding box center [726, 165] width 156 height 23
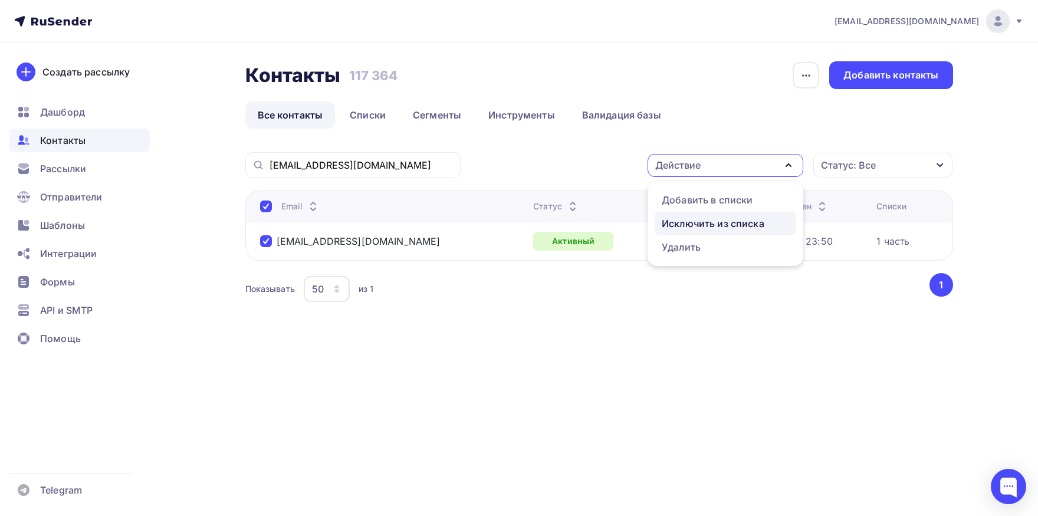
click at [699, 220] on div "Исключить из списка" at bounding box center [713, 224] width 103 height 14
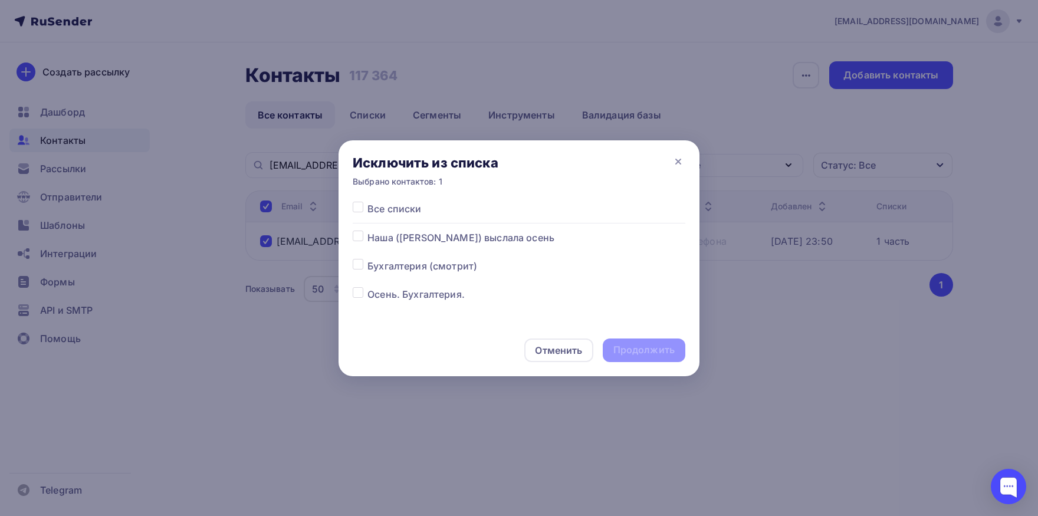
click at [368, 202] on label at bounding box center [368, 202] width 0 height 0
click at [359, 212] on input "checkbox" at bounding box center [358, 207] width 11 height 11
click at [642, 351] on div "Продолжить" at bounding box center [644, 350] width 61 height 14
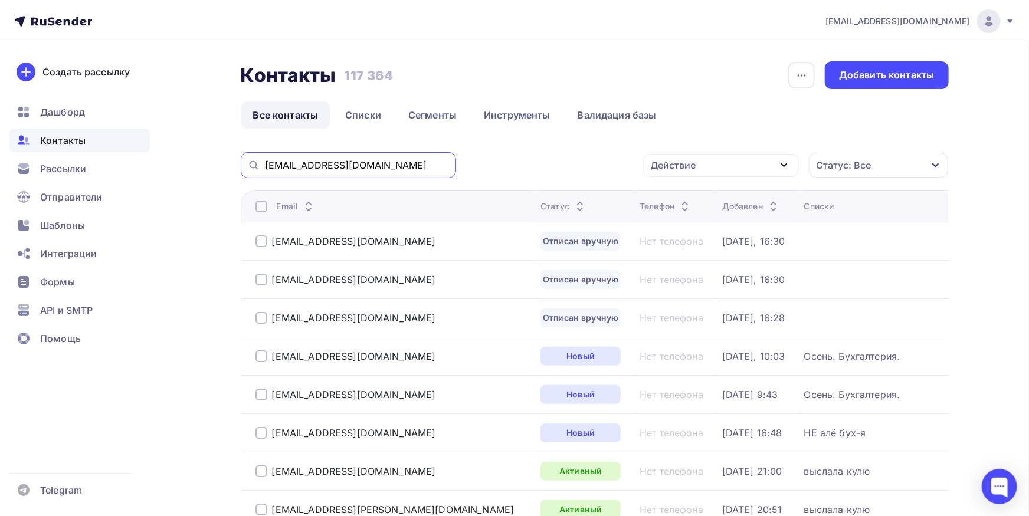
click at [399, 168] on input "[EMAIL_ADDRESS][DOMAIN_NAME]" at bounding box center [357, 165] width 184 height 13
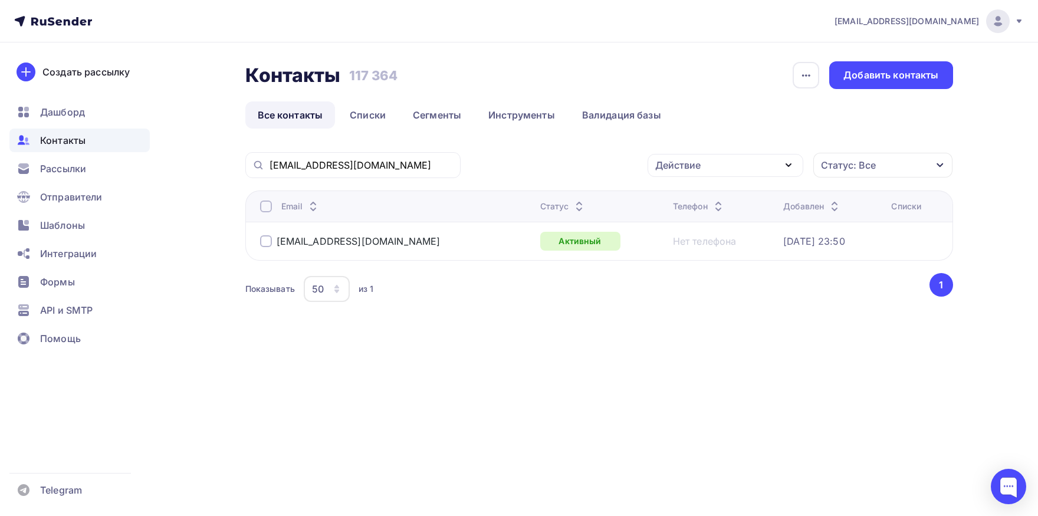
click at [266, 205] on div at bounding box center [266, 207] width 12 height 12
click at [263, 208] on div at bounding box center [266, 207] width 12 height 12
click at [740, 167] on div "Действие" at bounding box center [726, 165] width 156 height 23
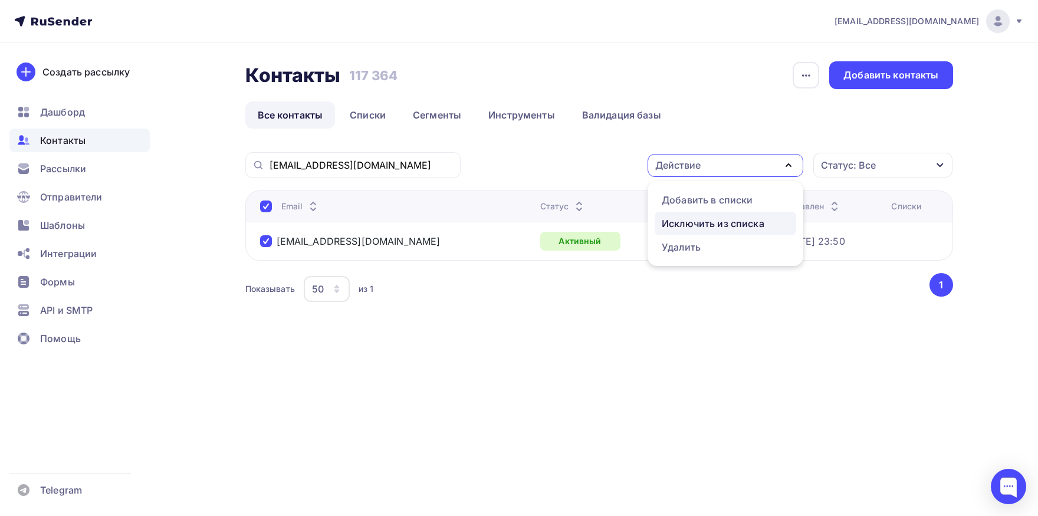
click at [722, 224] on div "Исключить из списка" at bounding box center [713, 224] width 103 height 14
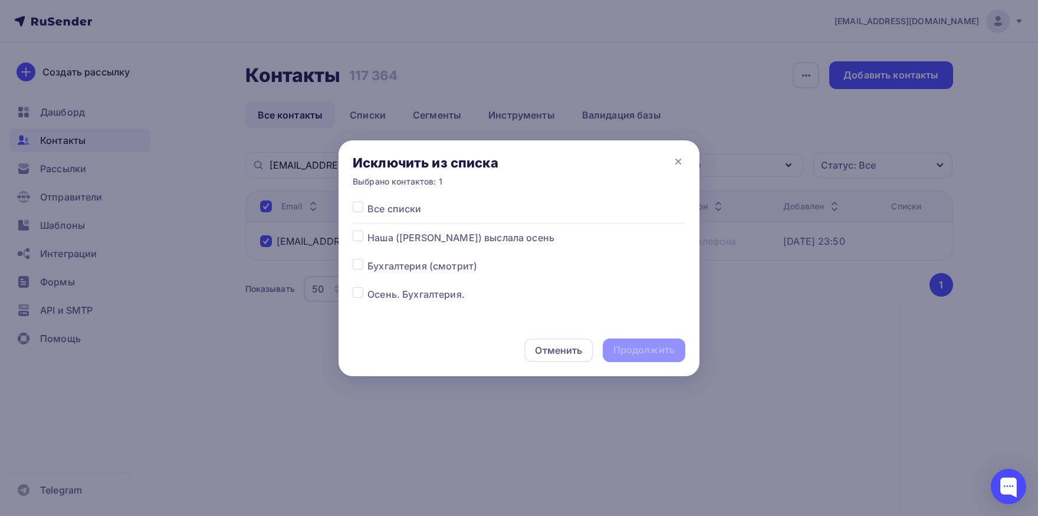
click at [356, 213] on div at bounding box center [360, 209] width 15 height 14
click at [368, 202] on label at bounding box center [368, 202] width 0 height 0
click at [359, 204] on input "checkbox" at bounding box center [358, 207] width 11 height 11
click at [650, 357] on div "Продолжить" at bounding box center [644, 350] width 61 height 14
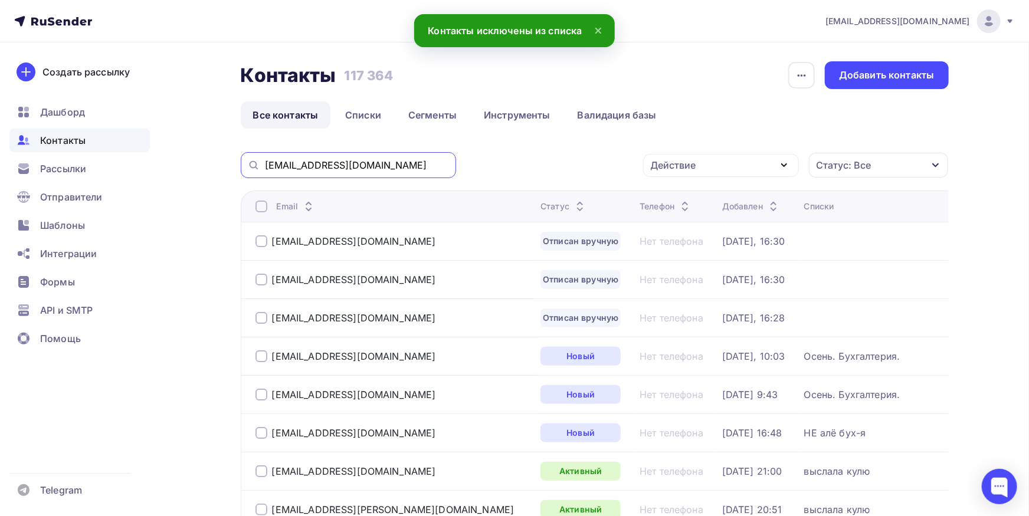
click at [402, 160] on input "[EMAIL_ADDRESS][DOMAIN_NAME]" at bounding box center [357, 165] width 184 height 13
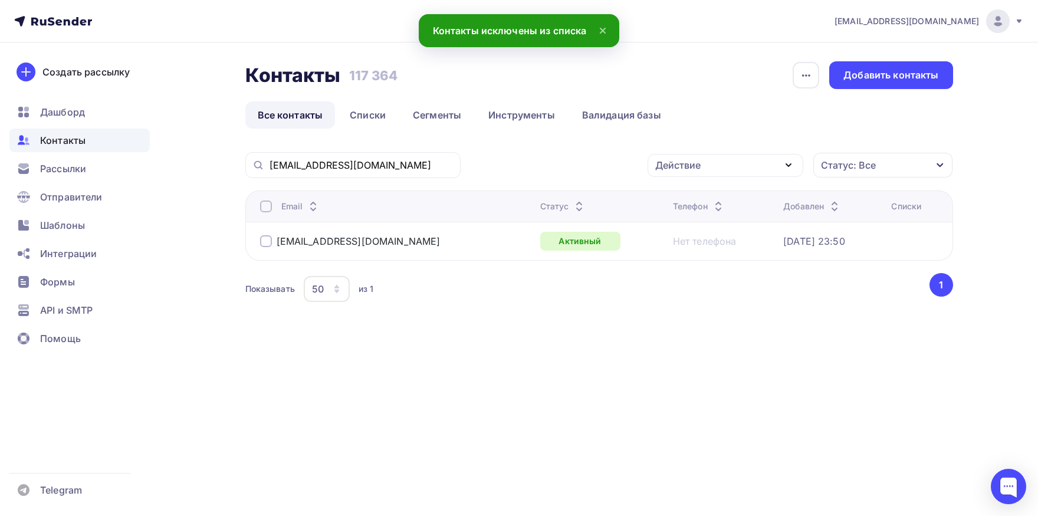
click at [268, 208] on div at bounding box center [266, 207] width 12 height 12
click at [711, 171] on div "Действие" at bounding box center [726, 165] width 156 height 23
click at [690, 201] on div "Добавить в списки" at bounding box center [707, 200] width 91 height 14
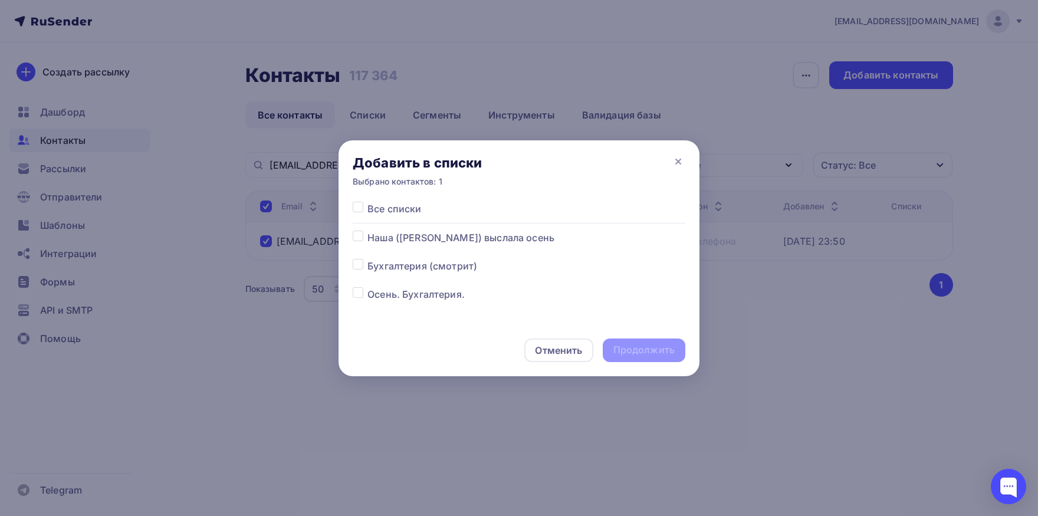
click at [368, 287] on label at bounding box center [368, 287] width 0 height 0
click at [361, 294] on input "checkbox" at bounding box center [358, 292] width 11 height 11
click at [634, 352] on div "Продолжить" at bounding box center [644, 350] width 61 height 14
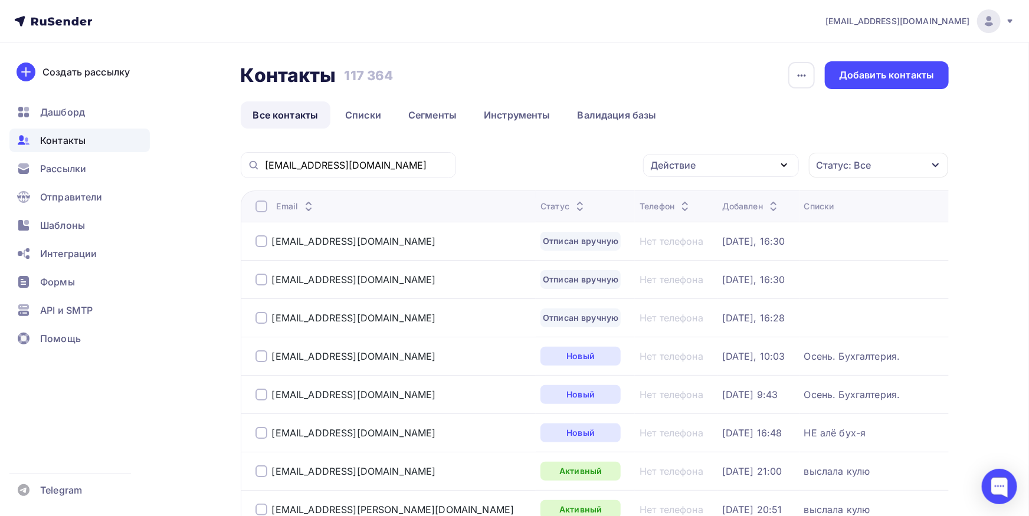
click at [409, 176] on div "[EMAIL_ADDRESS][DOMAIN_NAME]" at bounding box center [348, 165] width 215 height 26
click at [408, 168] on input "[EMAIL_ADDRESS][DOMAIN_NAME]" at bounding box center [357, 165] width 184 height 13
paste input "buh64632"
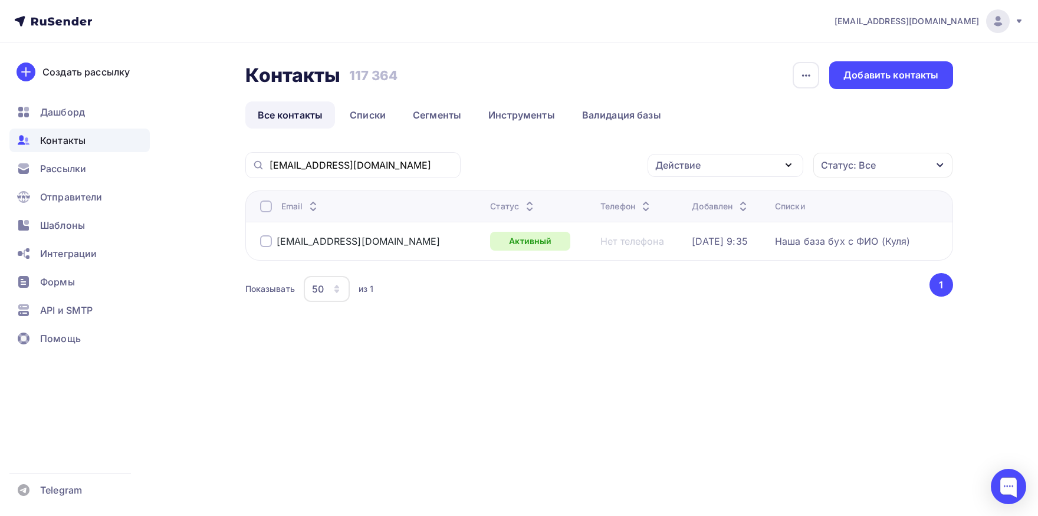
click at [267, 207] on div at bounding box center [266, 207] width 12 height 12
click at [679, 174] on div "Действие" at bounding box center [726, 165] width 156 height 23
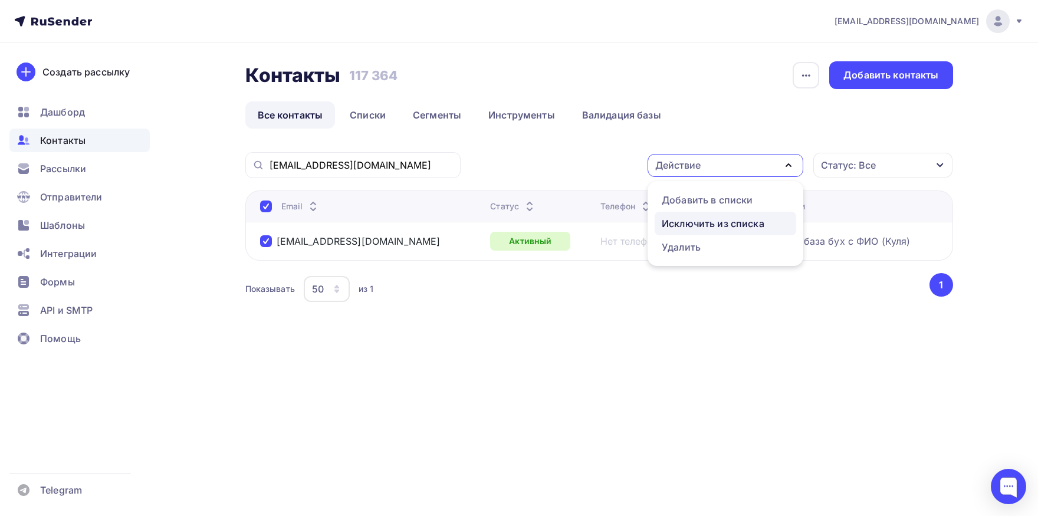
click at [680, 226] on div "Исключить из списка" at bounding box center [713, 224] width 103 height 14
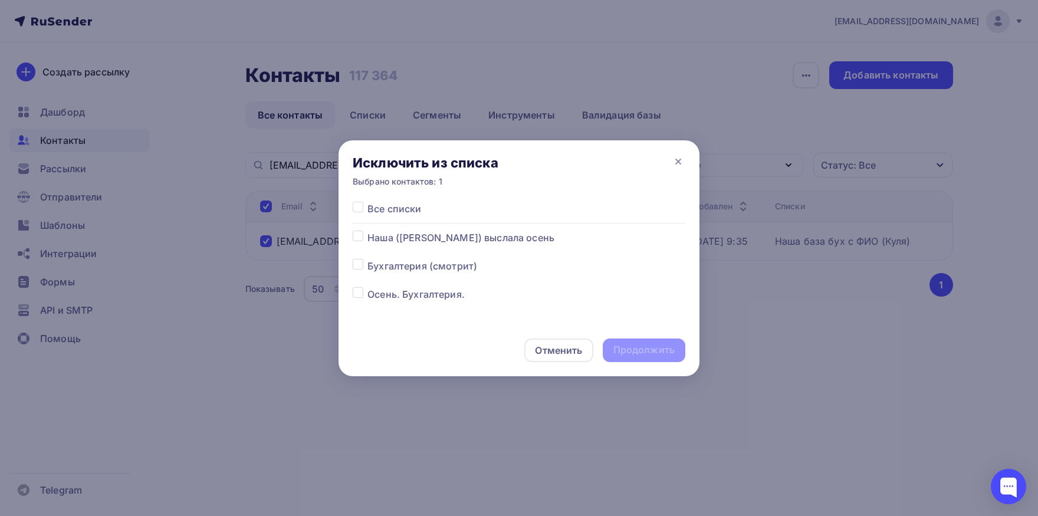
click at [368, 202] on label at bounding box center [368, 202] width 0 height 0
click at [361, 209] on input "checkbox" at bounding box center [358, 207] width 11 height 11
click at [667, 353] on div "Продолжить" at bounding box center [644, 350] width 61 height 14
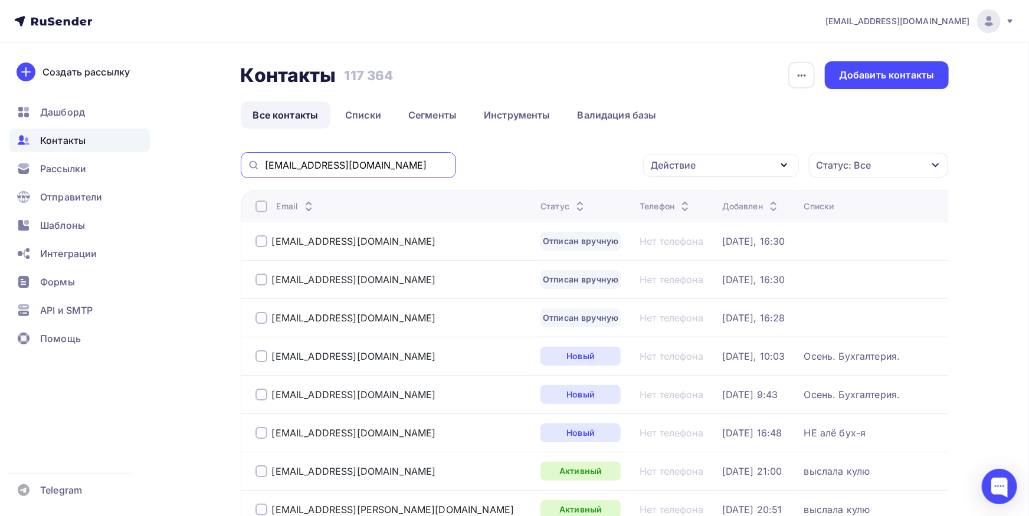
click at [419, 159] on input "buh64632@mail.ru" at bounding box center [357, 165] width 184 height 13
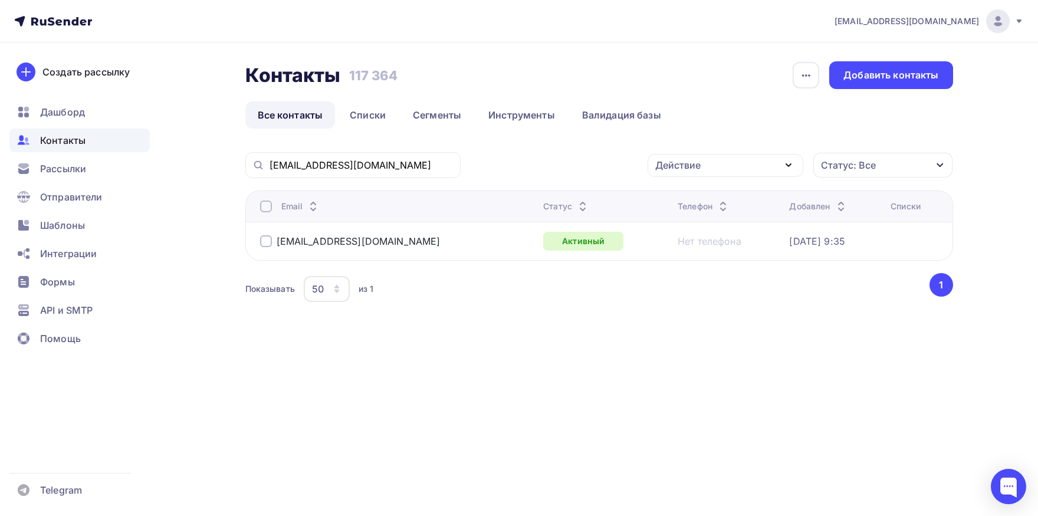
click at [263, 207] on div at bounding box center [266, 207] width 12 height 12
click at [738, 165] on div "Действие" at bounding box center [726, 165] width 156 height 23
click at [727, 198] on div "Добавить в списки" at bounding box center [707, 200] width 91 height 14
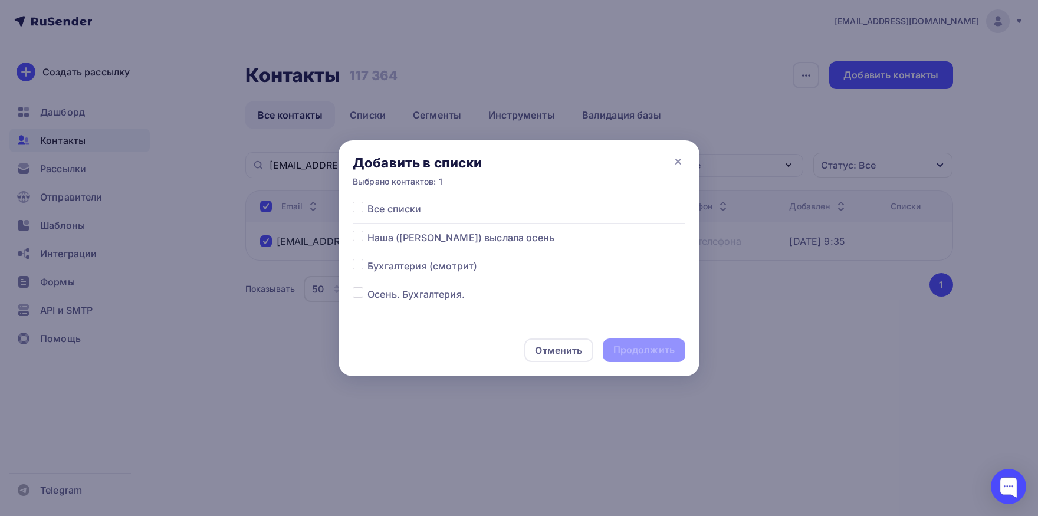
click at [363, 241] on div at bounding box center [360, 238] width 15 height 14
click at [368, 231] on label at bounding box center [368, 231] width 0 height 0
click at [361, 241] on input "checkbox" at bounding box center [358, 236] width 11 height 11
click at [627, 348] on div "Продолжить" at bounding box center [644, 350] width 61 height 14
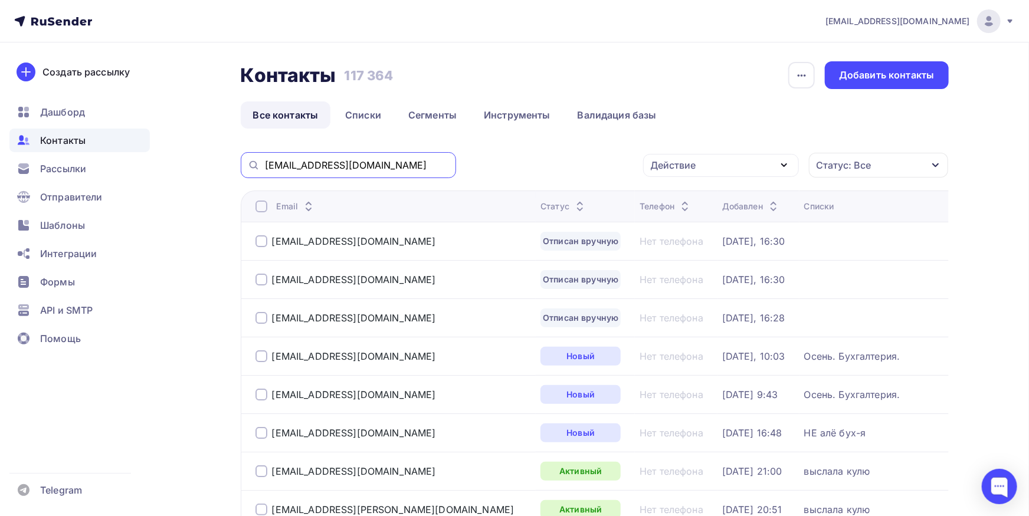
click at [363, 165] on input "buh64632@mail.ru" at bounding box center [357, 165] width 184 height 13
paste input "vbuh@veresk-vafli"
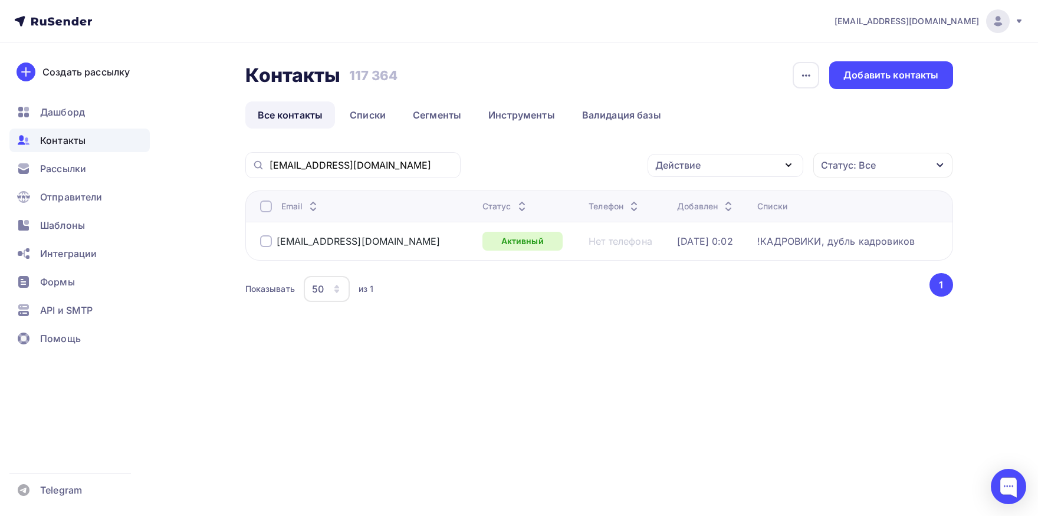
click at [264, 207] on div at bounding box center [266, 207] width 12 height 12
click at [668, 164] on div "Действие" at bounding box center [678, 165] width 45 height 14
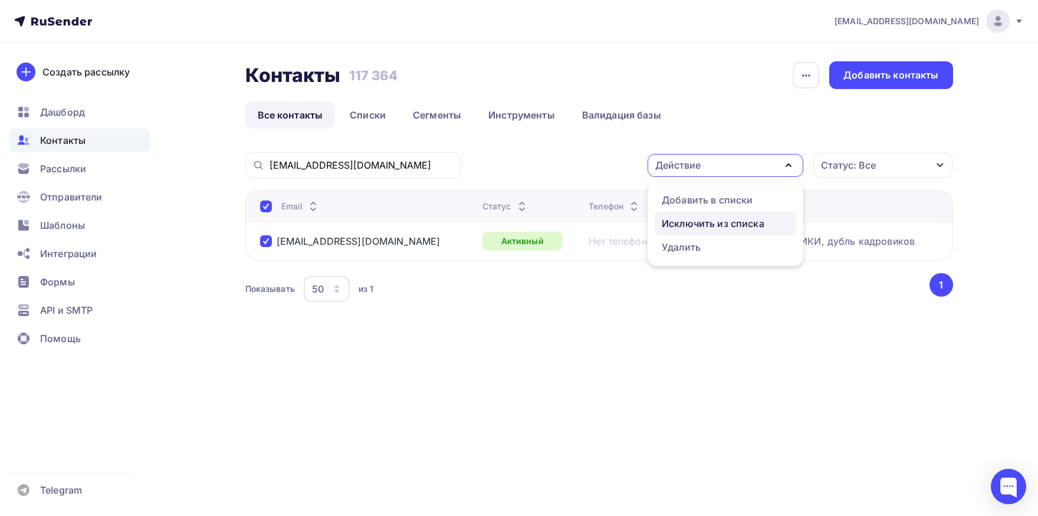
click at [677, 222] on div "Исключить из списка" at bounding box center [713, 224] width 103 height 14
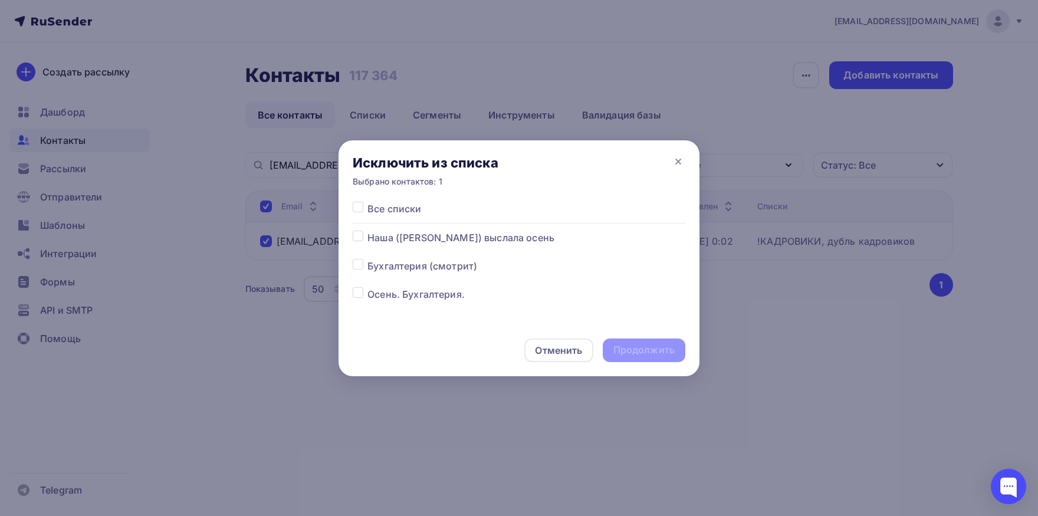
click at [368, 202] on label at bounding box center [368, 202] width 0 height 0
click at [356, 208] on input "checkbox" at bounding box center [358, 207] width 11 height 11
click at [650, 359] on div "Продолжить" at bounding box center [644, 351] width 83 height 24
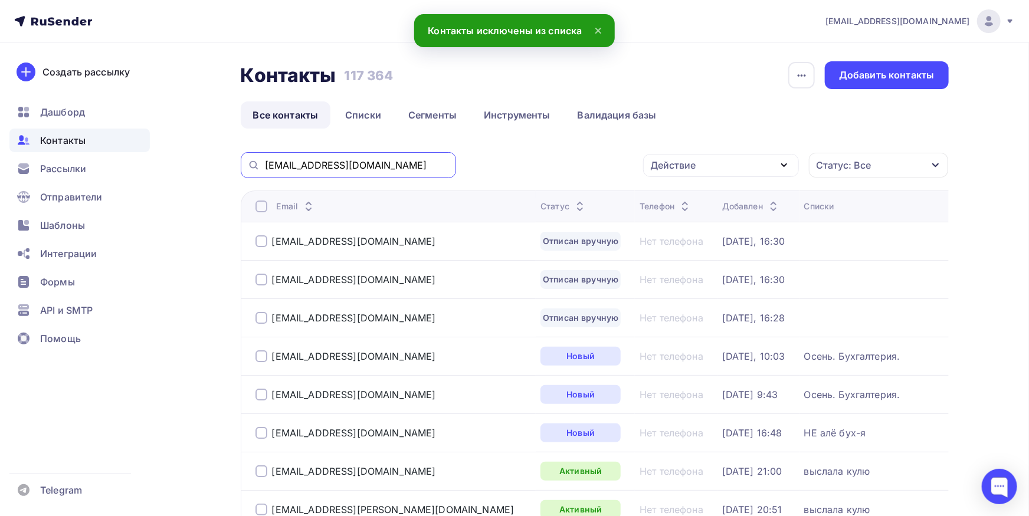
click at [371, 168] on input "vbuh@veresk-vafli.ru" at bounding box center [357, 165] width 184 height 13
click at [259, 207] on div at bounding box center [261, 207] width 12 height 12
drag, startPoint x: 457, startPoint y: 165, endPoint x: 437, endPoint y: 165, distance: 20.1
click at [453, 166] on div "vbuh@veresk-vafli.ru Действие Добавить в списки Исключить из списка Удалить Ста…" at bounding box center [595, 165] width 708 height 26
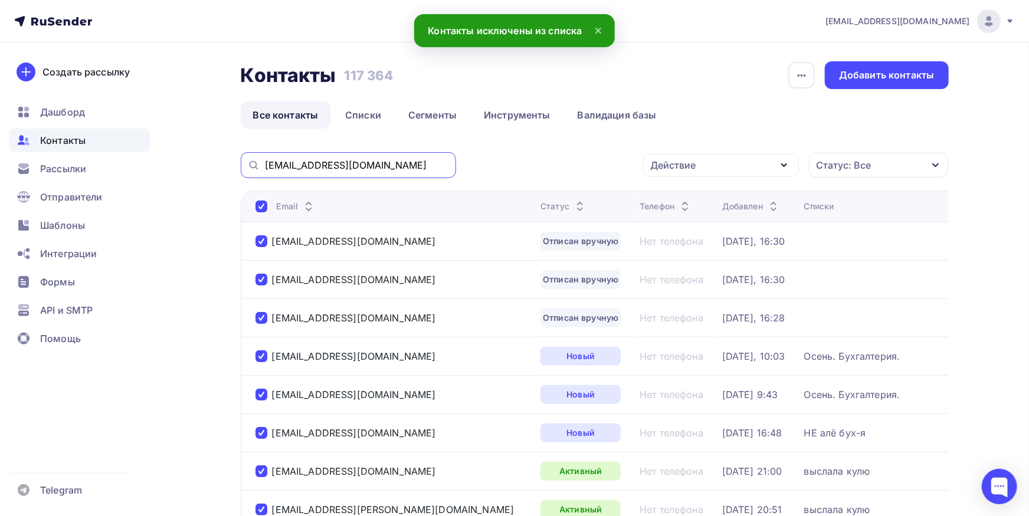
click at [412, 162] on input "vbuh@veresk-vafli.ru" at bounding box center [357, 165] width 184 height 13
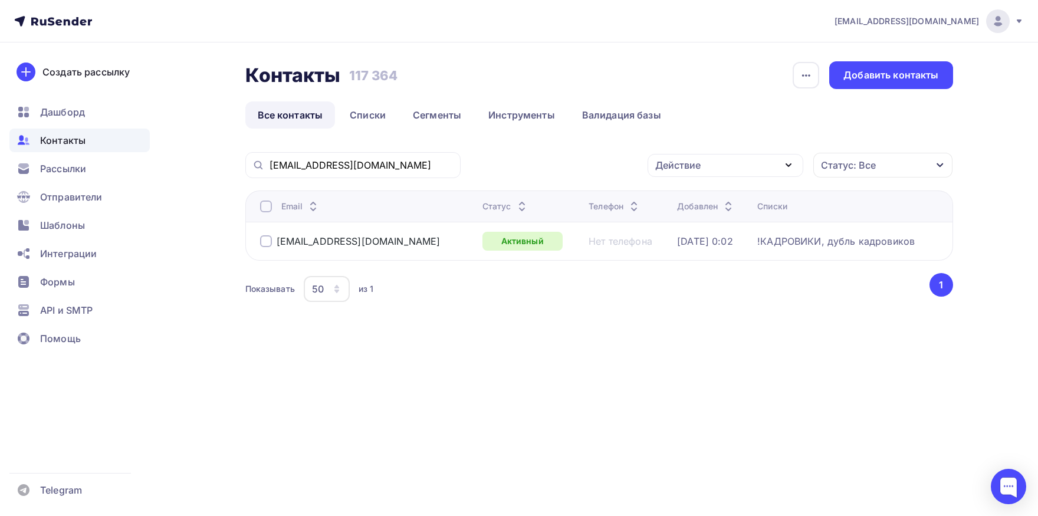
click at [265, 209] on div at bounding box center [266, 207] width 12 height 12
click at [679, 163] on div "Действие" at bounding box center [678, 165] width 45 height 14
click at [676, 195] on div "Добавить в списки" at bounding box center [707, 200] width 91 height 14
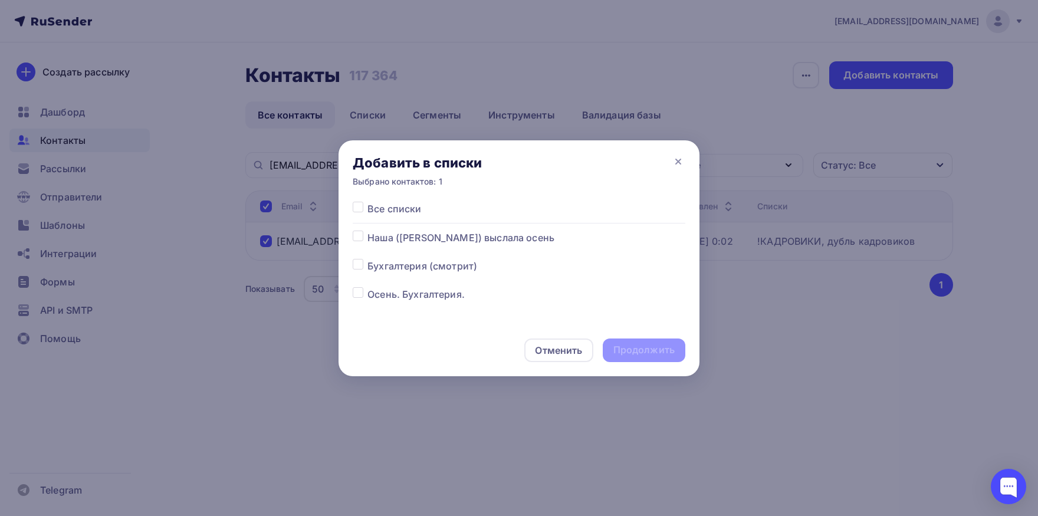
click at [363, 295] on div at bounding box center [360, 294] width 15 height 14
click at [368, 287] on label at bounding box center [368, 287] width 0 height 0
click at [360, 293] on input "checkbox" at bounding box center [358, 292] width 11 height 11
click at [634, 346] on div "Продолжить" at bounding box center [644, 350] width 61 height 14
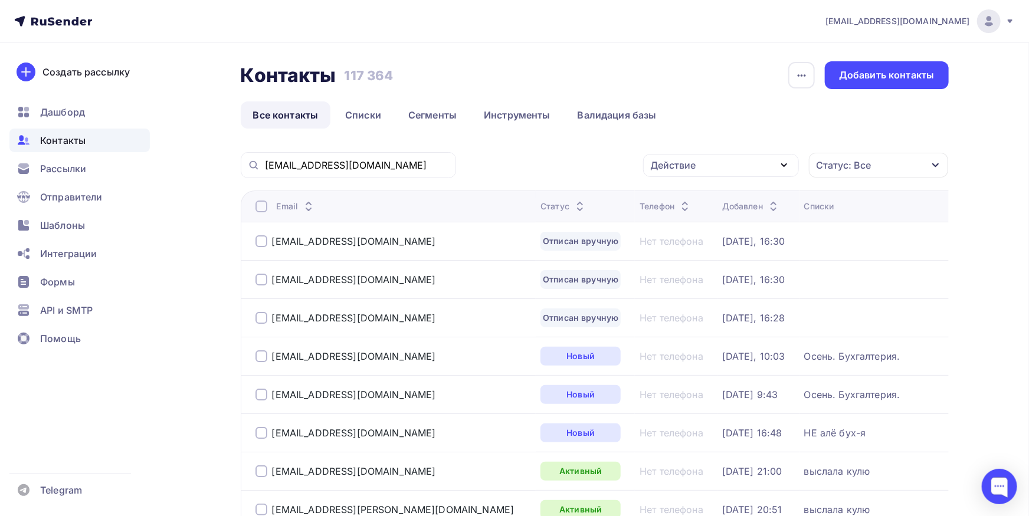
click at [388, 159] on div "vbuh@veresk-vafli.ru" at bounding box center [348, 165] width 215 height 26
click at [390, 165] on input "vbuh@veresk-vafli.ru" at bounding box center [357, 165] width 184 height 13
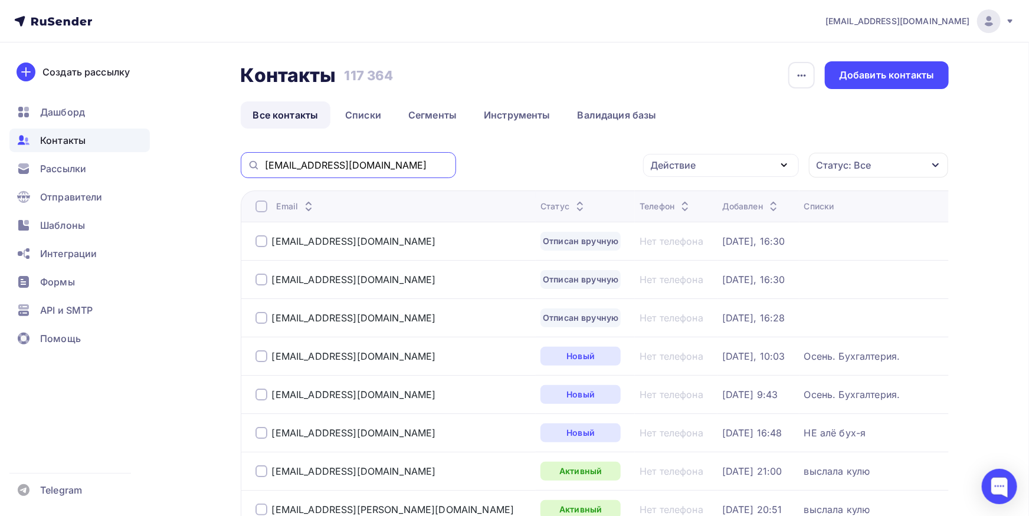
paste input "buh@newchem"
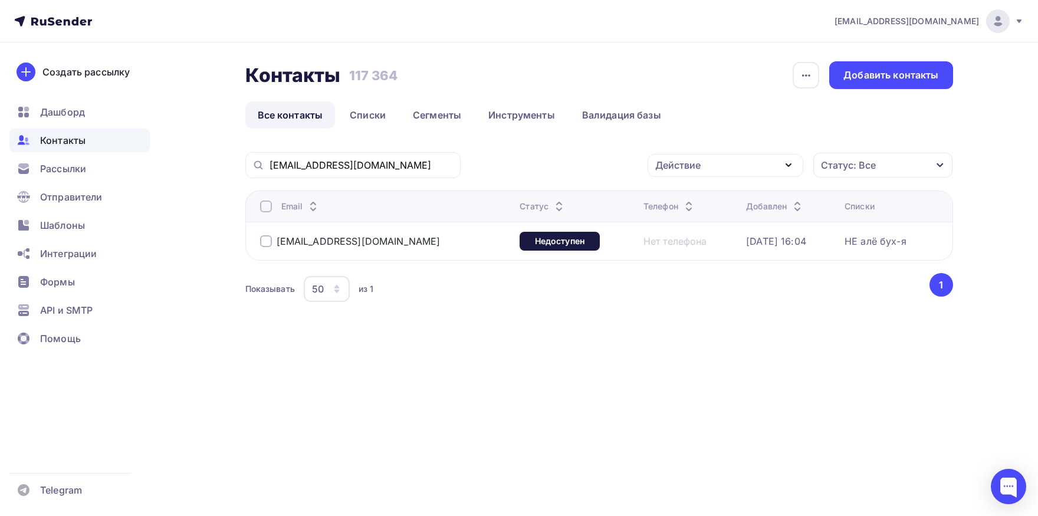
click at [270, 208] on div at bounding box center [266, 207] width 12 height 12
click at [727, 175] on div "Действие" at bounding box center [726, 165] width 156 height 23
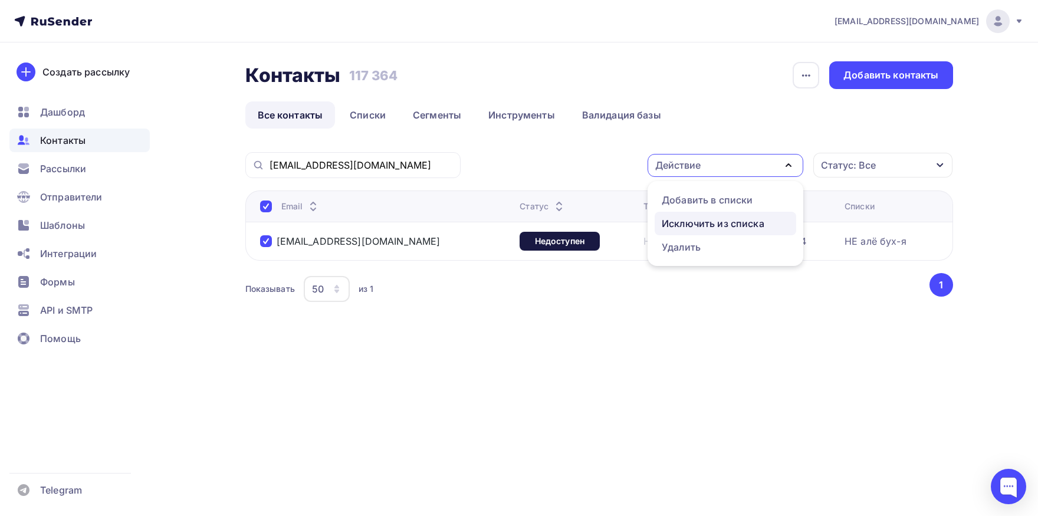
click at [710, 224] on div "Исключить из списка" at bounding box center [713, 224] width 103 height 14
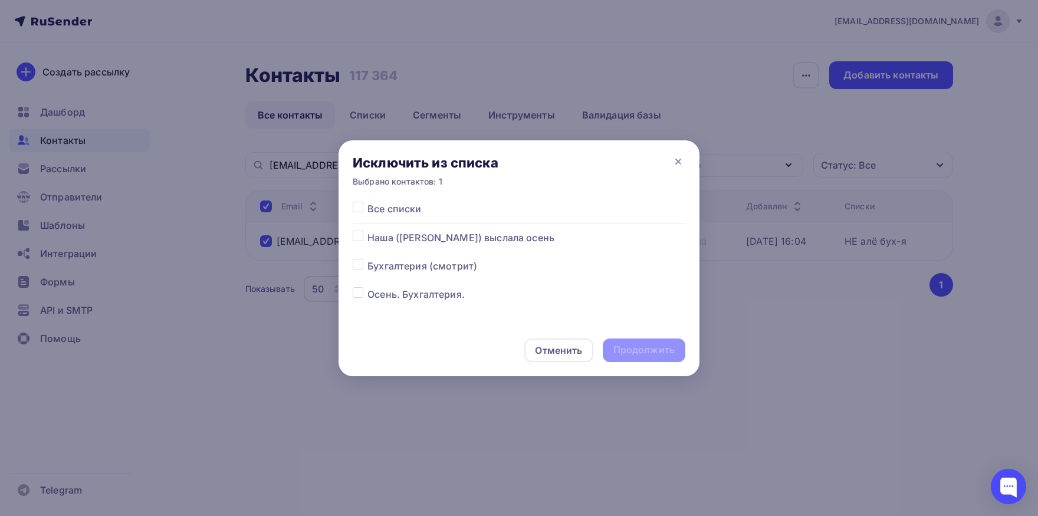
click at [368, 202] on label at bounding box center [368, 202] width 0 height 0
click at [360, 208] on input "checkbox" at bounding box center [358, 207] width 11 height 11
click at [627, 348] on div "Продолжить" at bounding box center [644, 350] width 61 height 14
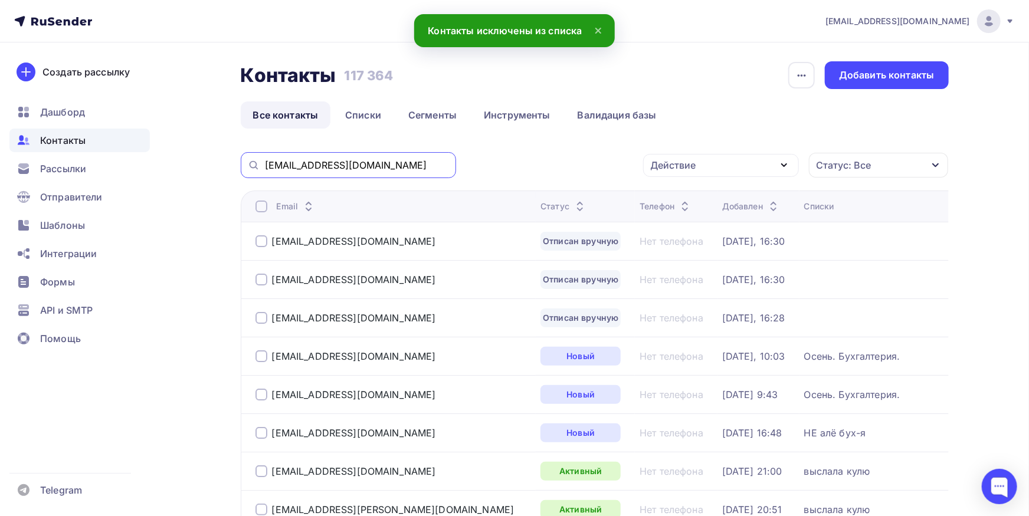
click at [406, 167] on input "buh@newchem.ru" at bounding box center [357, 165] width 184 height 13
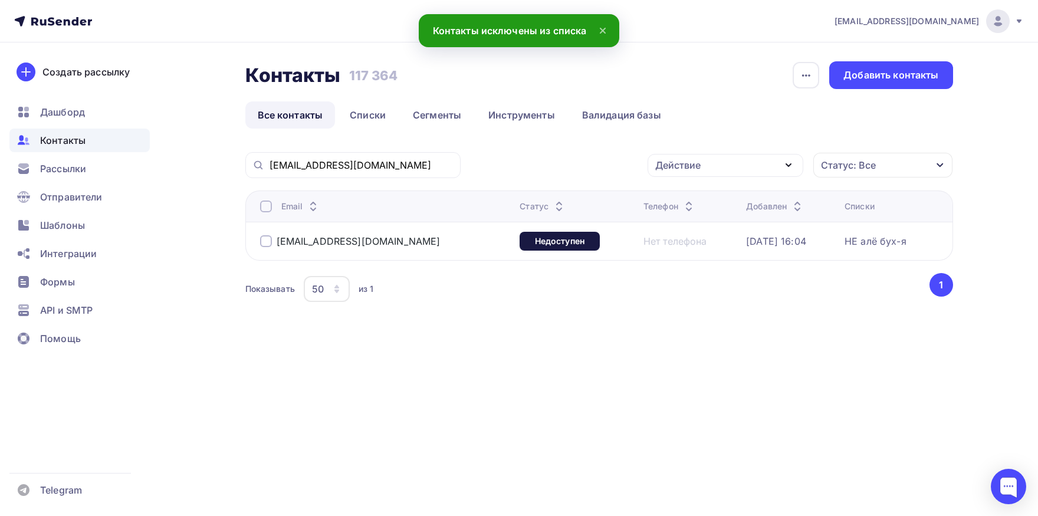
click at [270, 216] on th "Email" at bounding box center [380, 206] width 270 height 31
click at [267, 213] on th "Email" at bounding box center [380, 206] width 270 height 31
click at [266, 212] on th "Email" at bounding box center [380, 206] width 270 height 31
click at [266, 211] on div at bounding box center [266, 207] width 12 height 12
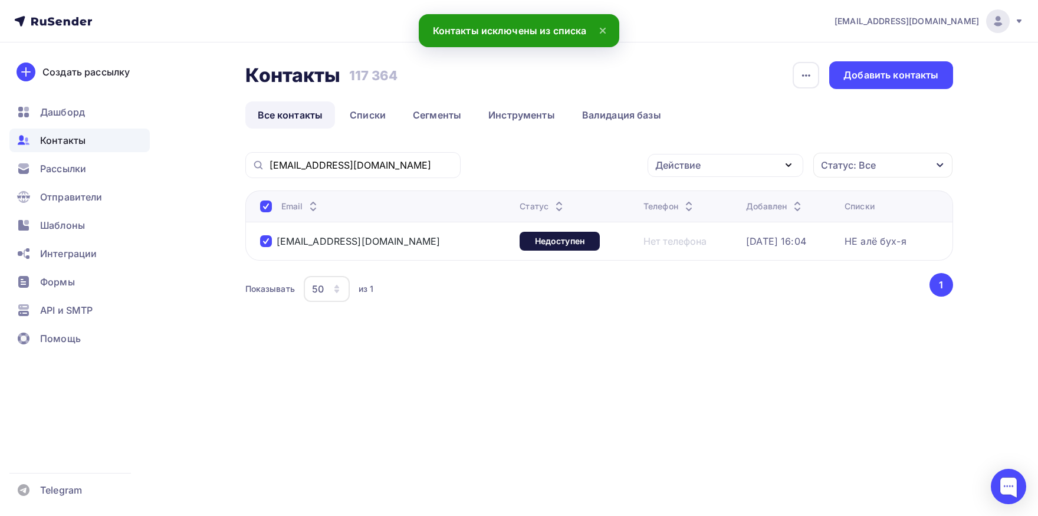
click at [749, 173] on div "Действие" at bounding box center [726, 165] width 156 height 23
click at [724, 202] on div "Добавить в списки" at bounding box center [707, 200] width 91 height 14
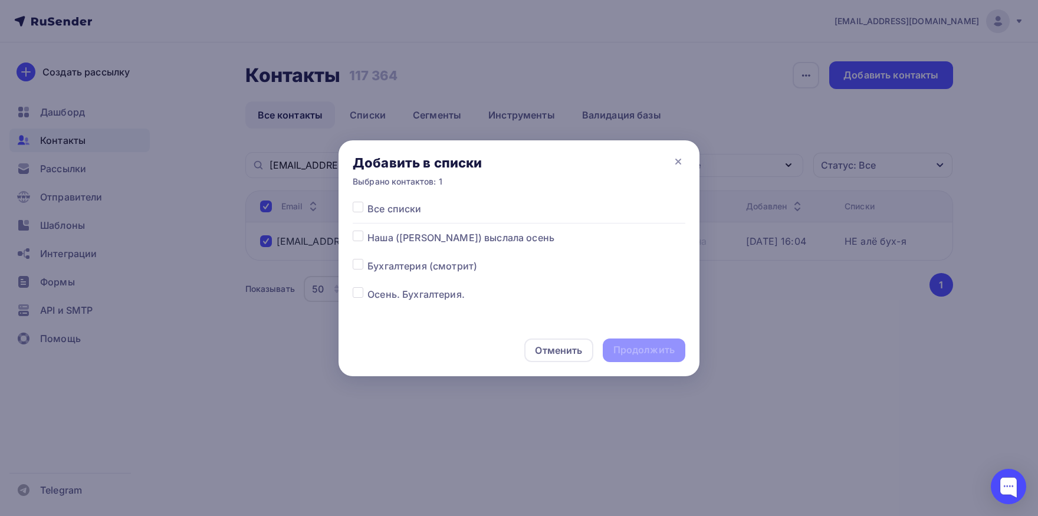
click at [368, 287] on label at bounding box center [368, 287] width 0 height 0
click at [360, 298] on input "checkbox" at bounding box center [358, 292] width 11 height 11
click at [634, 350] on div "Продолжить" at bounding box center [644, 350] width 61 height 14
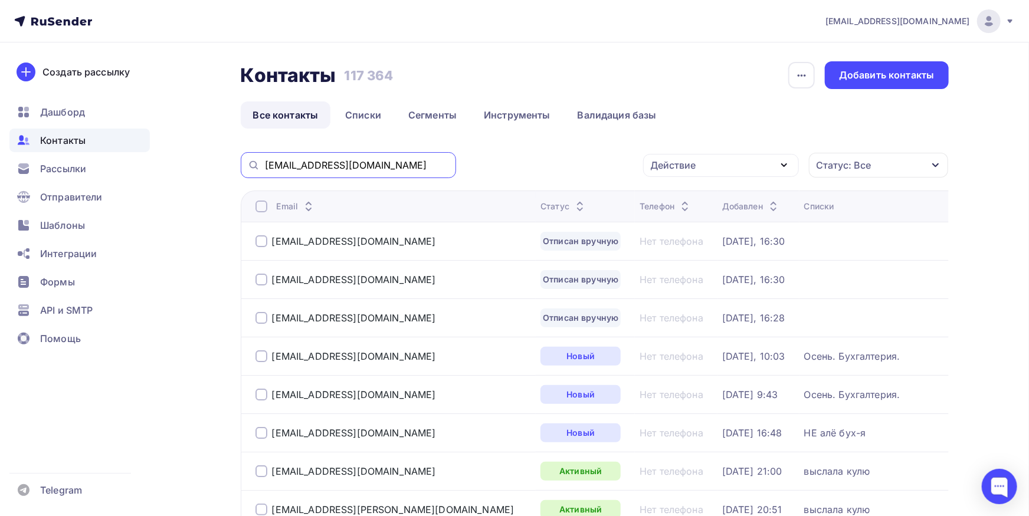
drag, startPoint x: 291, startPoint y: 165, endPoint x: 246, endPoint y: 154, distance: 46.7
click at [265, 159] on input "buh@newchem.ru" at bounding box center [357, 165] width 184 height 13
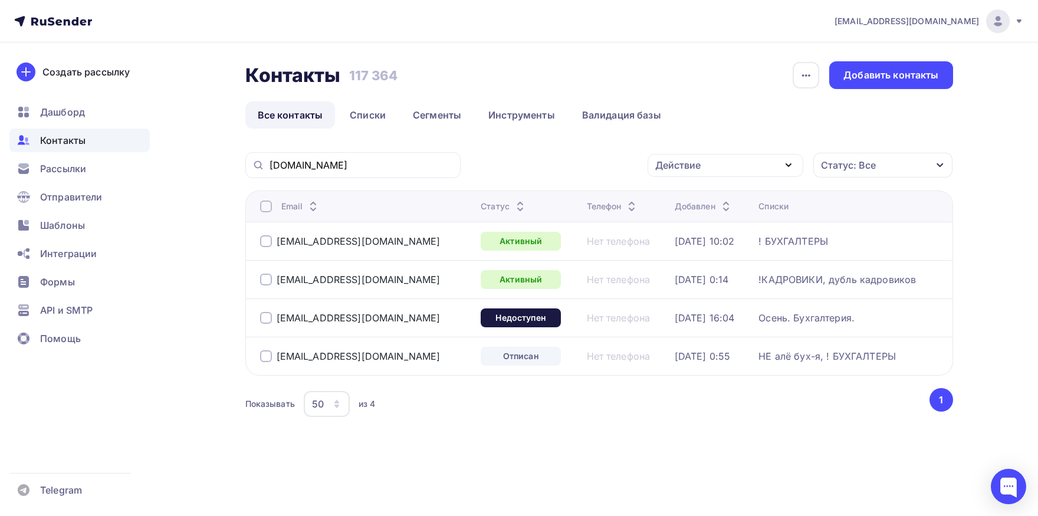
drag, startPoint x: 373, startPoint y: 356, endPoint x: 272, endPoint y: 357, distance: 100.9
click at [271, 355] on div "konkova@newchem.ru" at bounding box center [366, 356] width 212 height 19
click at [394, 361] on div "konkova@newchem.ru" at bounding box center [366, 356] width 212 height 19
drag, startPoint x: 389, startPoint y: 355, endPoint x: 324, endPoint y: 355, distance: 64.9
click at [324, 355] on div "konkova@newchem.ru" at bounding box center [366, 356] width 212 height 19
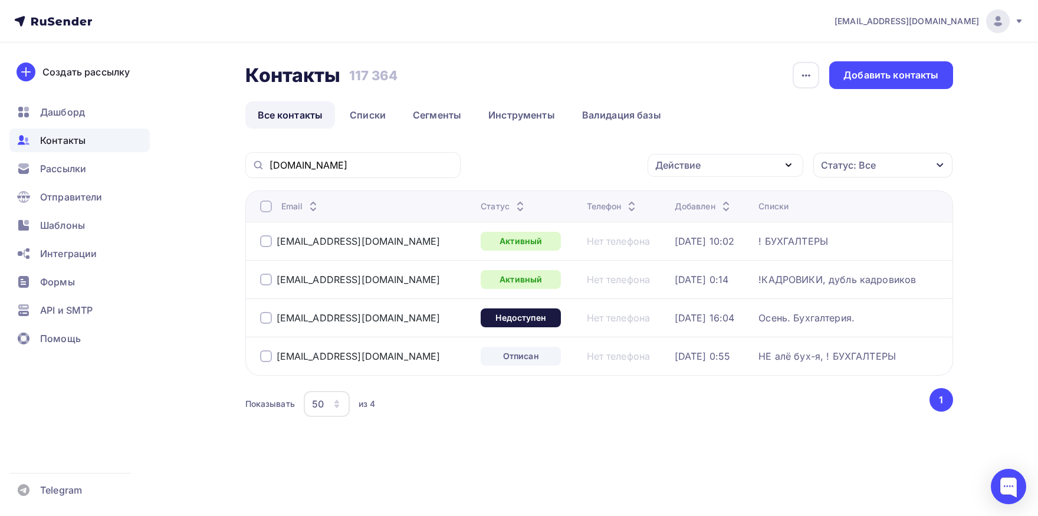
copy div "newchem.ru"
click at [264, 356] on div at bounding box center [266, 356] width 12 height 12
click at [263, 237] on div at bounding box center [266, 241] width 12 height 12
click at [264, 242] on div at bounding box center [266, 241] width 12 height 12
click at [265, 244] on div at bounding box center [266, 241] width 12 height 12
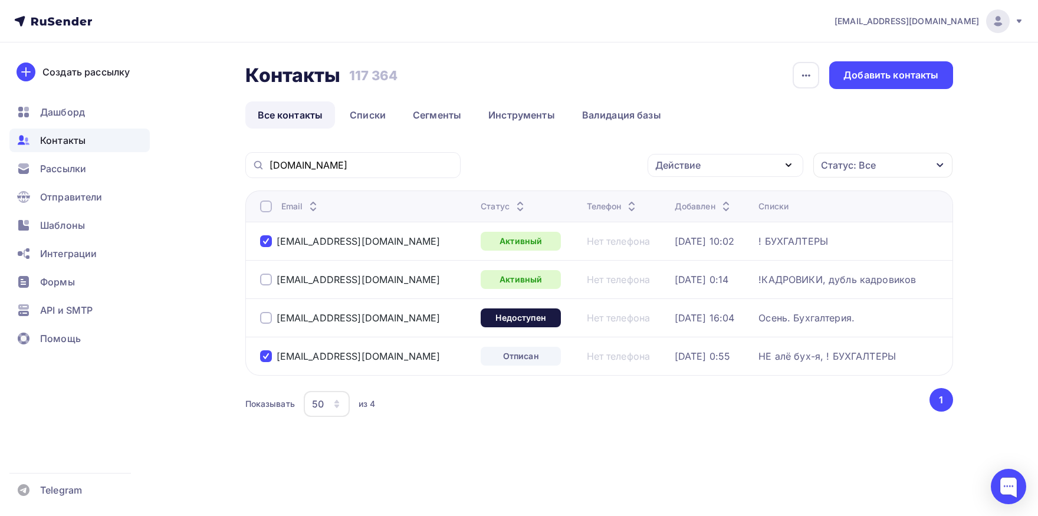
click at [678, 163] on div "Действие" at bounding box center [678, 165] width 45 height 14
click at [724, 223] on div "Исключить из списка" at bounding box center [713, 224] width 103 height 14
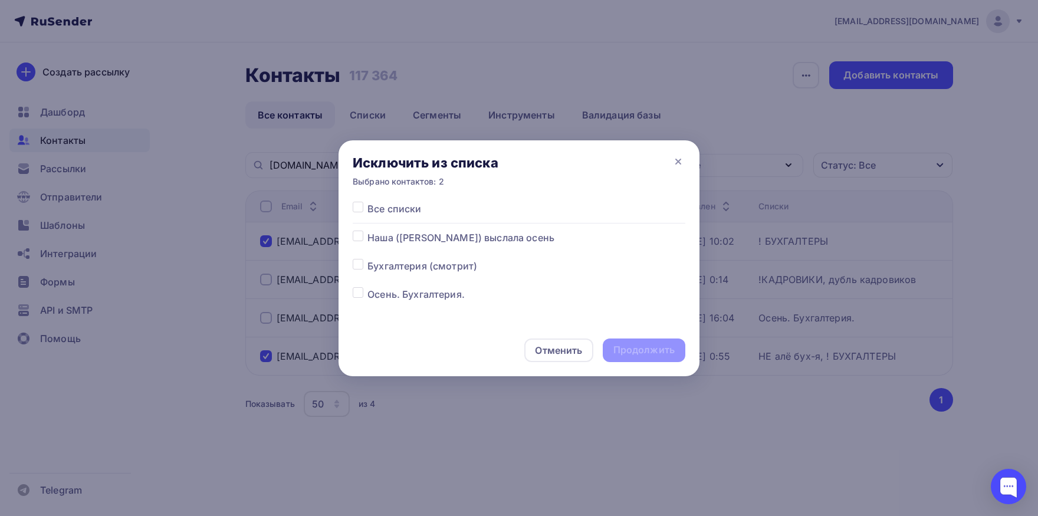
click at [368, 202] on label at bounding box center [368, 202] width 0 height 0
click at [362, 208] on input "checkbox" at bounding box center [358, 207] width 11 height 11
click at [368, 202] on label at bounding box center [368, 202] width 0 height 0
click at [360, 209] on input "checkbox" at bounding box center [358, 207] width 11 height 11
click at [368, 202] on label at bounding box center [368, 202] width 0 height 0
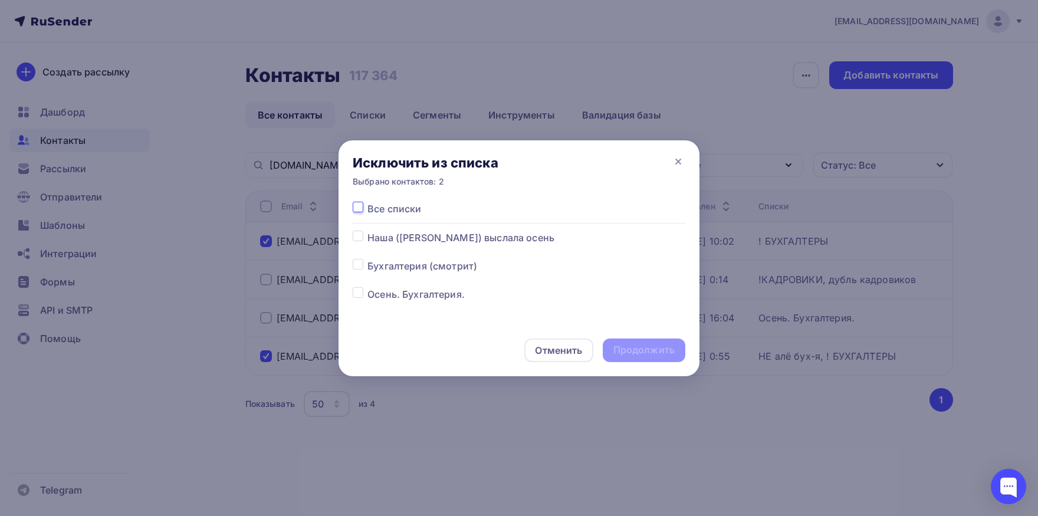
click at [360, 209] on input "checkbox" at bounding box center [358, 207] width 11 height 11
click at [621, 357] on div "Продолжить" at bounding box center [644, 350] width 61 height 14
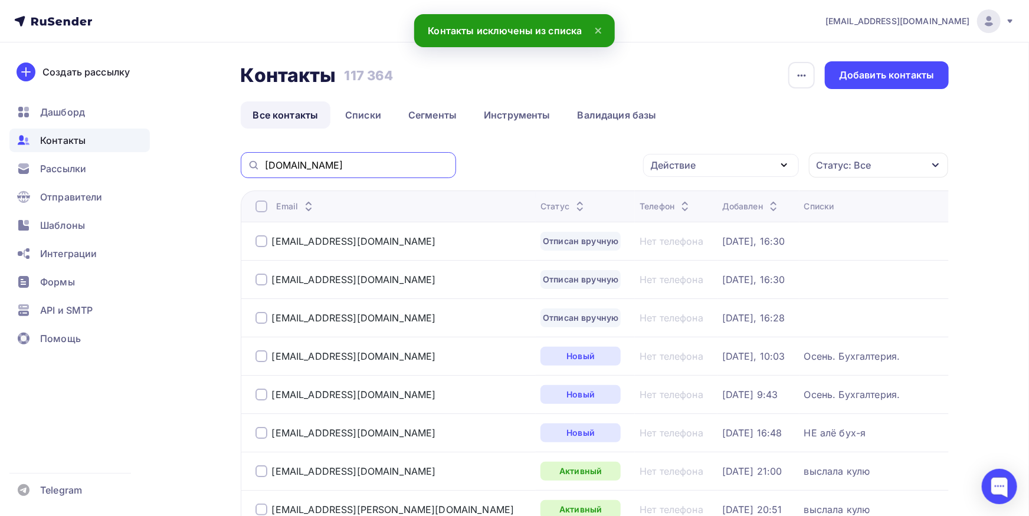
click at [373, 166] on input "newchem.ru" at bounding box center [357, 165] width 184 height 13
click at [375, 160] on input "newchem.ru" at bounding box center [357, 165] width 184 height 13
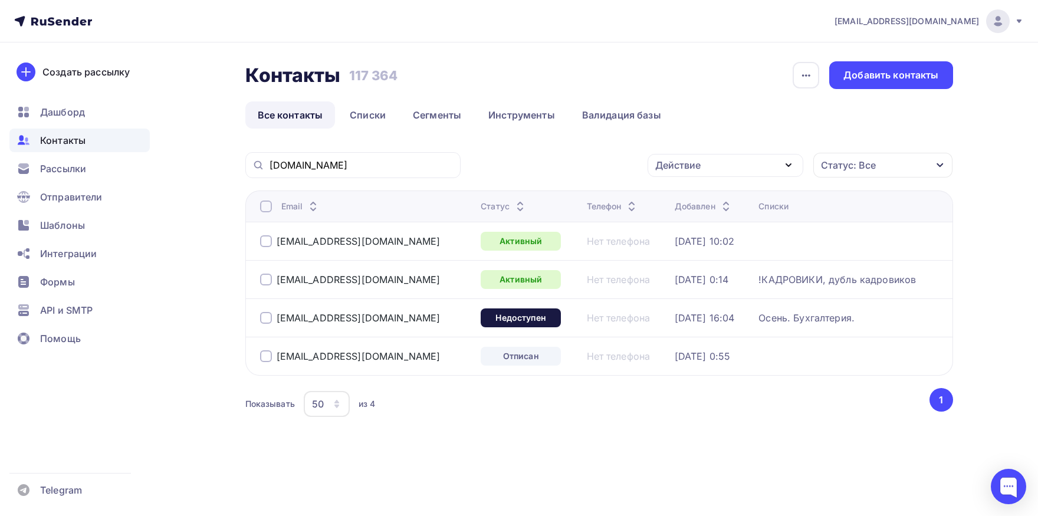
click at [263, 245] on div at bounding box center [266, 241] width 12 height 12
click at [266, 357] on div at bounding box center [266, 356] width 12 height 12
click at [681, 172] on div "Действие" at bounding box center [678, 165] width 45 height 14
click at [694, 197] on div "Добавить в списки" at bounding box center [707, 200] width 91 height 14
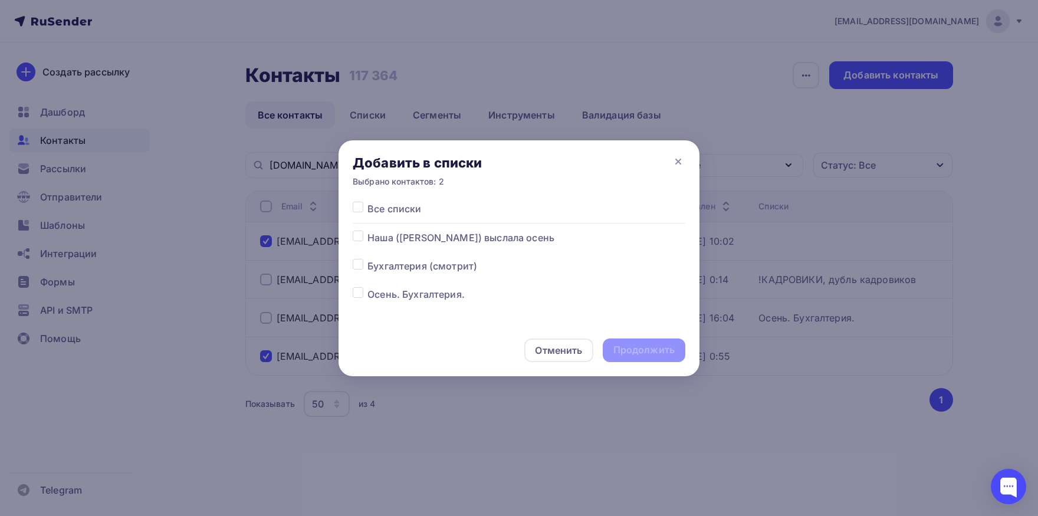
click at [368, 287] on label at bounding box center [368, 287] width 0 height 0
click at [359, 296] on input "checkbox" at bounding box center [358, 292] width 11 height 11
click at [667, 353] on div "Продолжить" at bounding box center [644, 350] width 61 height 14
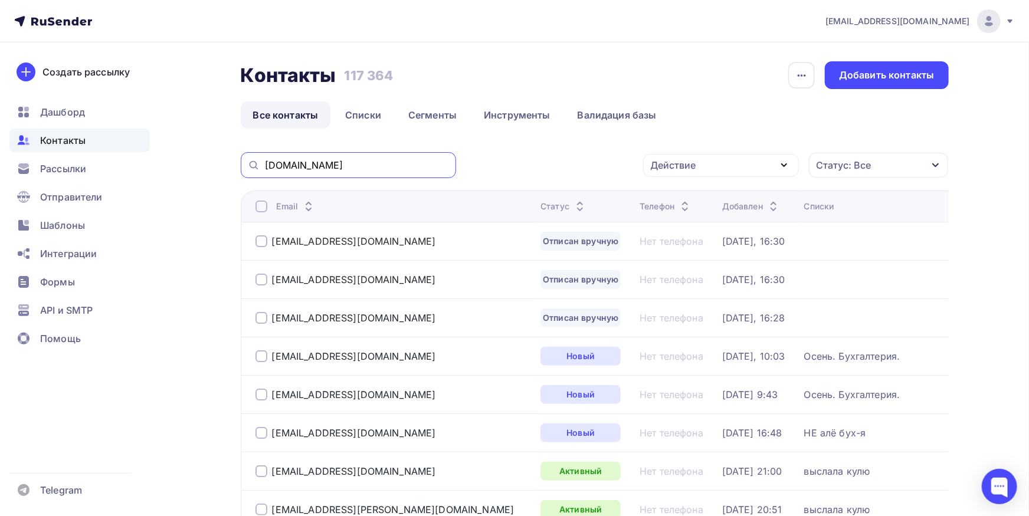
click at [356, 168] on input "newchem.ru" at bounding box center [357, 165] width 184 height 13
paste input "lplit"
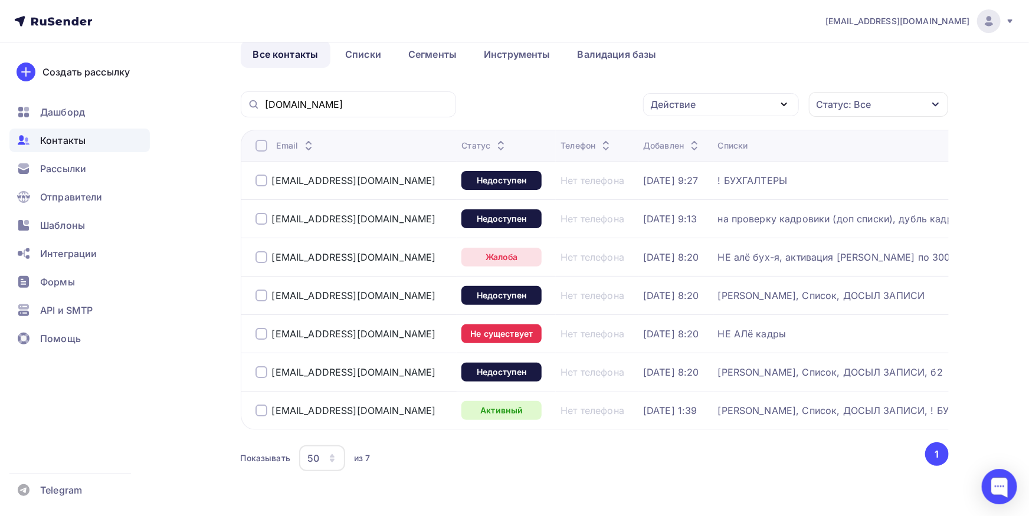
scroll to position [65, 0]
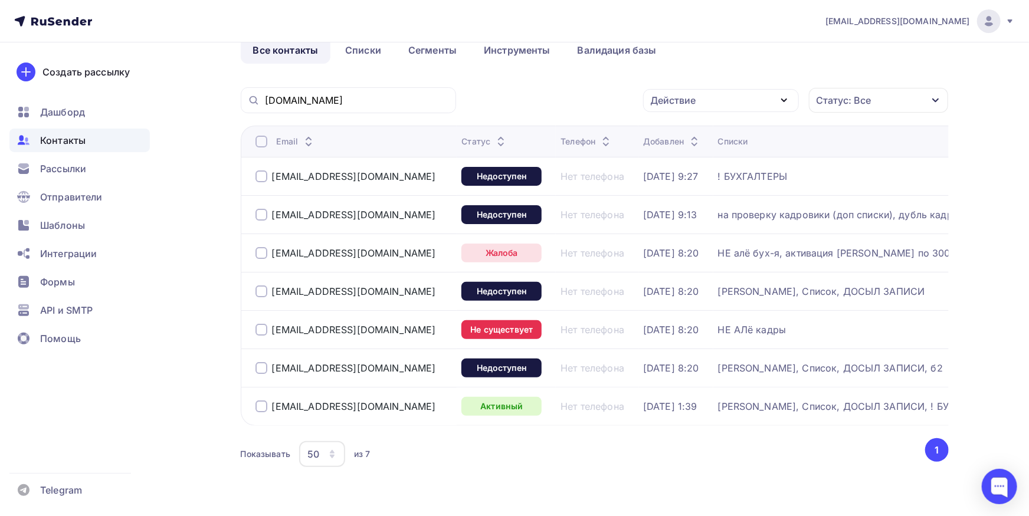
click at [263, 257] on div at bounding box center [261, 253] width 12 height 12
click at [260, 296] on div at bounding box center [261, 292] width 12 height 12
click at [262, 366] on div at bounding box center [261, 368] width 12 height 12
click at [257, 332] on div at bounding box center [261, 330] width 12 height 12
click at [256, 330] on div at bounding box center [261, 330] width 12 height 12
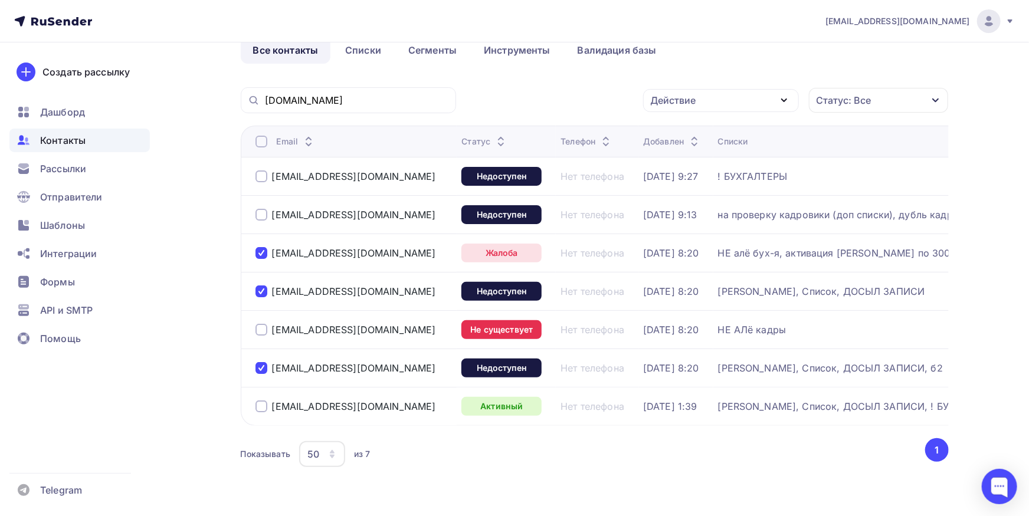
click at [263, 332] on div "kadri@lplit.ru" at bounding box center [353, 329] width 197 height 19
copy div "kadri@lplit.ru"
drag, startPoint x: 362, startPoint y: 296, endPoint x: 273, endPoint y: 294, distance: 89.1
click at [273, 294] on div "tishina@lplit.ru" at bounding box center [353, 291] width 197 height 19
copy div "tishina@lplit.ru"
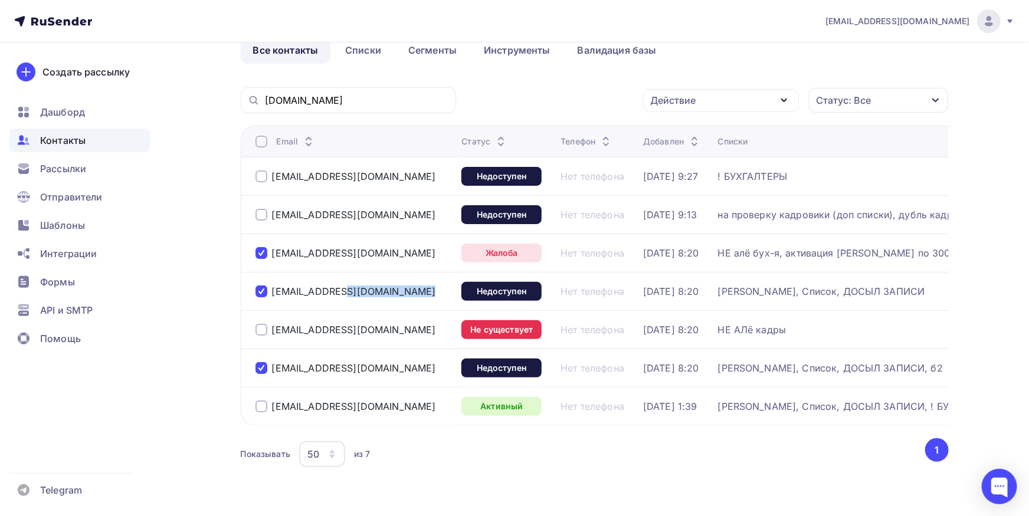
drag, startPoint x: 314, startPoint y: 365, endPoint x: 271, endPoint y: 365, distance: 42.5
click at [271, 365] on div "fin@lplit.ru" at bounding box center [353, 368] width 197 height 19
copy div "fin@lplit.ru"
click at [709, 103] on div "Действие" at bounding box center [721, 100] width 156 height 23
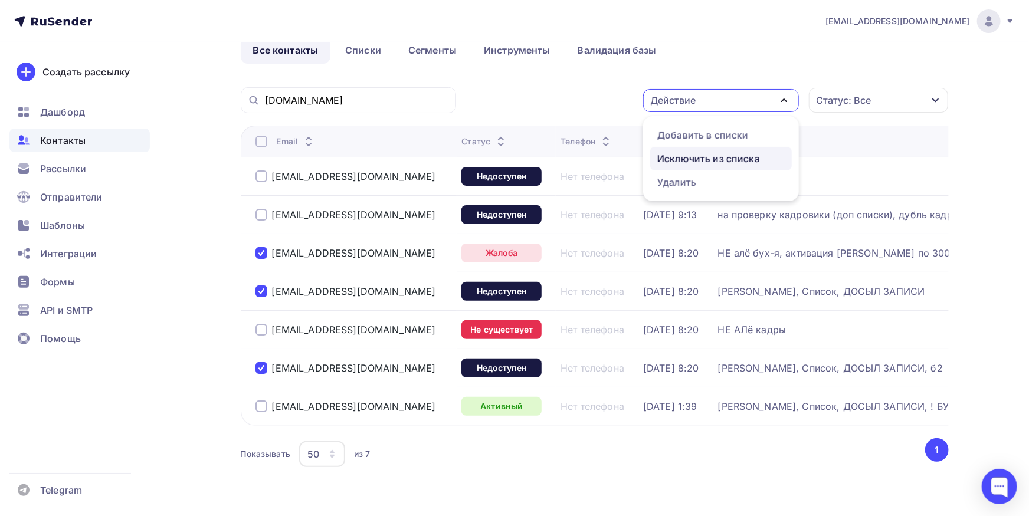
click at [712, 162] on div "Исключить из списка" at bounding box center [708, 159] width 103 height 14
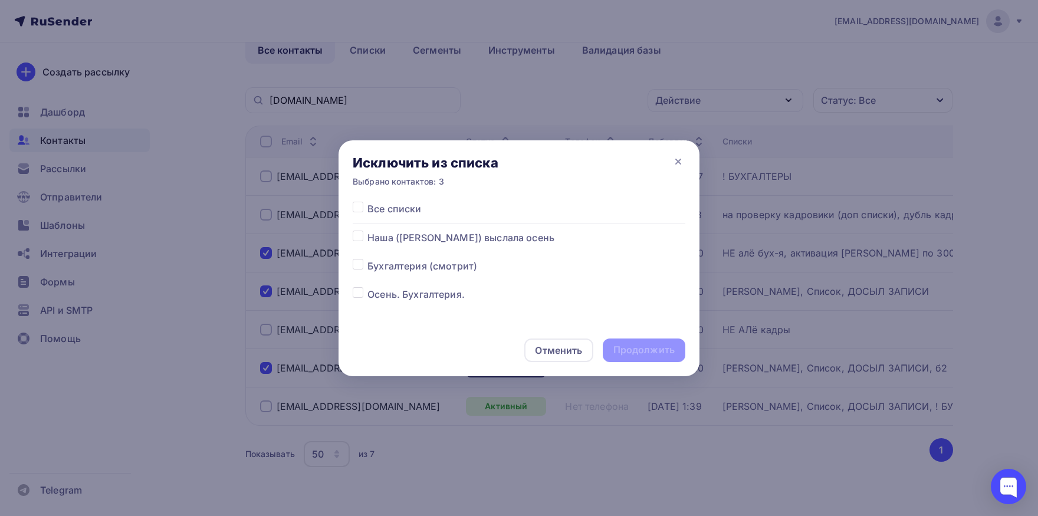
click at [368, 202] on label at bounding box center [368, 202] width 0 height 0
click at [358, 207] on input "checkbox" at bounding box center [358, 207] width 11 height 11
click at [616, 348] on div "Продолжить" at bounding box center [644, 350] width 61 height 14
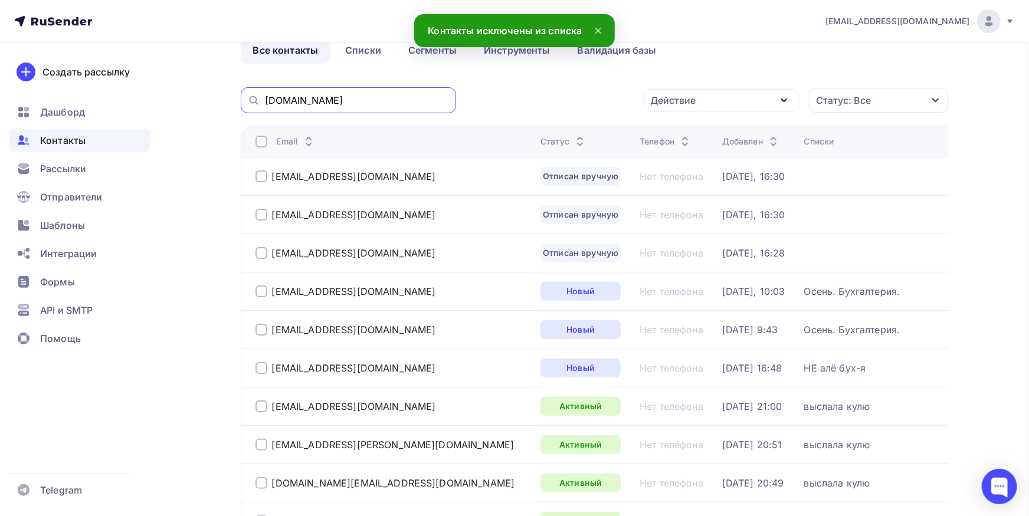
click at [382, 103] on input "lplit.ru" at bounding box center [357, 100] width 184 height 13
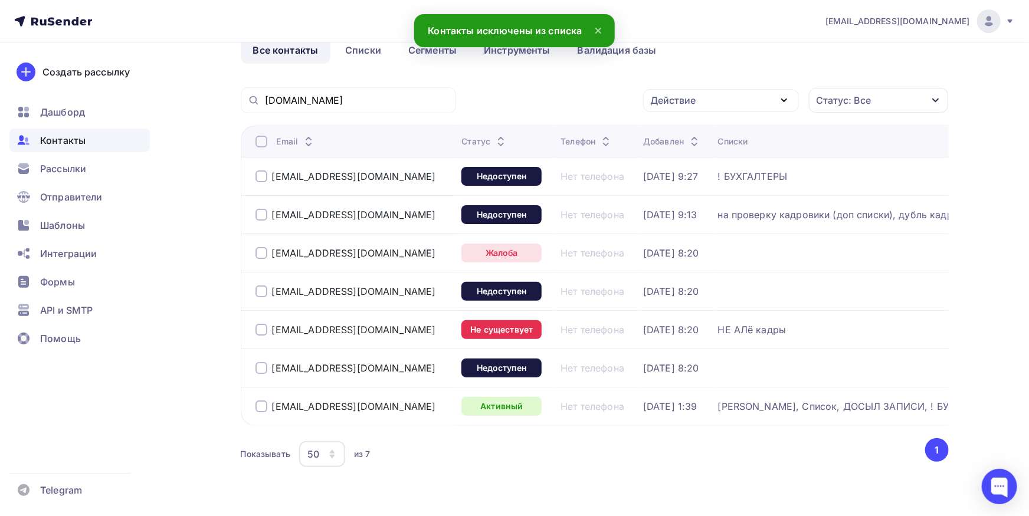
click at [262, 253] on div at bounding box center [261, 253] width 12 height 12
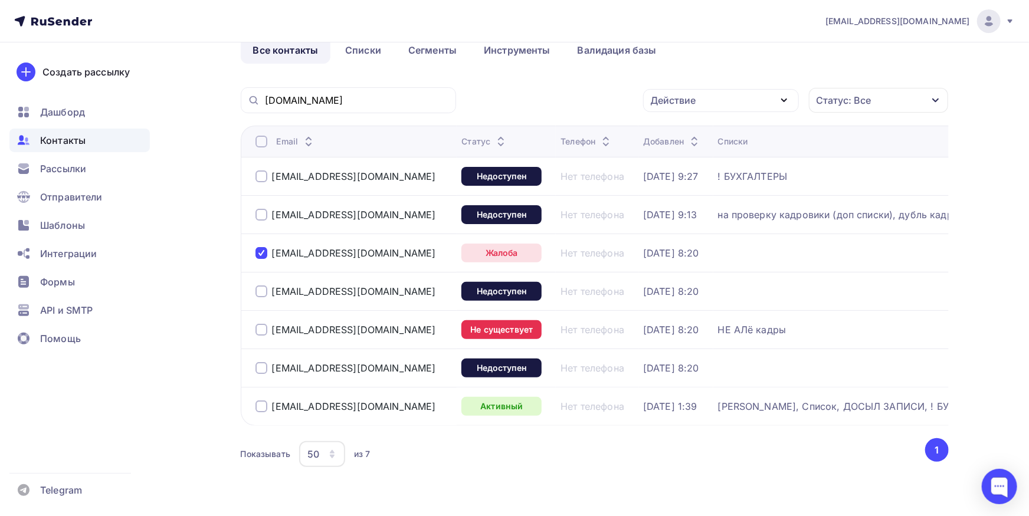
click at [258, 293] on div at bounding box center [261, 292] width 12 height 12
click at [258, 366] on div at bounding box center [261, 368] width 12 height 12
click at [659, 106] on div "Действие" at bounding box center [673, 100] width 45 height 14
click at [671, 141] on div "Добавить в списки" at bounding box center [702, 135] width 91 height 14
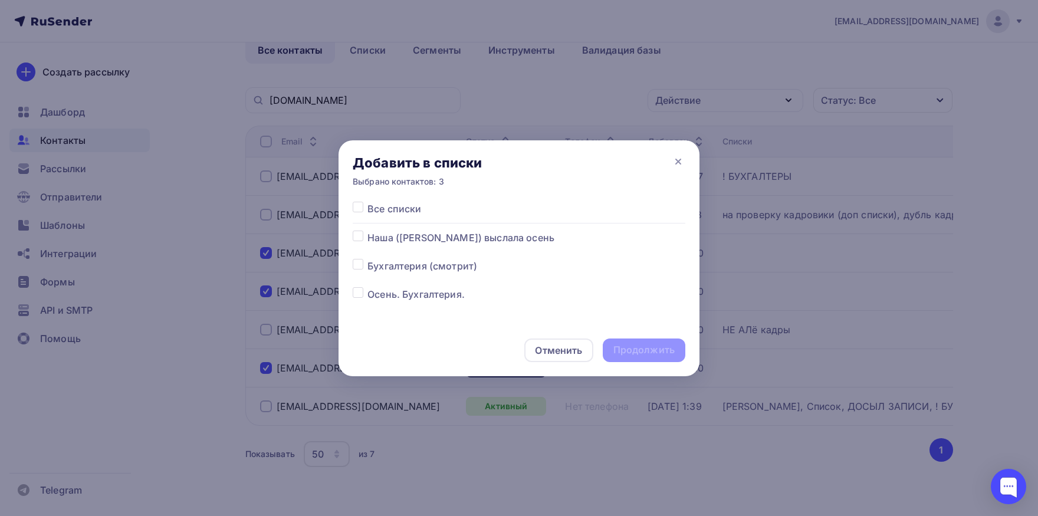
click at [368, 287] on label at bounding box center [368, 287] width 0 height 0
click at [359, 293] on input "checkbox" at bounding box center [358, 292] width 11 height 11
click at [615, 349] on div "Продолжить" at bounding box center [644, 350] width 61 height 14
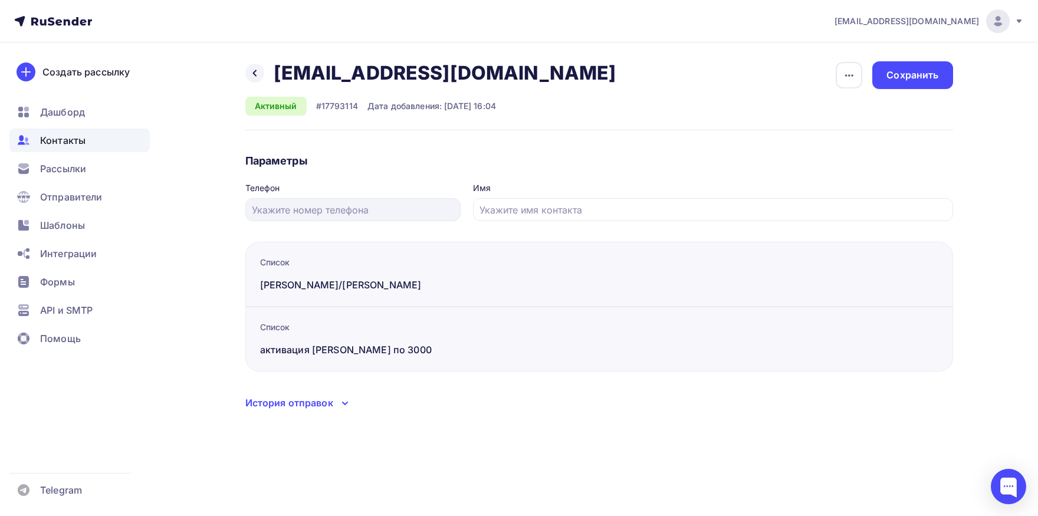
click at [301, 396] on div "История отправок" at bounding box center [289, 403] width 88 height 14
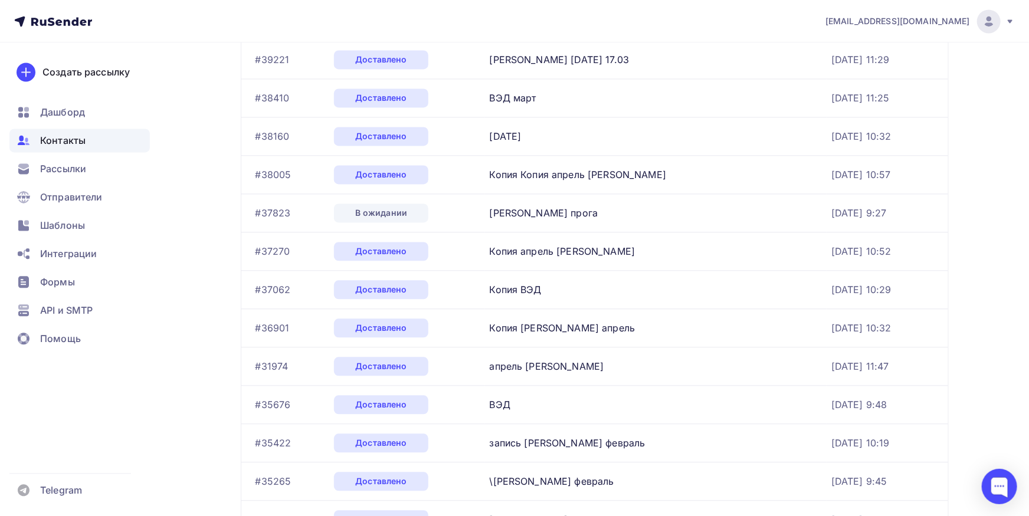
scroll to position [714, 0]
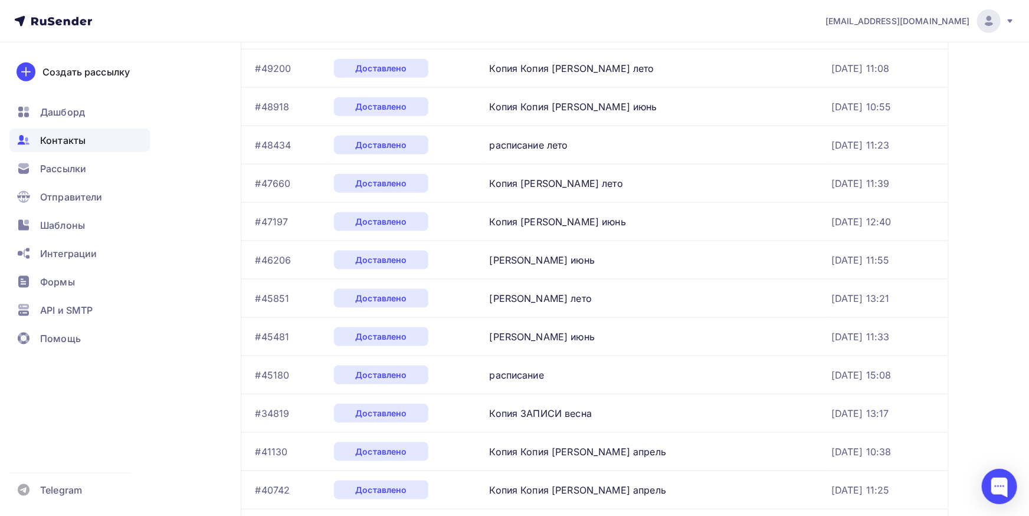
click at [88, 149] on div "Контакты" at bounding box center [79, 141] width 140 height 24
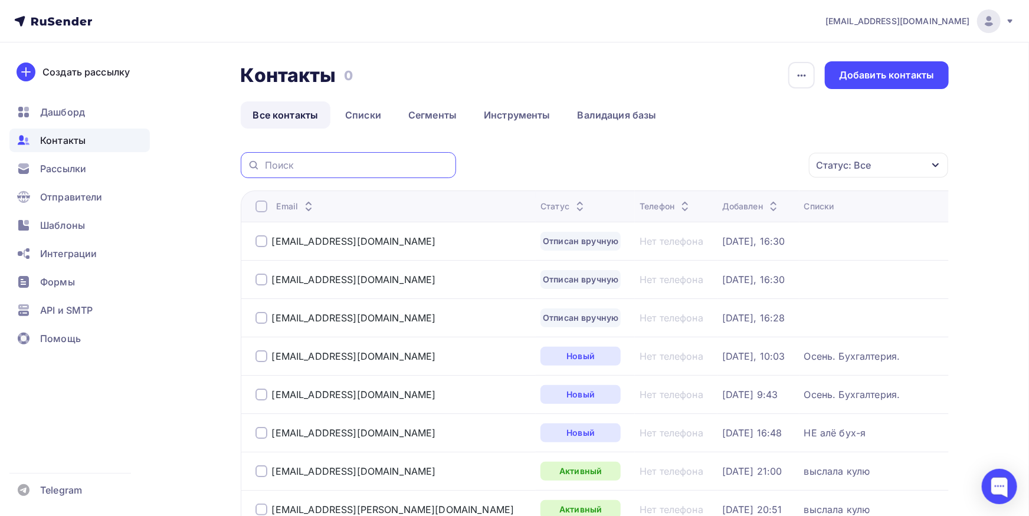
click at [329, 171] on input "text" at bounding box center [357, 165] width 184 height 13
paste input "buh_dubrava@mail.ru"
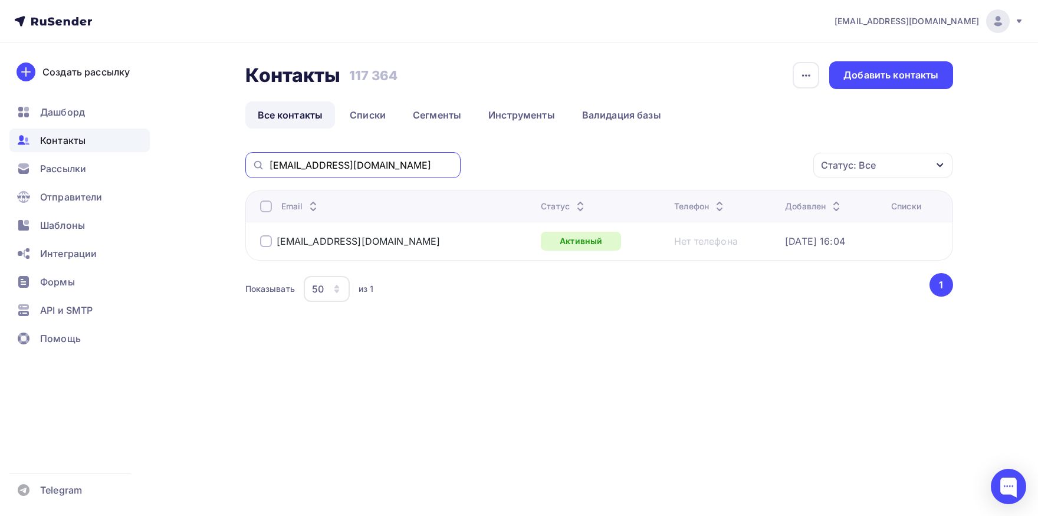
click at [365, 166] on input "buh_dubrava@mail.ru" at bounding box center [362, 165] width 184 height 13
paste input "69buh"
type input "69buh@mail.ru"
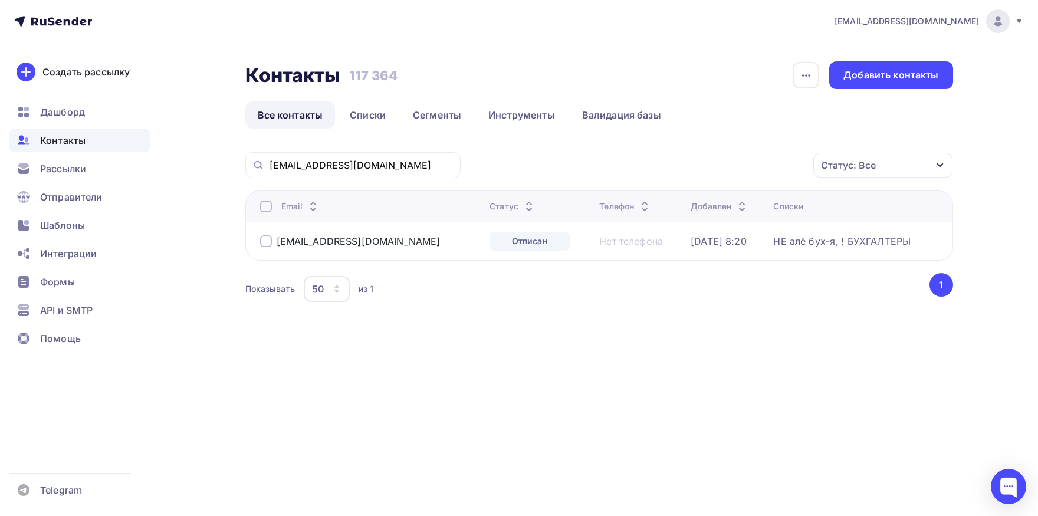
click at [264, 205] on div at bounding box center [266, 207] width 12 height 12
click at [720, 162] on div "Действие" at bounding box center [726, 165] width 156 height 23
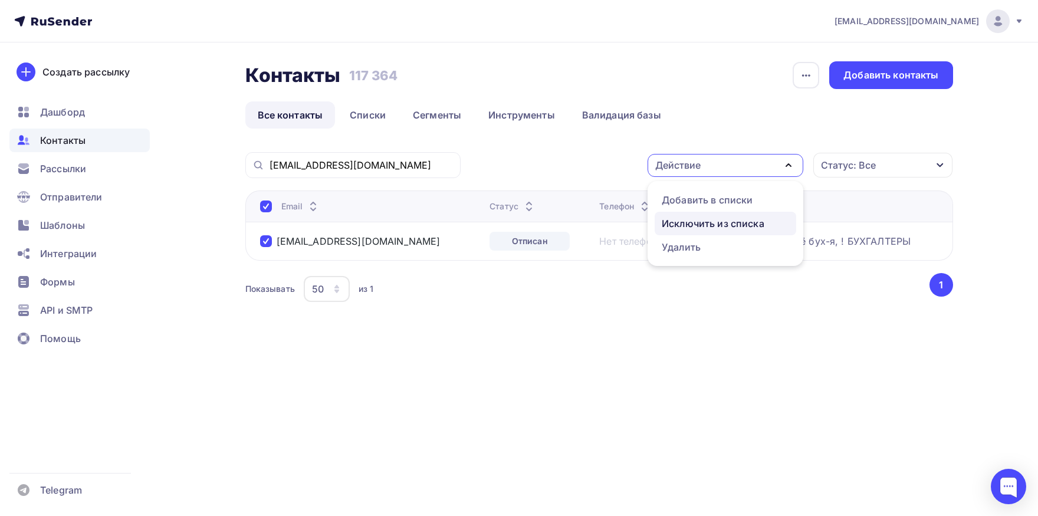
click at [702, 216] on link "Исключить из списка" at bounding box center [726, 224] width 142 height 24
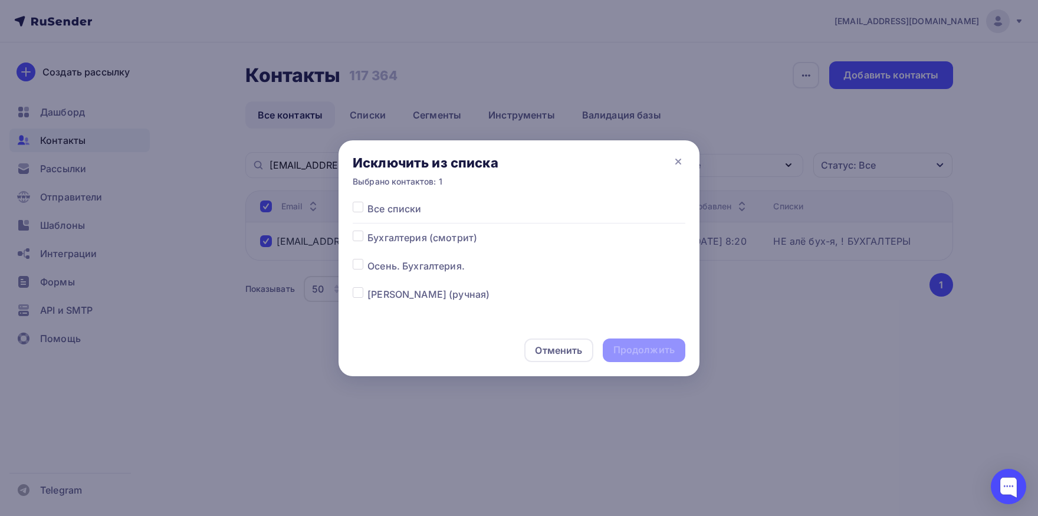
drag, startPoint x: 354, startPoint y: 208, endPoint x: 394, endPoint y: 244, distance: 54.3
click at [368, 202] on label at bounding box center [368, 202] width 0 height 0
click at [355, 208] on input "checkbox" at bounding box center [358, 207] width 11 height 11
checkbox input "true"
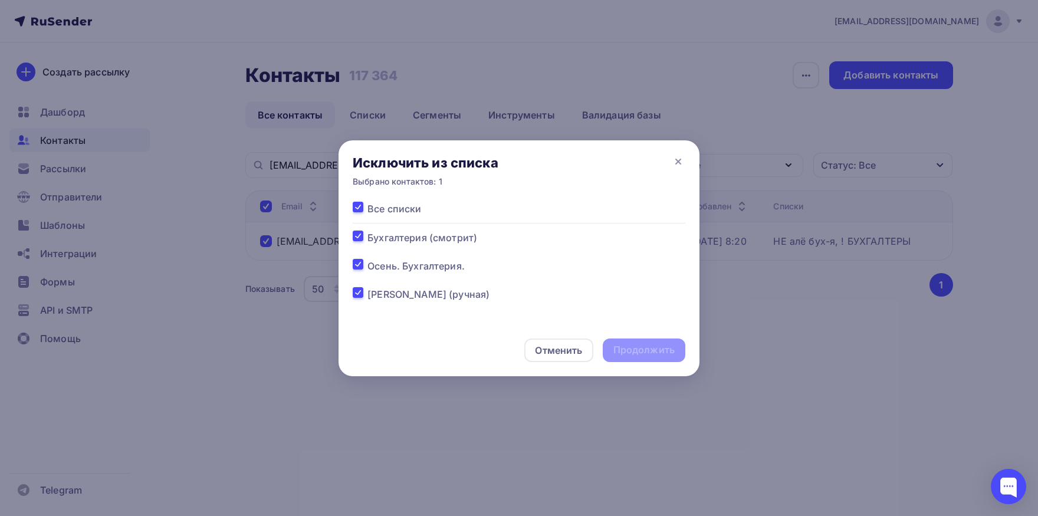
checkbox input "true"
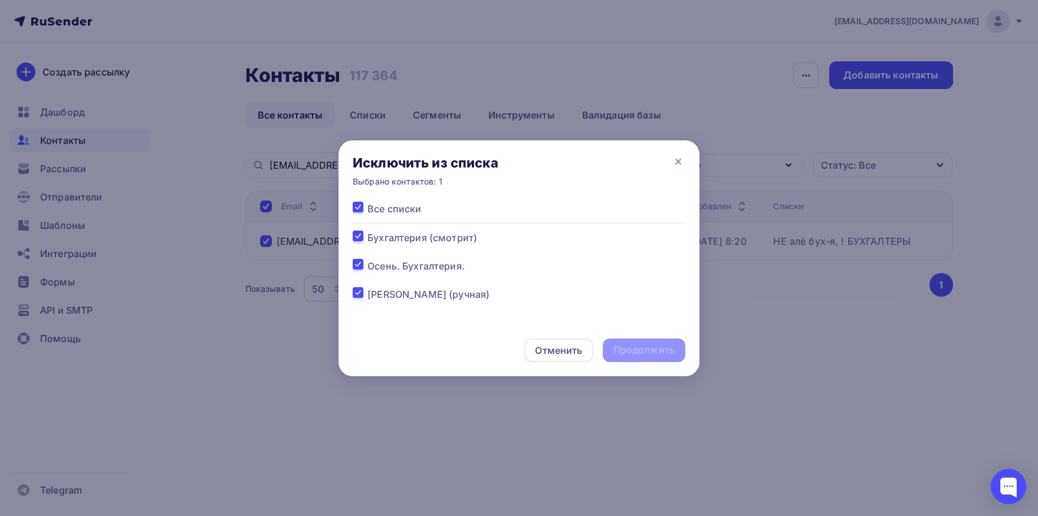
checkbox input "true"
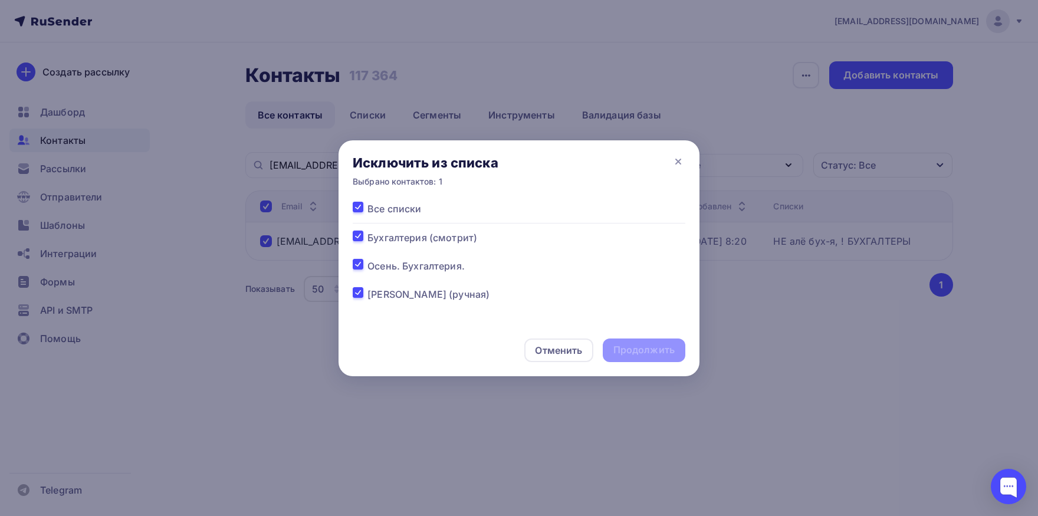
checkbox input "true"
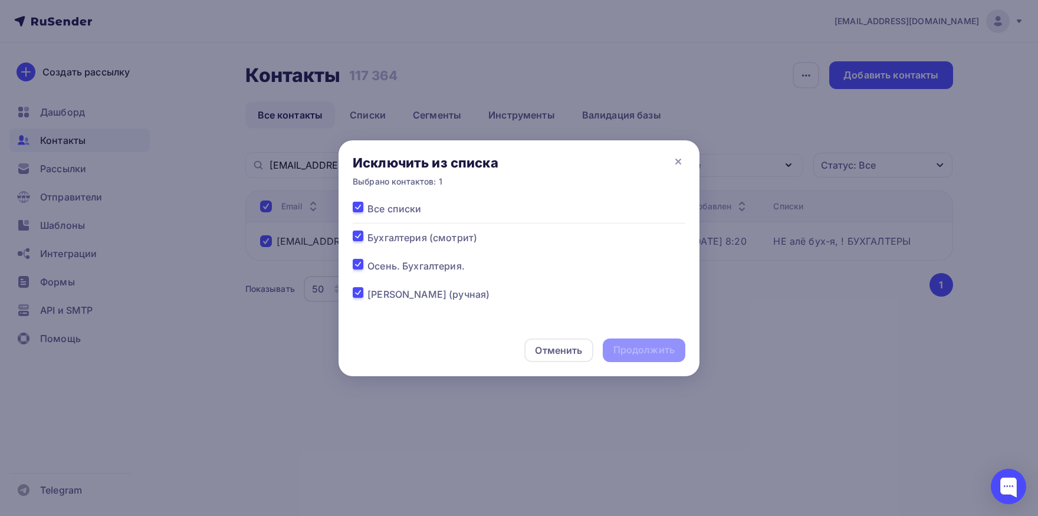
checkbox input "true"
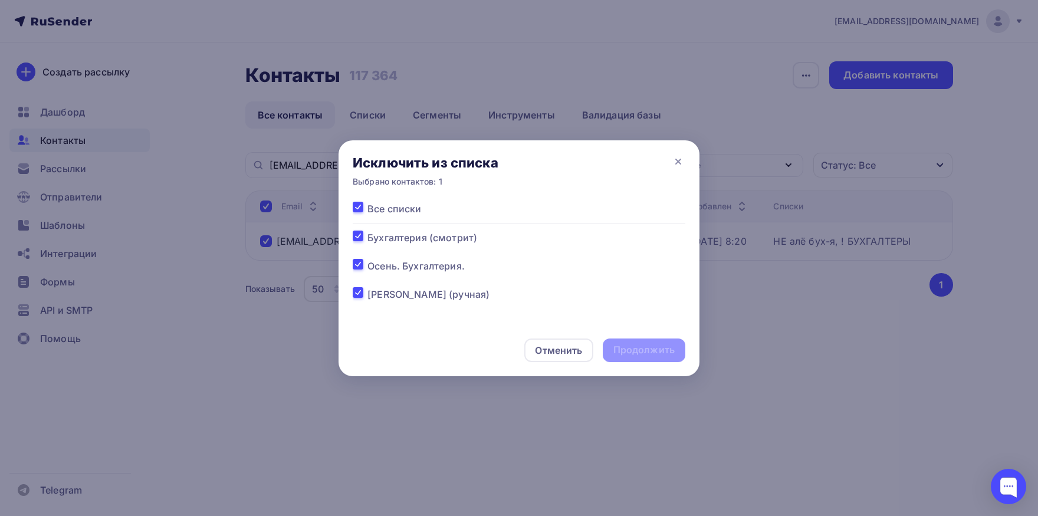
checkbox input "true"
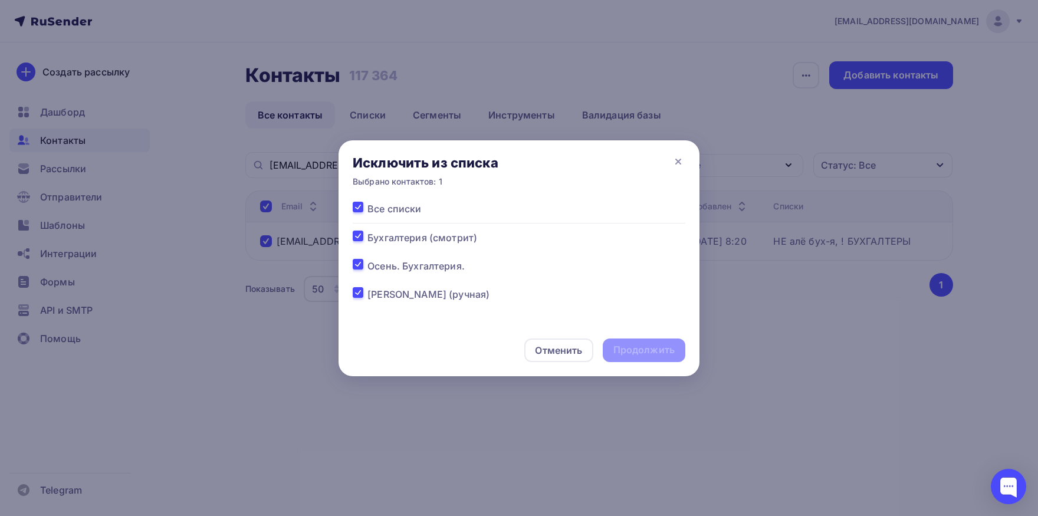
checkbox input "true"
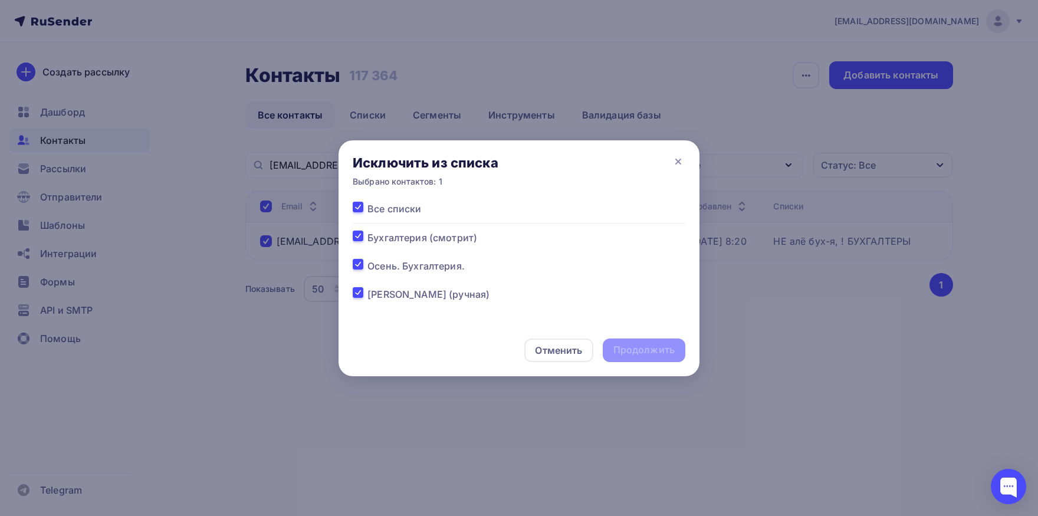
checkbox input "true"
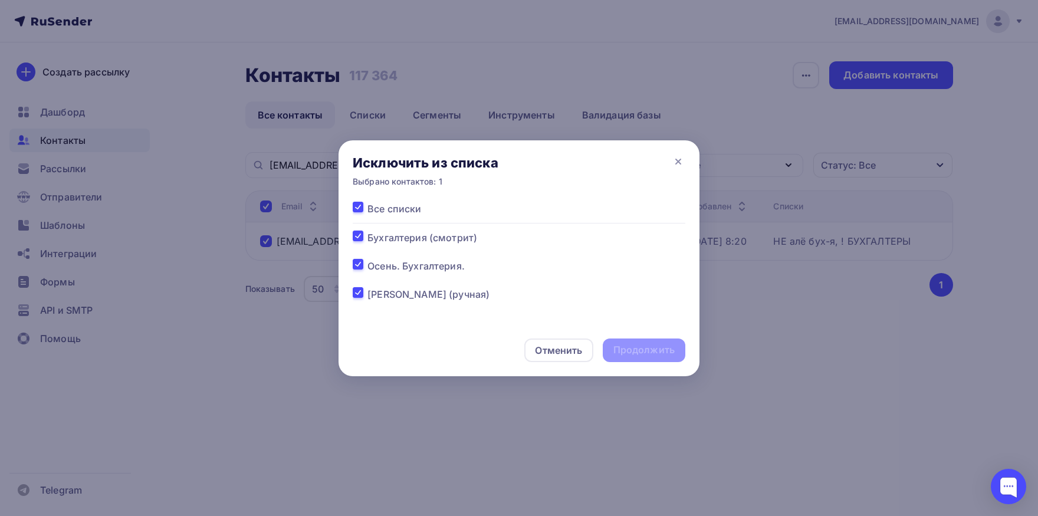
checkbox input "true"
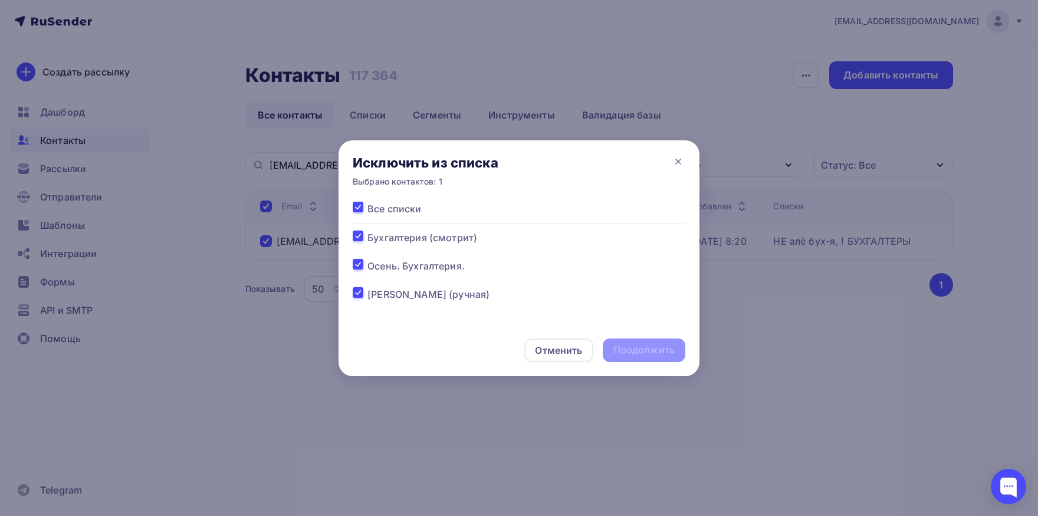
checkbox input "true"
click at [618, 346] on div "Продолжить" at bounding box center [644, 350] width 61 height 14
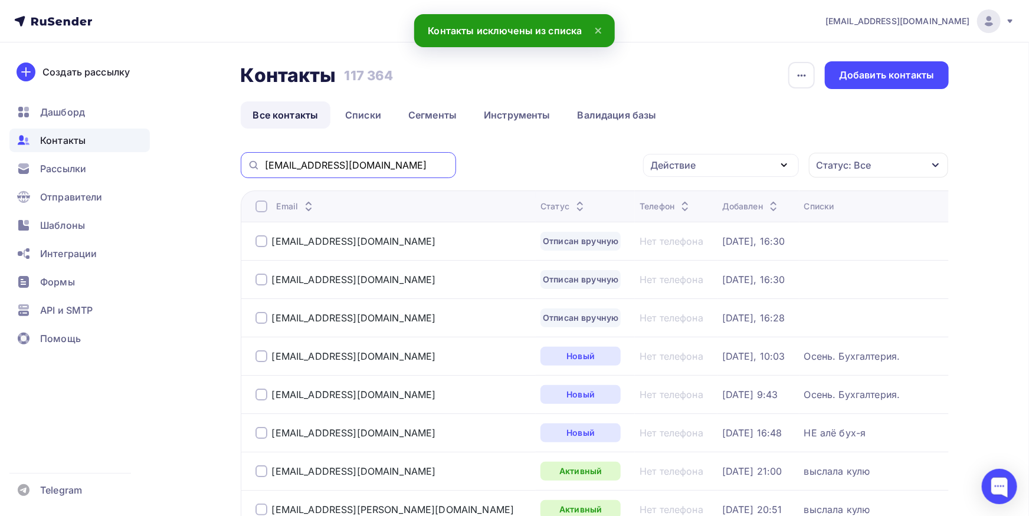
click at [344, 170] on input "69buh@mail.ru" at bounding box center [357, 165] width 184 height 13
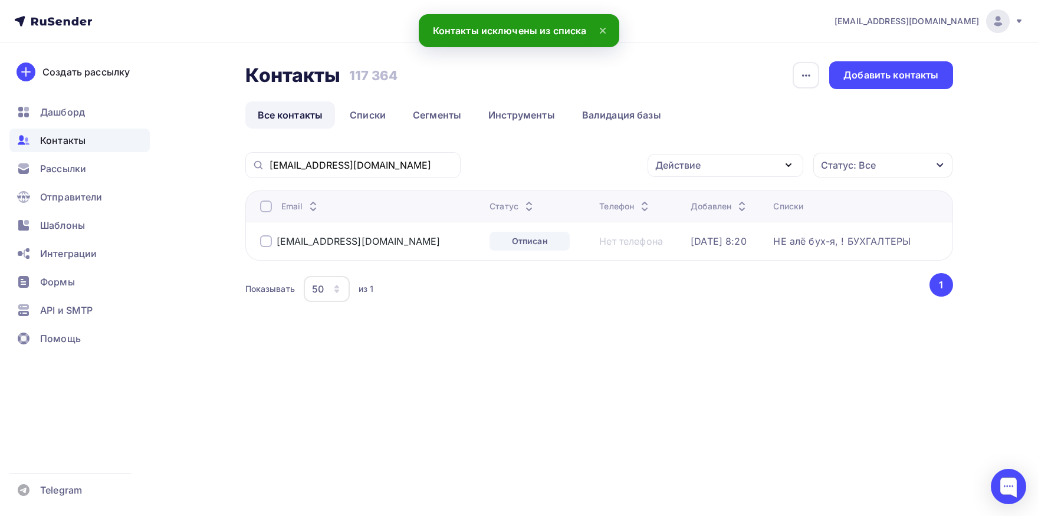
click at [267, 212] on th "Email" at bounding box center [365, 206] width 240 height 31
click at [267, 208] on div at bounding box center [266, 207] width 12 height 12
drag, startPoint x: 739, startPoint y: 165, endPoint x: 712, endPoint y: 193, distance: 38.8
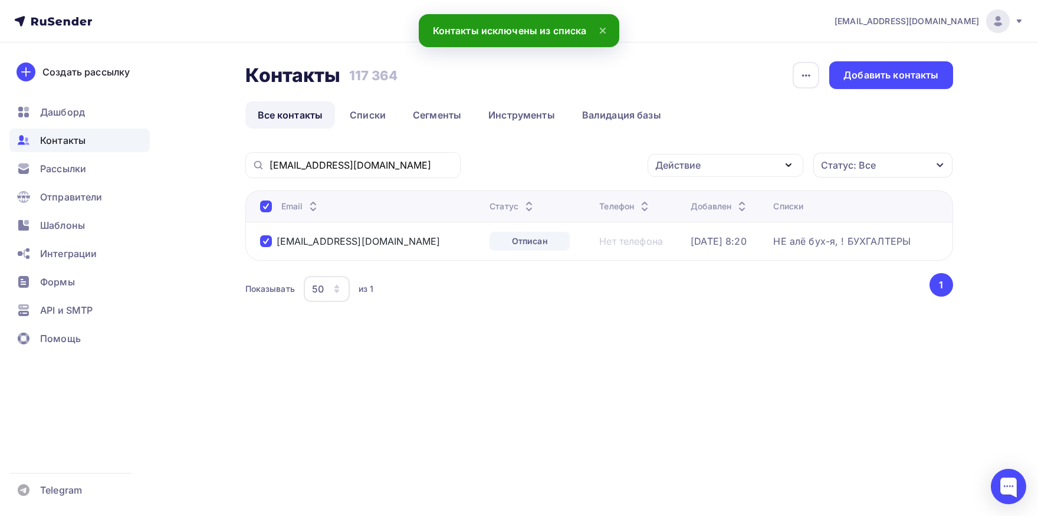
click at [738, 164] on div "Действие" at bounding box center [726, 165] width 156 height 23
click at [712, 194] on div "Добавить в списки" at bounding box center [707, 200] width 91 height 14
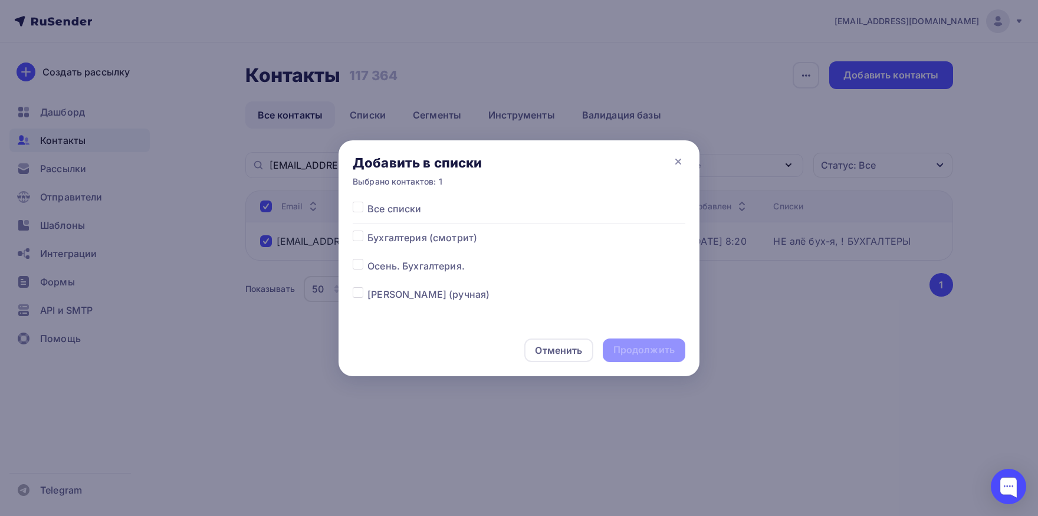
click at [368, 259] on label at bounding box center [368, 259] width 0 height 0
click at [360, 270] on input "checkbox" at bounding box center [358, 264] width 11 height 11
checkbox input "true"
click at [619, 348] on div "Продолжить" at bounding box center [644, 350] width 61 height 14
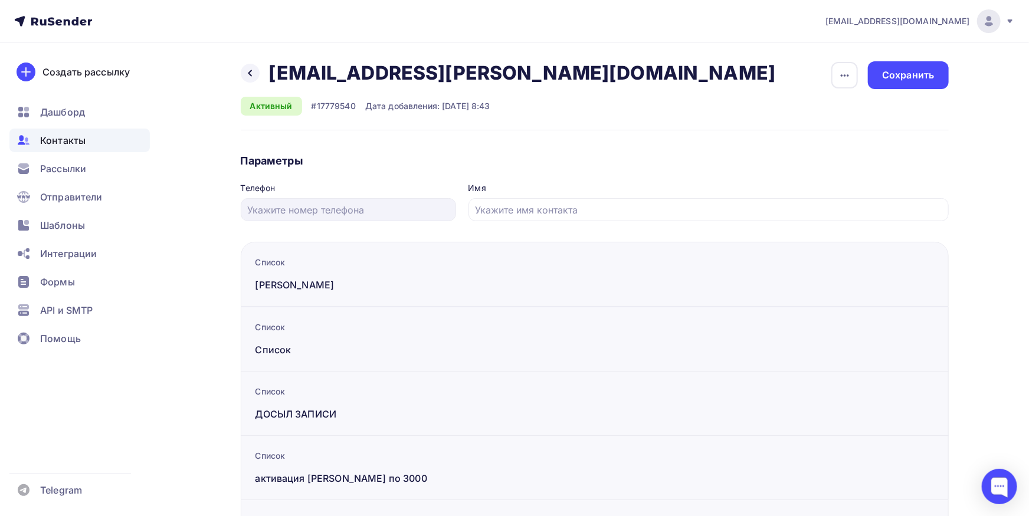
scroll to position [133, 0]
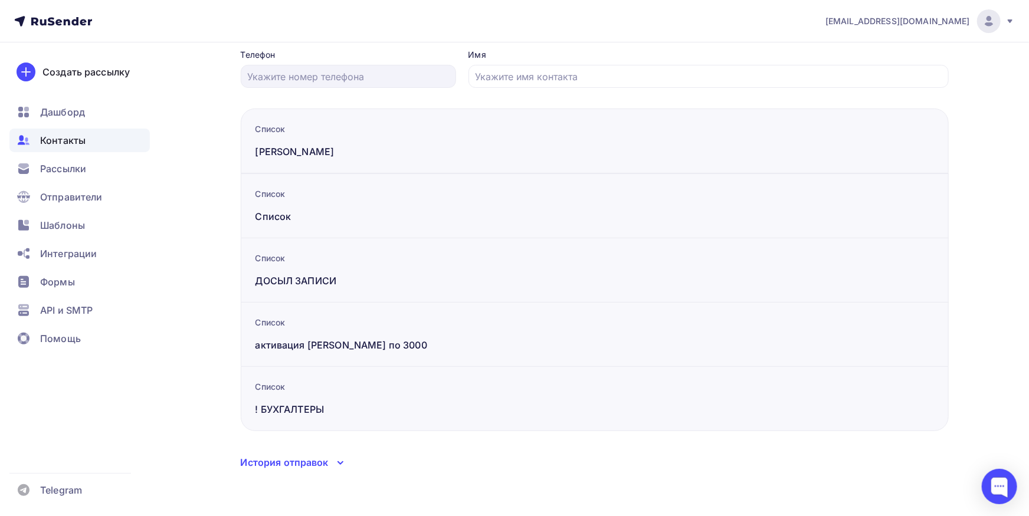
click at [314, 465] on div "История отправок" at bounding box center [285, 462] width 88 height 14
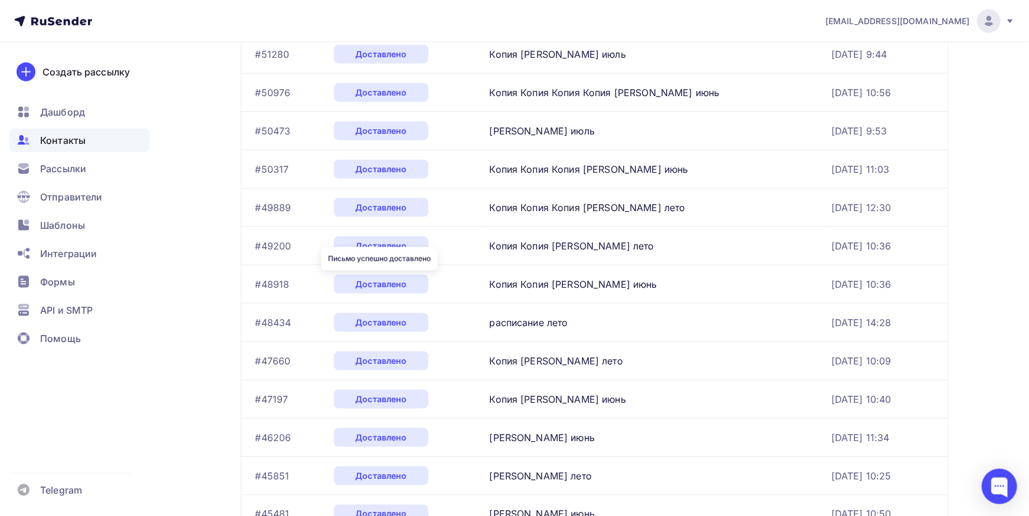
scroll to position [1237, 0]
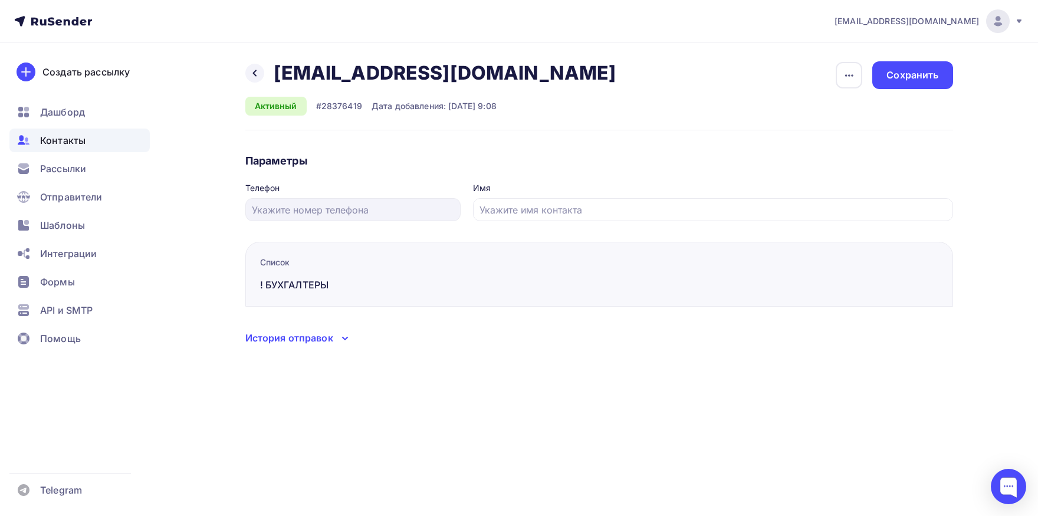
click at [296, 337] on div "История отправок" at bounding box center [289, 338] width 88 height 14
click at [325, 340] on div "История отправок" at bounding box center [289, 338] width 88 height 14
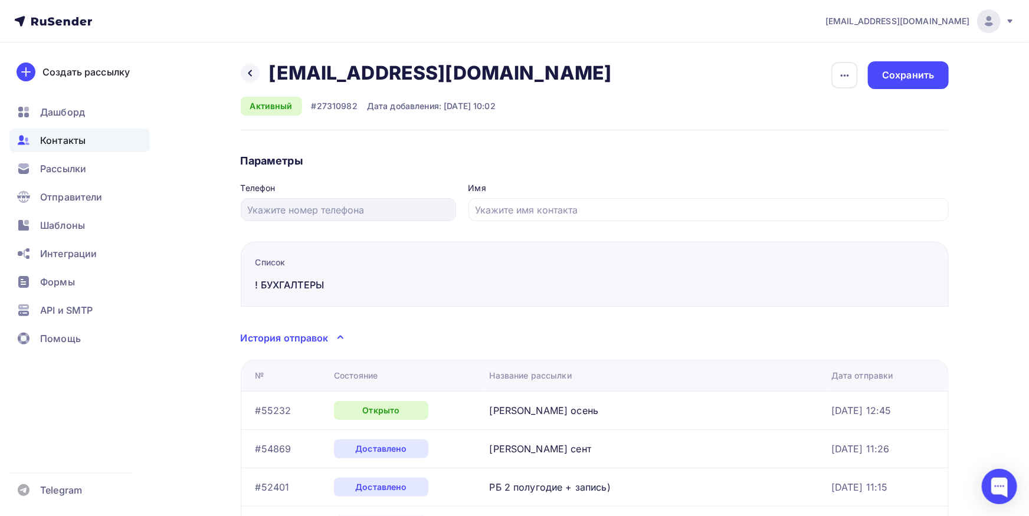
click at [67, 137] on span "Контакты" at bounding box center [62, 140] width 45 height 14
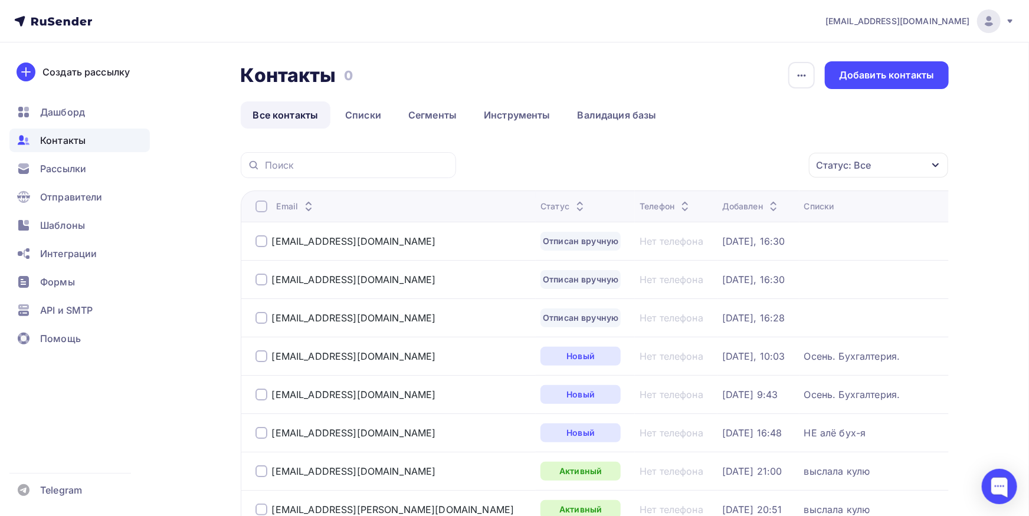
click at [399, 158] on div at bounding box center [348, 165] width 215 height 26
click at [398, 161] on input "text" at bounding box center [357, 165] width 184 height 13
paste input "orion_gatchina@mail.ru"
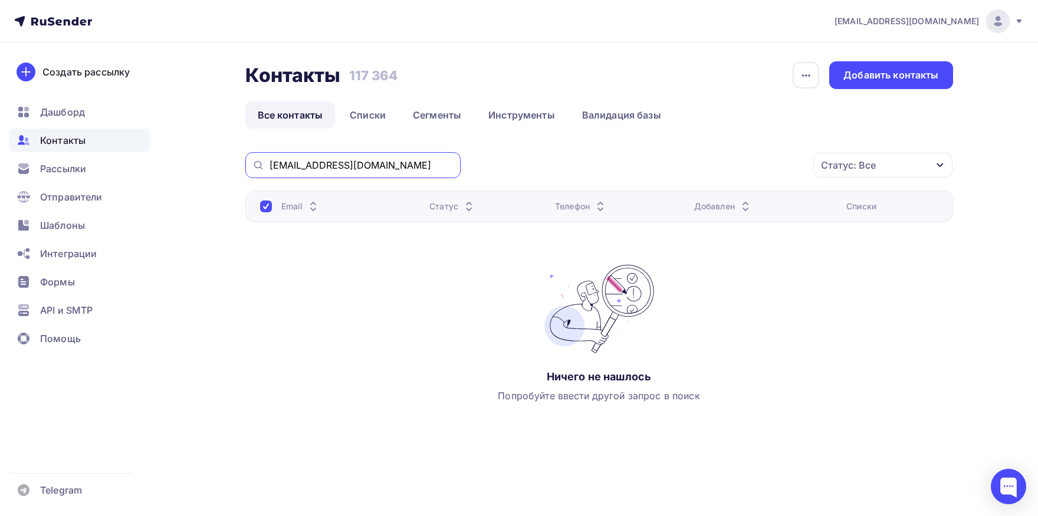
click at [366, 172] on input "orion_gatchina@mail.ru" at bounding box center [362, 165] width 184 height 13
paste input "zmbuh@babyshop"
type input "zmbuh@babyshop.ru"
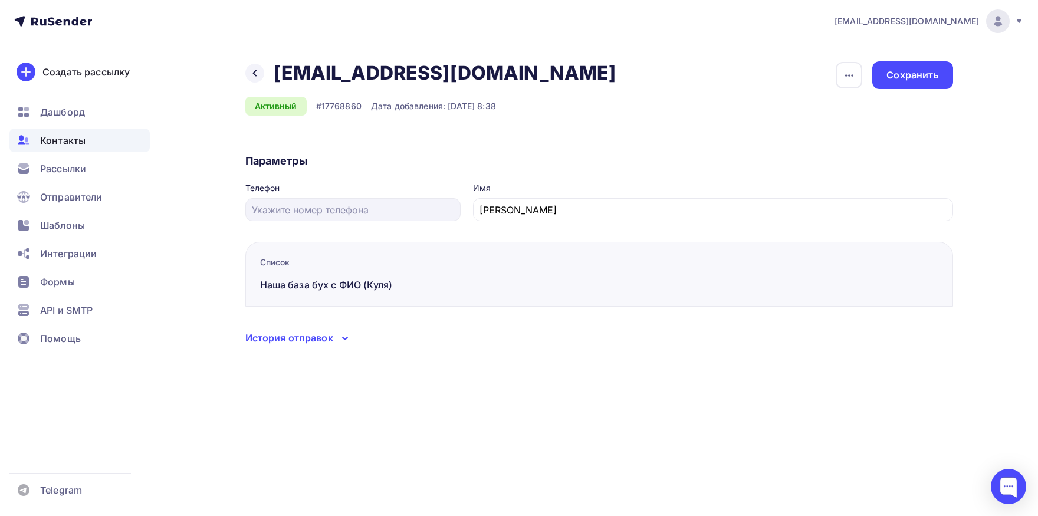
click at [324, 341] on div "История отправок" at bounding box center [289, 338] width 88 height 14
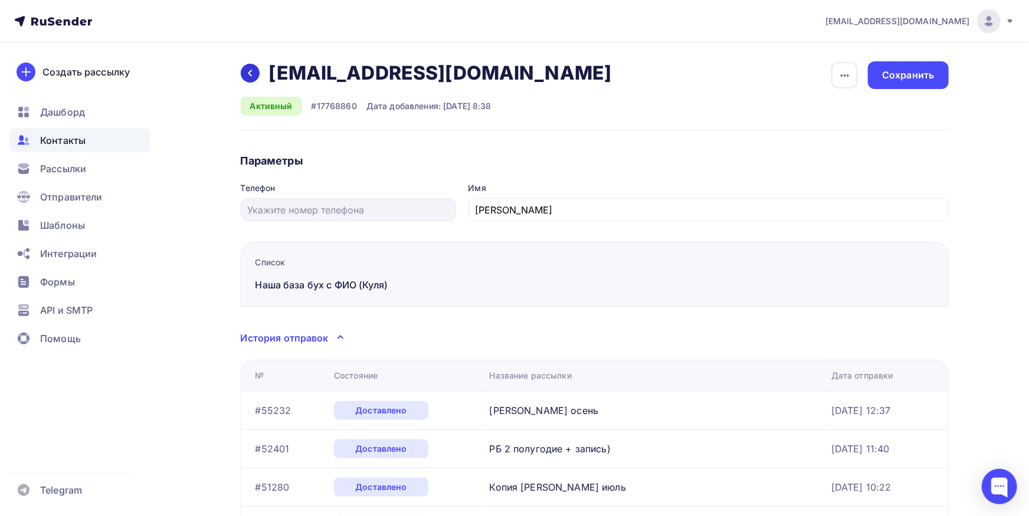
click at [245, 70] on div at bounding box center [250, 73] width 19 height 19
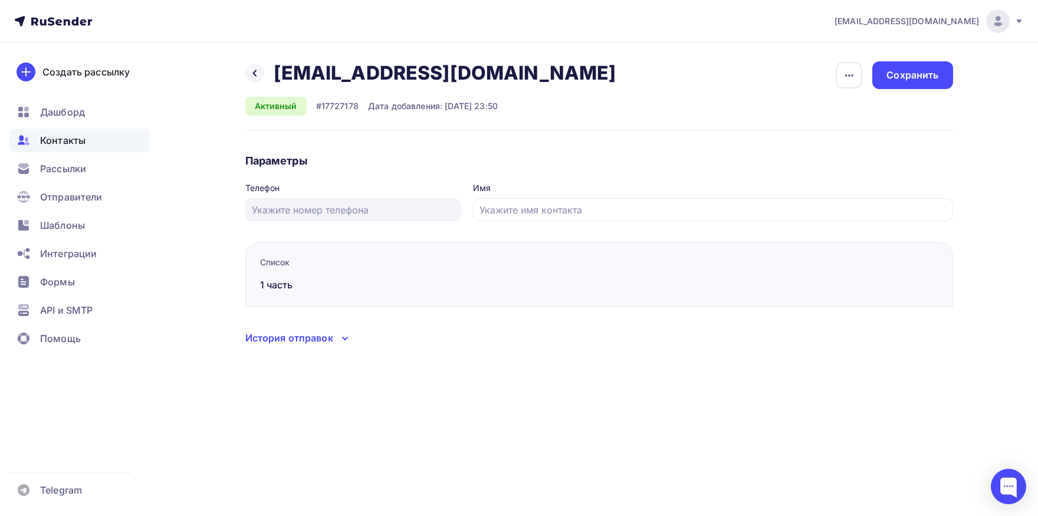
click at [282, 341] on div "История отправок" at bounding box center [289, 338] width 88 height 14
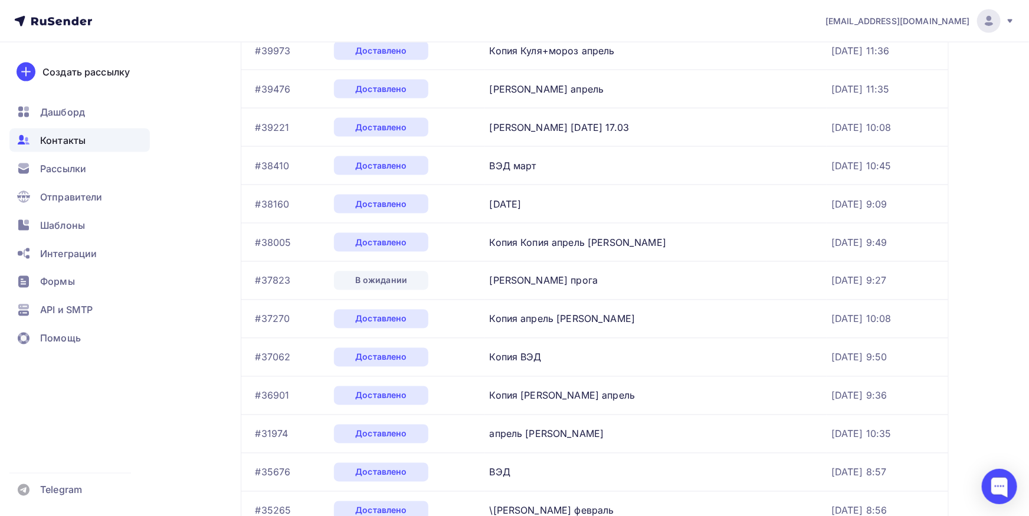
scroll to position [1493, 0]
